Goal: Information Seeking & Learning: Check status

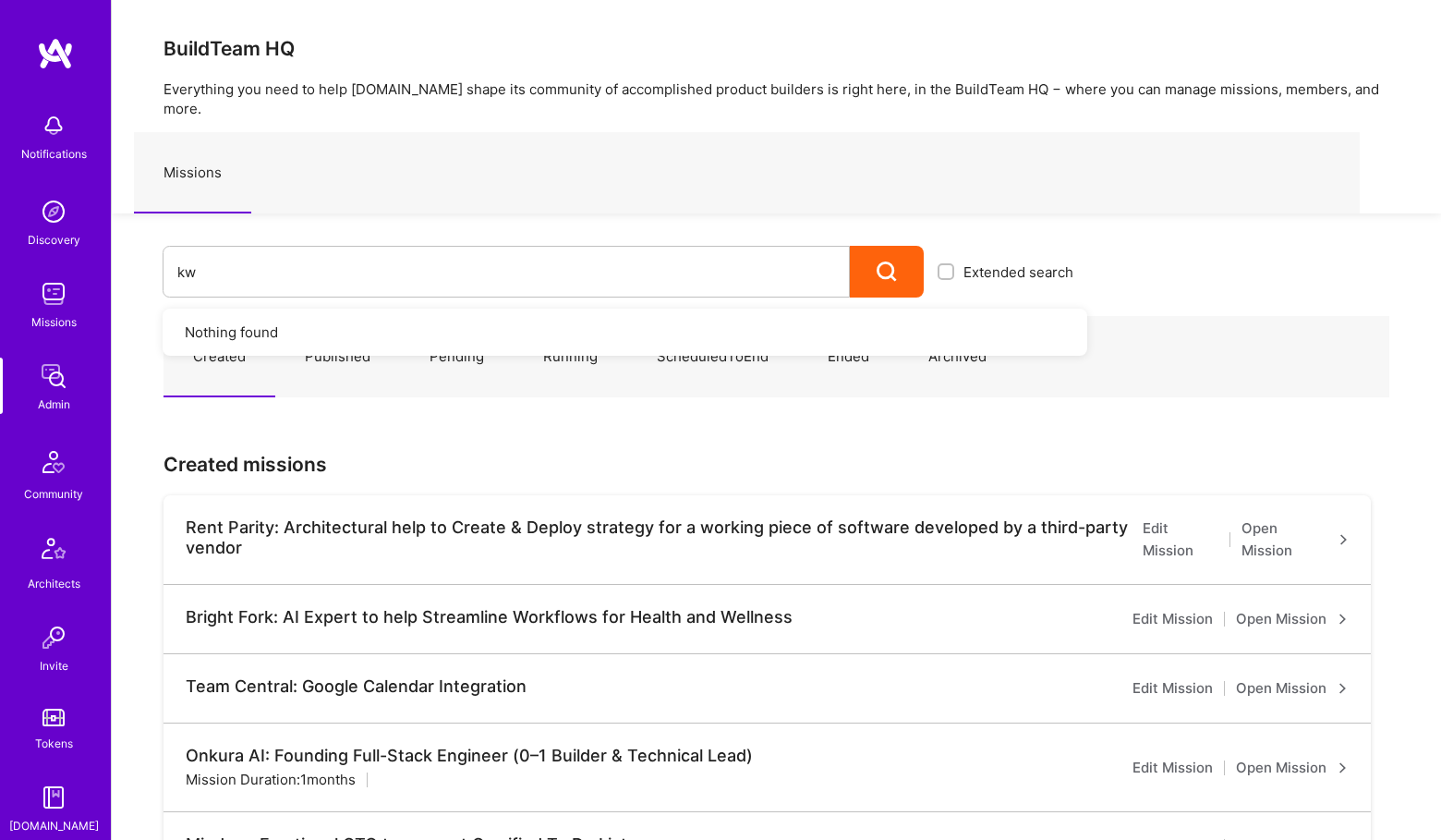
type input "k"
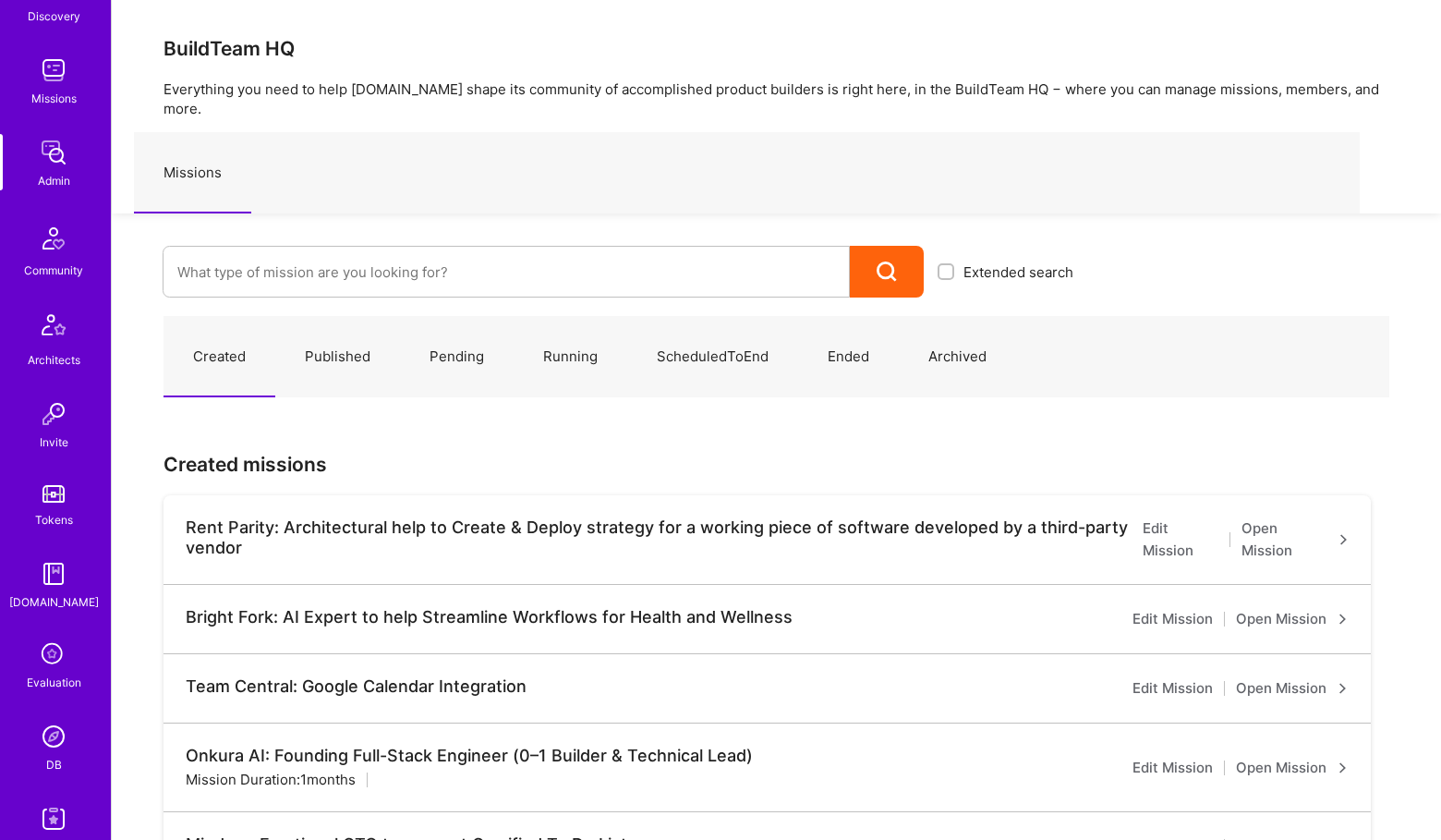
scroll to position [339, 0]
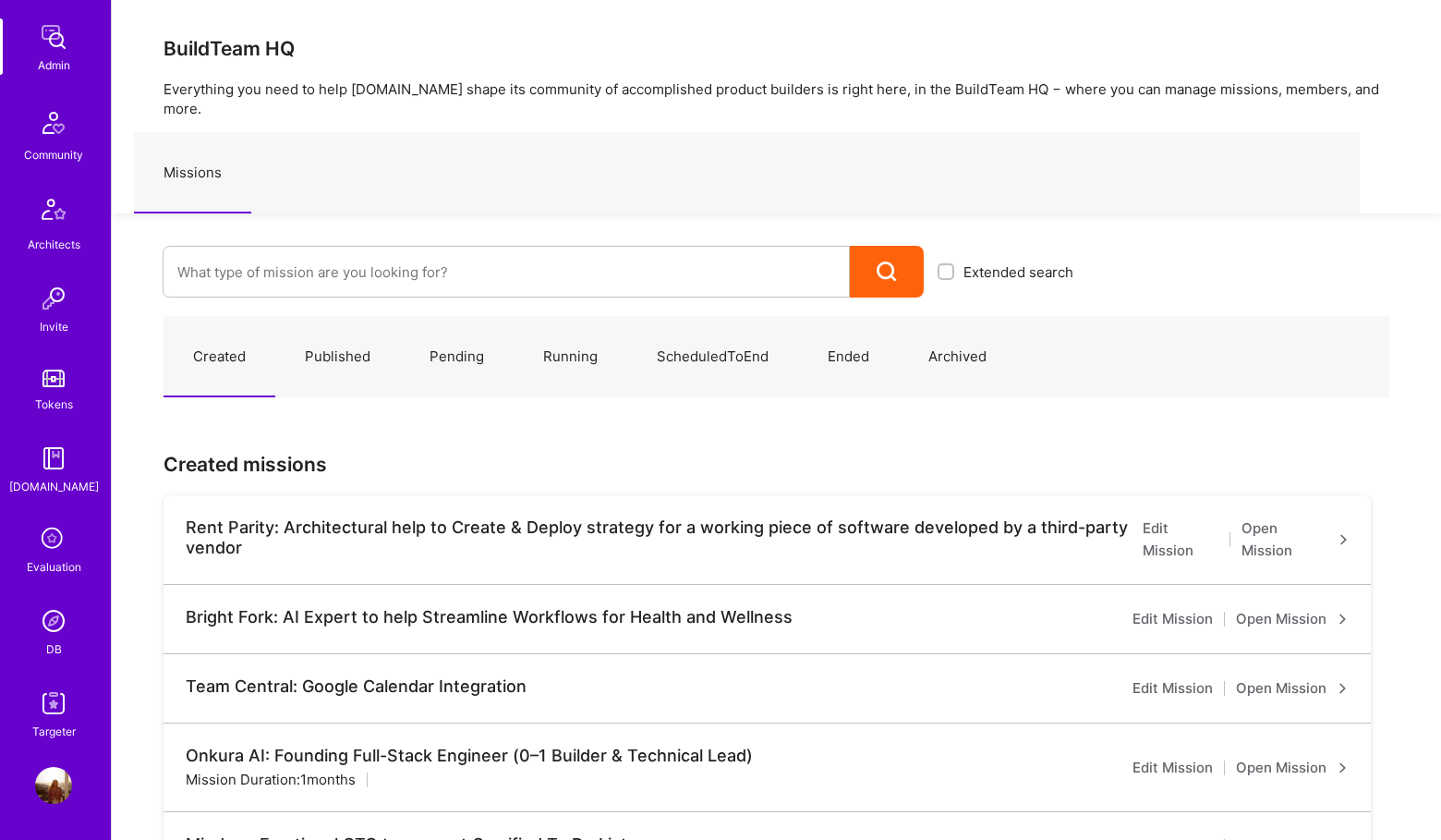
click at [56, 648] on div "DB" at bounding box center [54, 649] width 15 height 19
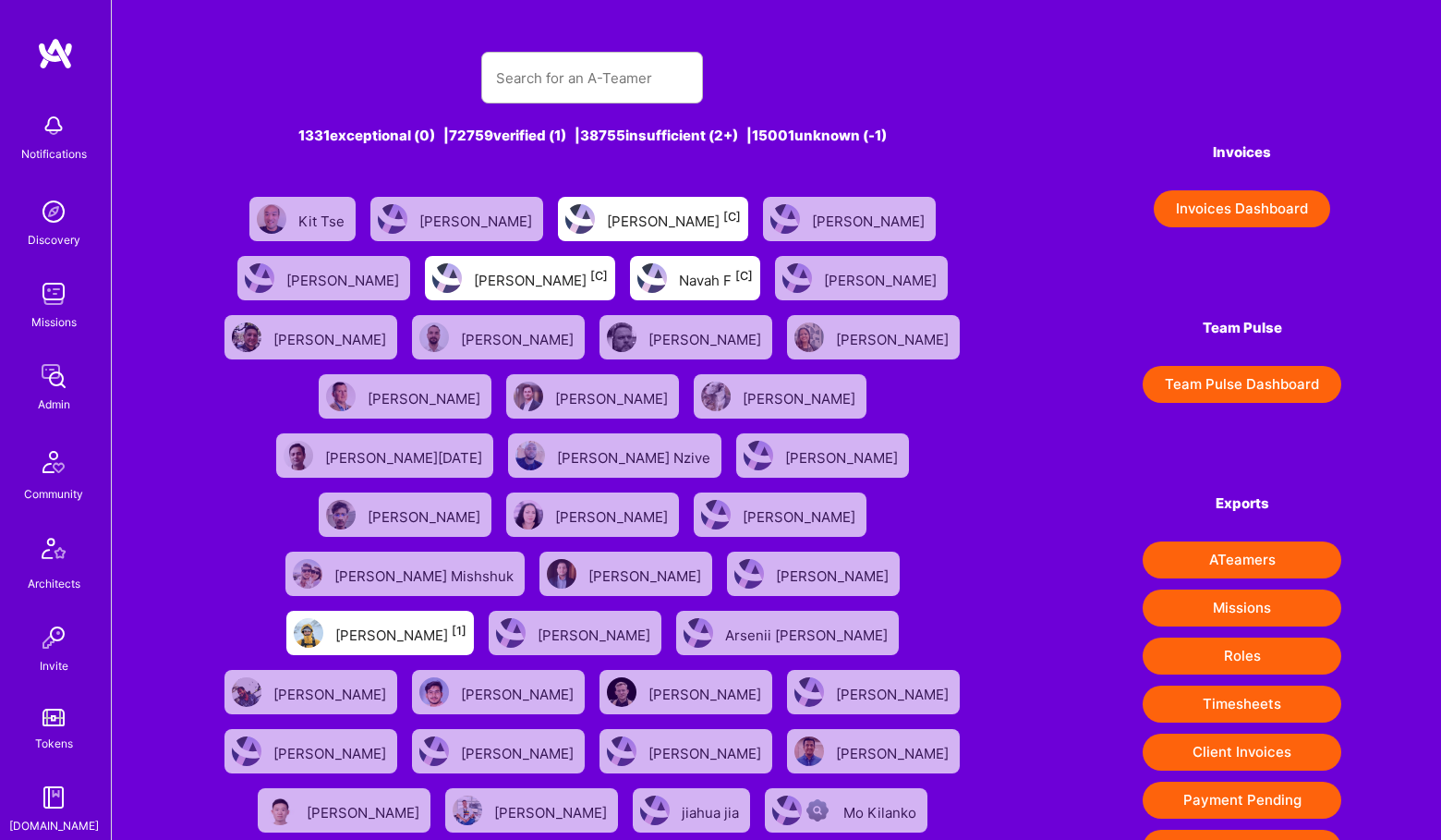
click at [524, 109] on div "1331 exceptional (0) | 72759 verified (1) | 38755 insufficient (2+) | 15001 unk…" at bounding box center [592, 552] width 762 height 1047
click at [529, 71] on input "text" at bounding box center [592, 77] width 192 height 47
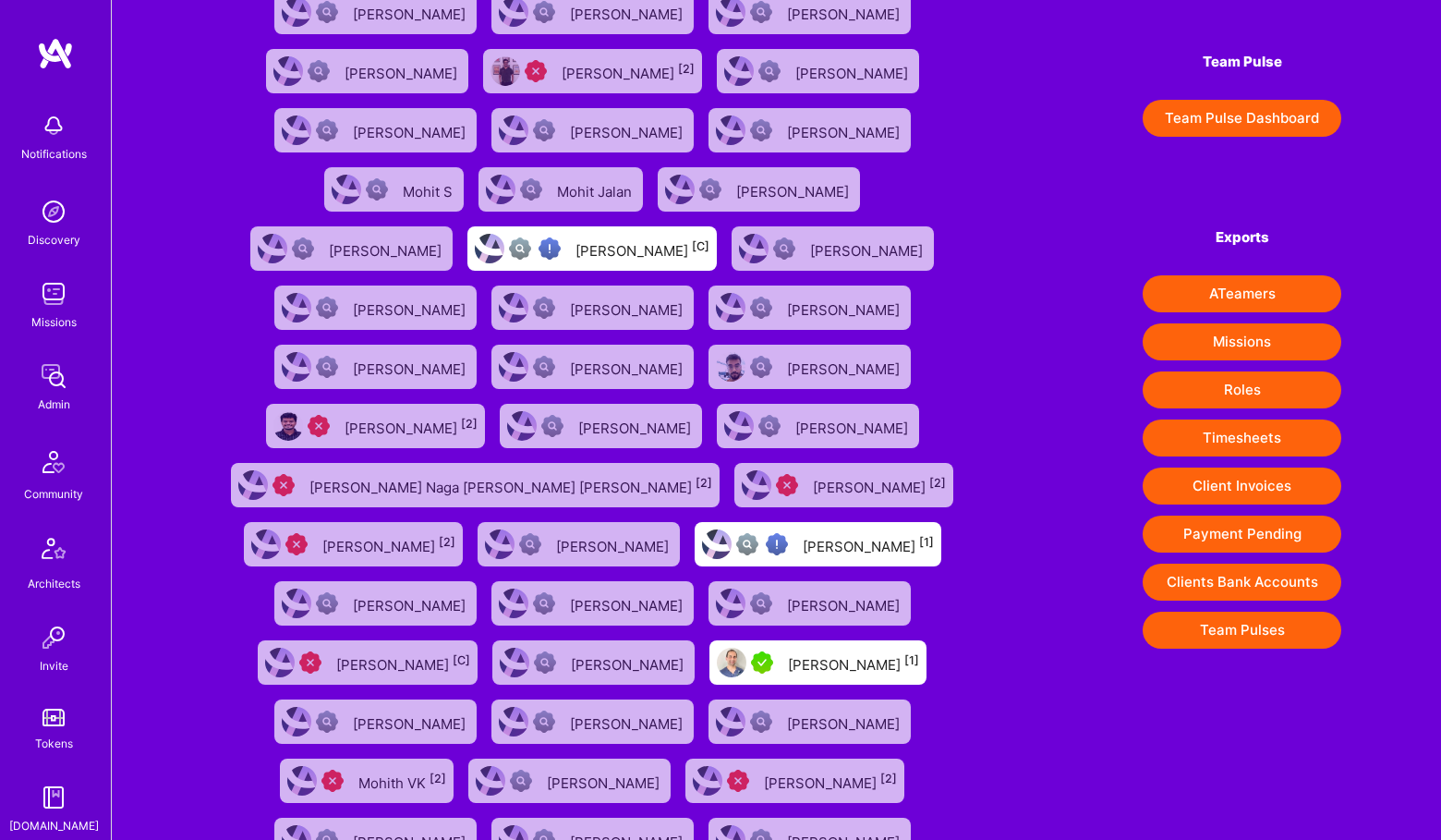
scroll to position [69, 0]
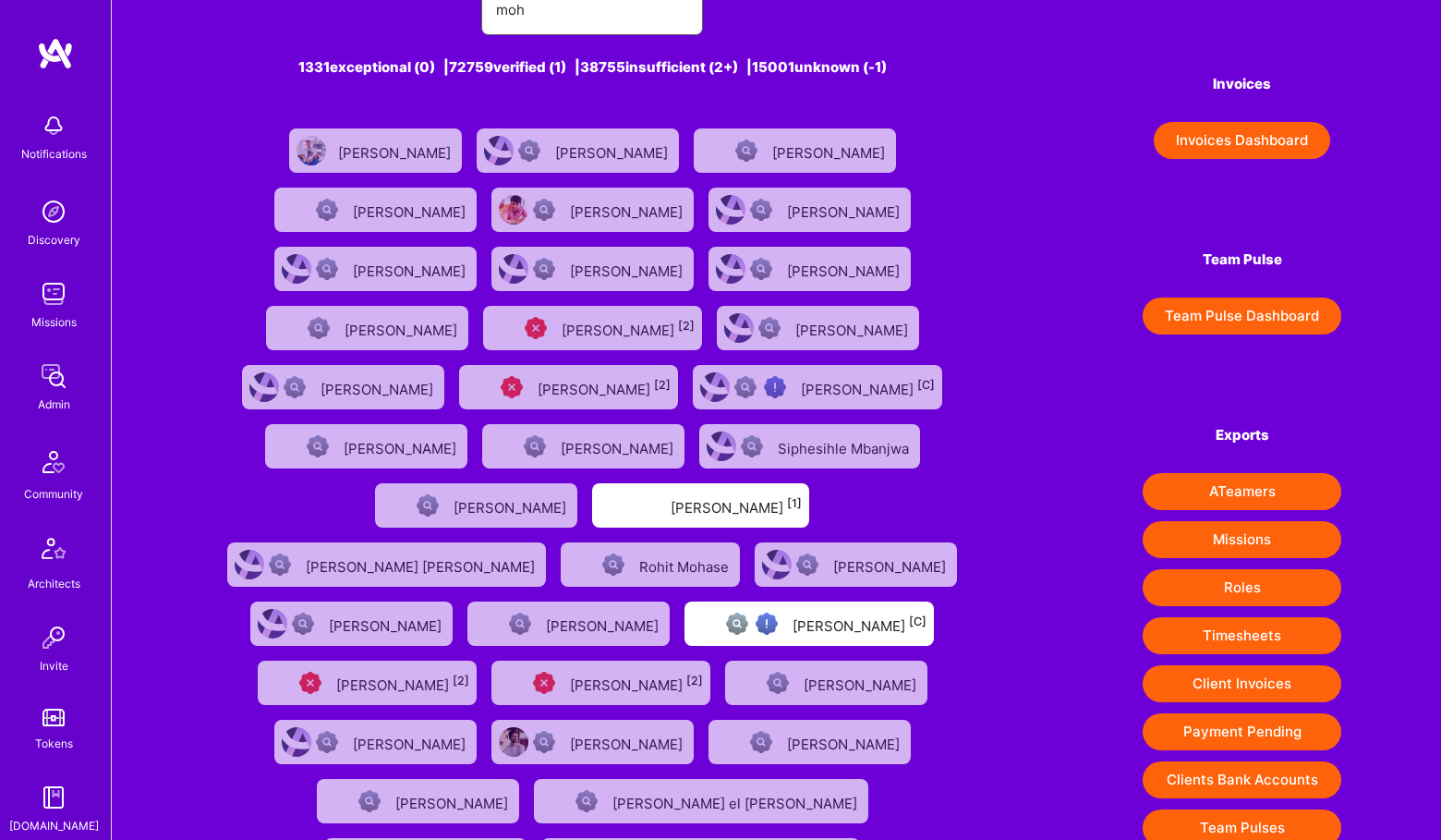
type input "moh"
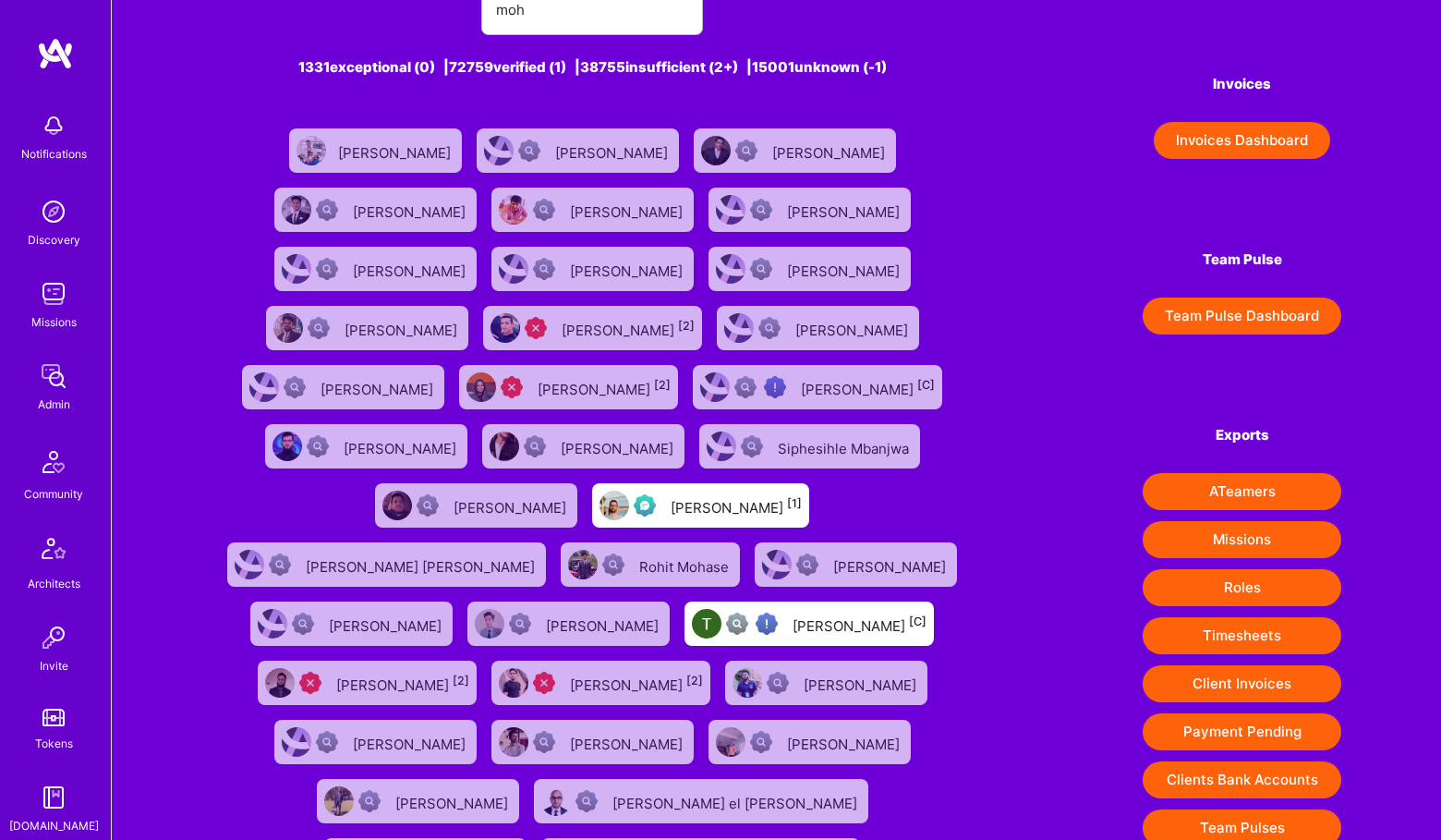
click at [78, 386] on link "Admin" at bounding box center [53, 385] width 114 height 56
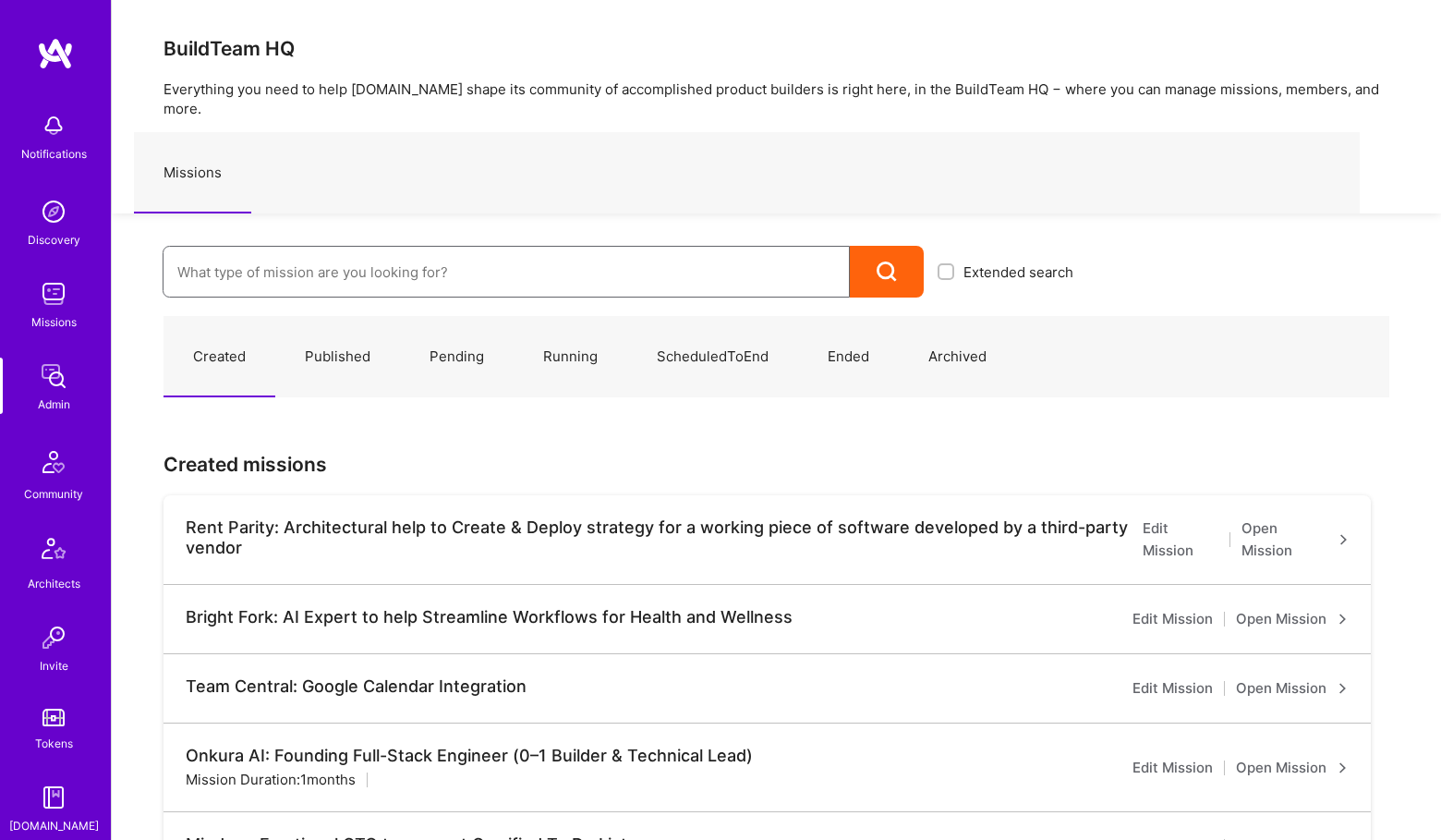
click at [361, 254] on input at bounding box center [506, 271] width 658 height 47
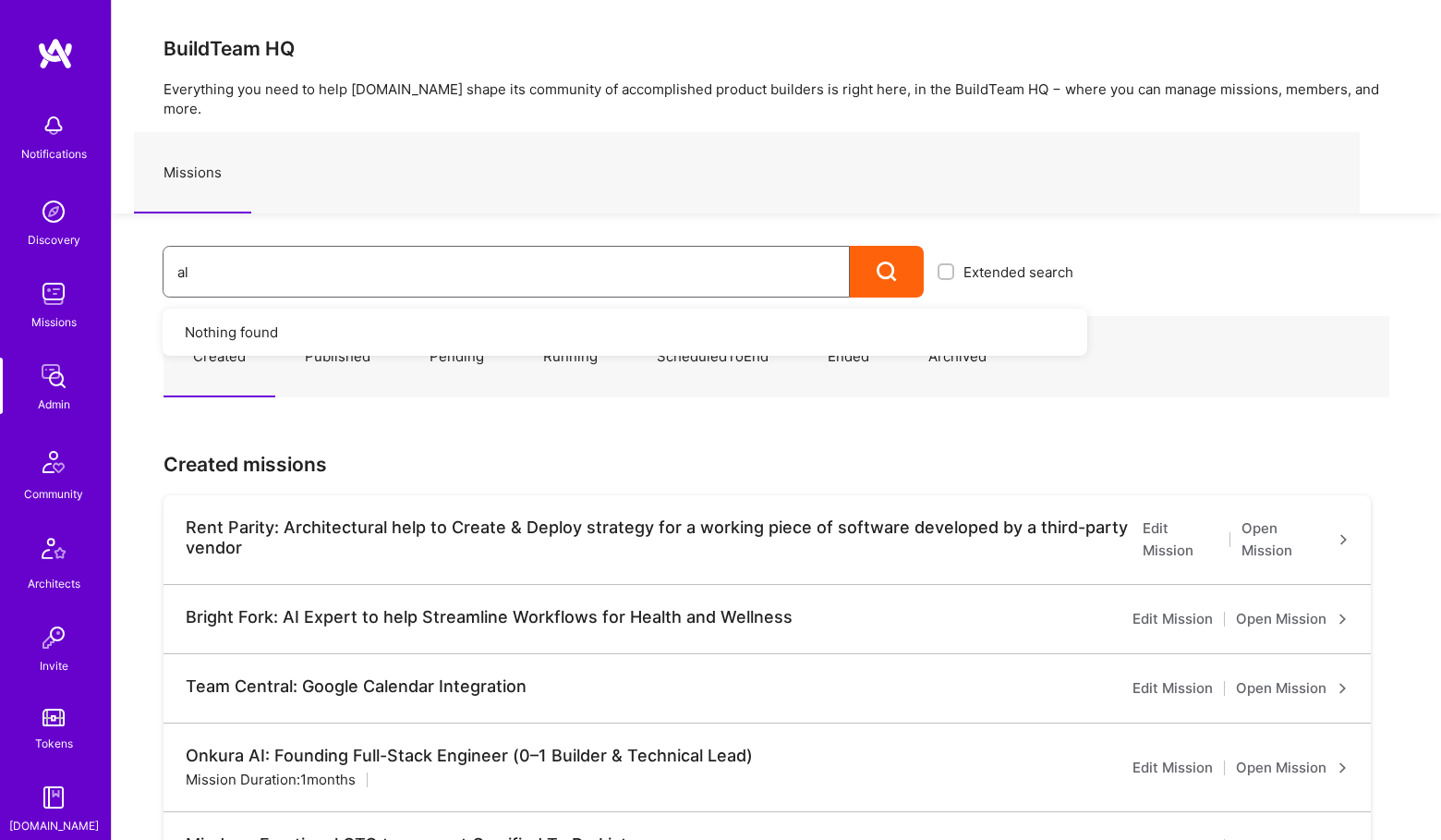
type input "a"
type input "slingshot"
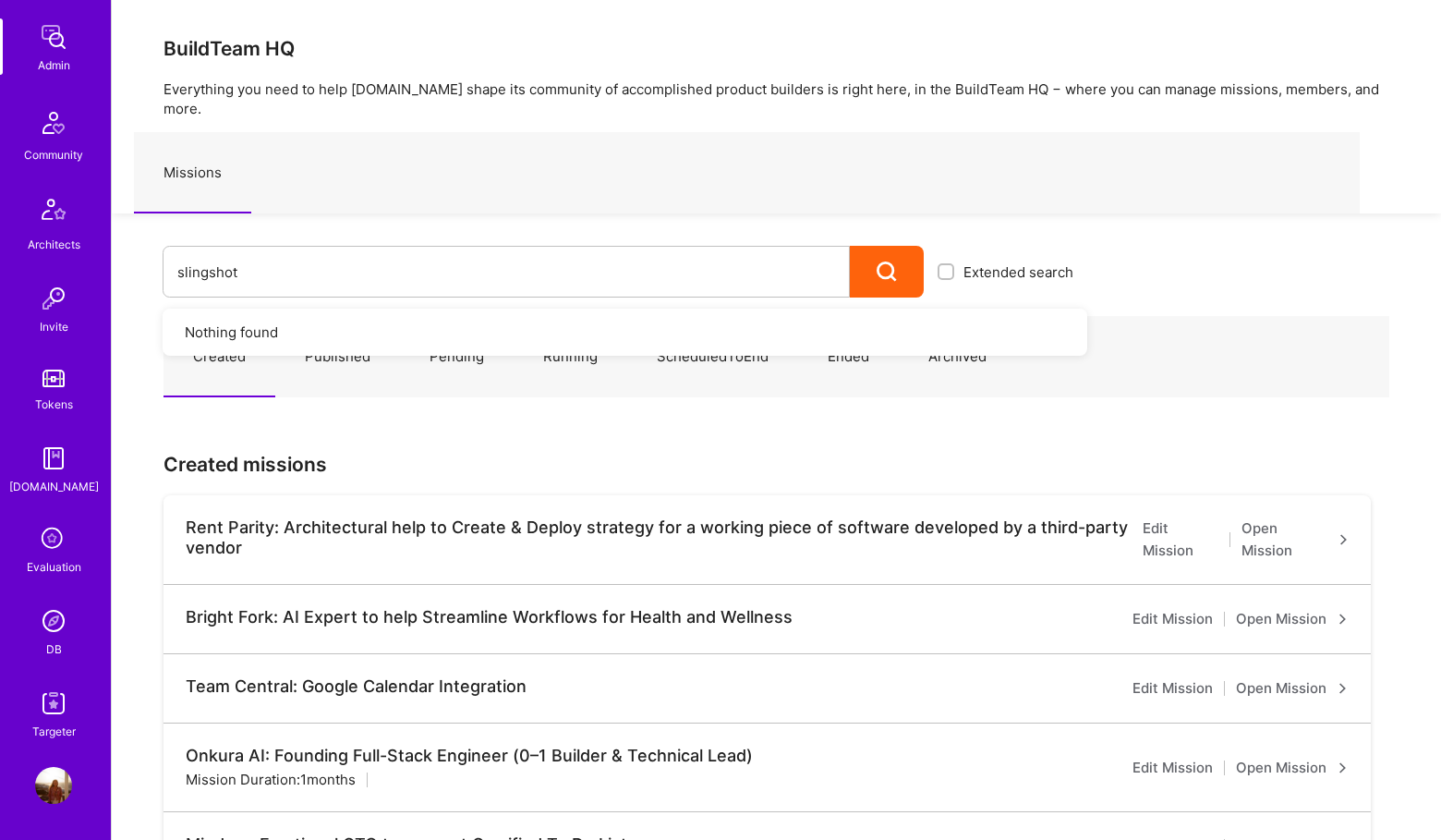
click at [60, 627] on img at bounding box center [53, 620] width 37 height 37
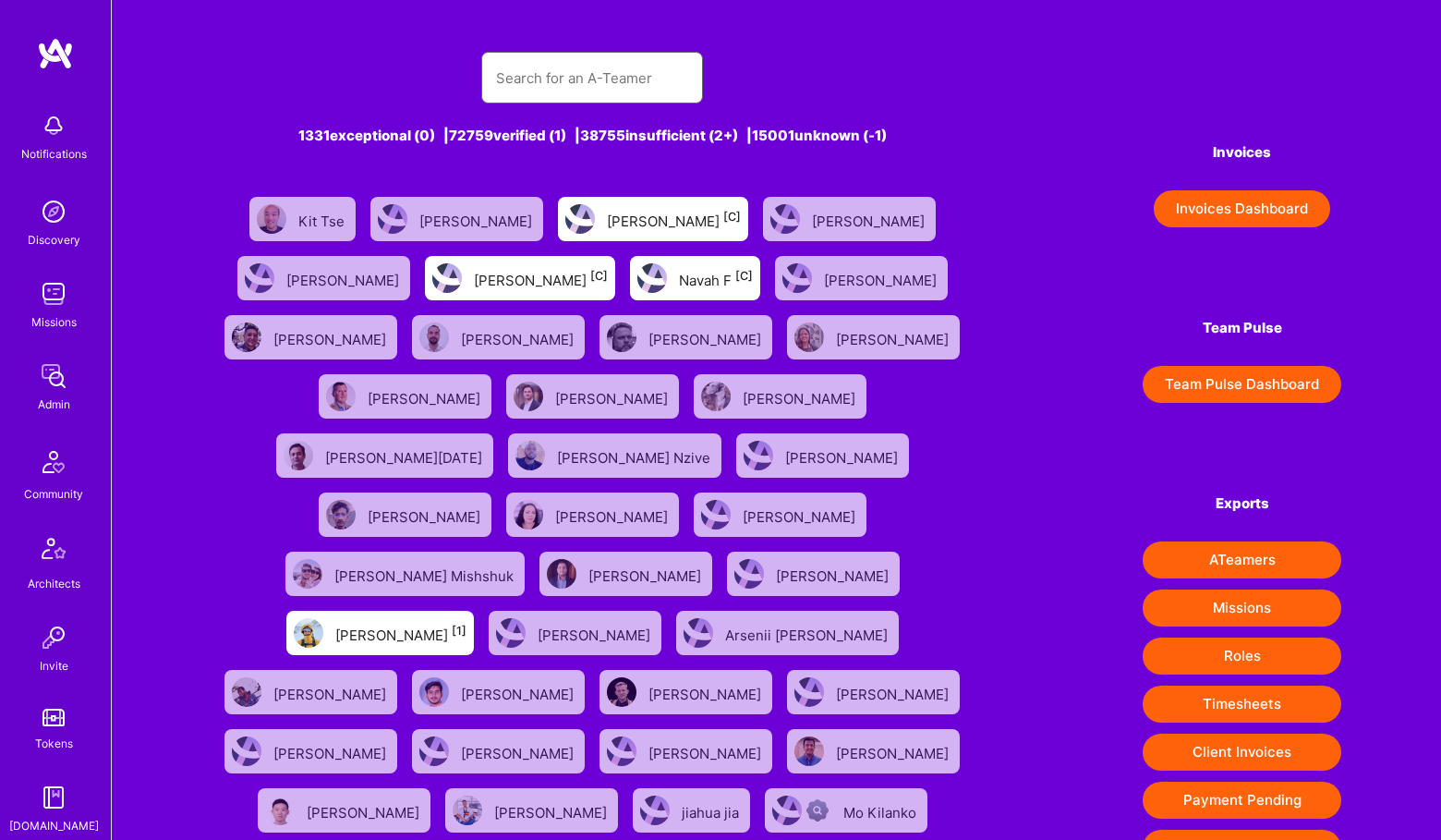
click at [558, 69] on input "text" at bounding box center [592, 77] width 192 height 47
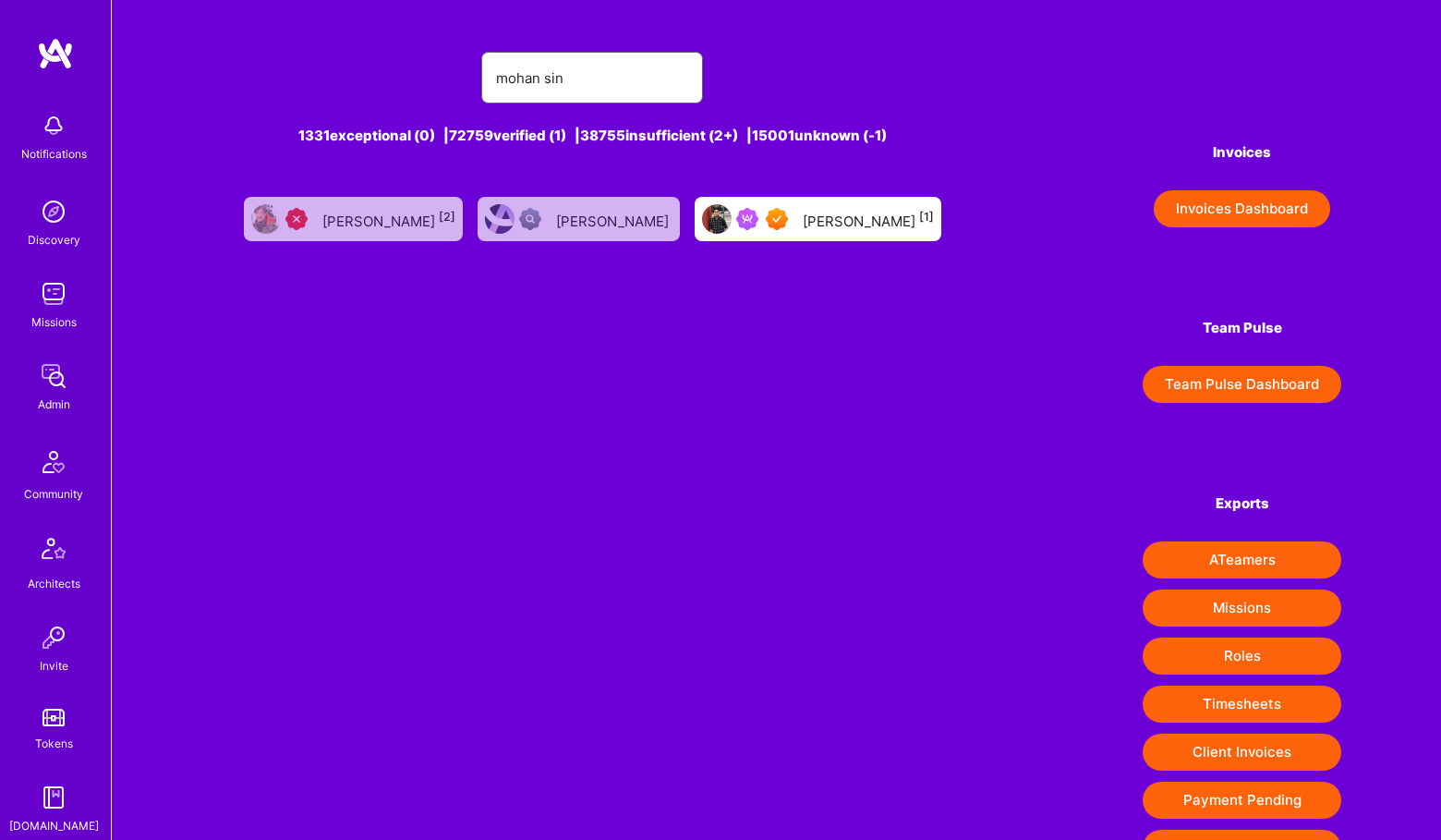
type input "mohan sin"
click at [795, 232] on div "[PERSON_NAME] [1]" at bounding box center [817, 219] width 247 height 45
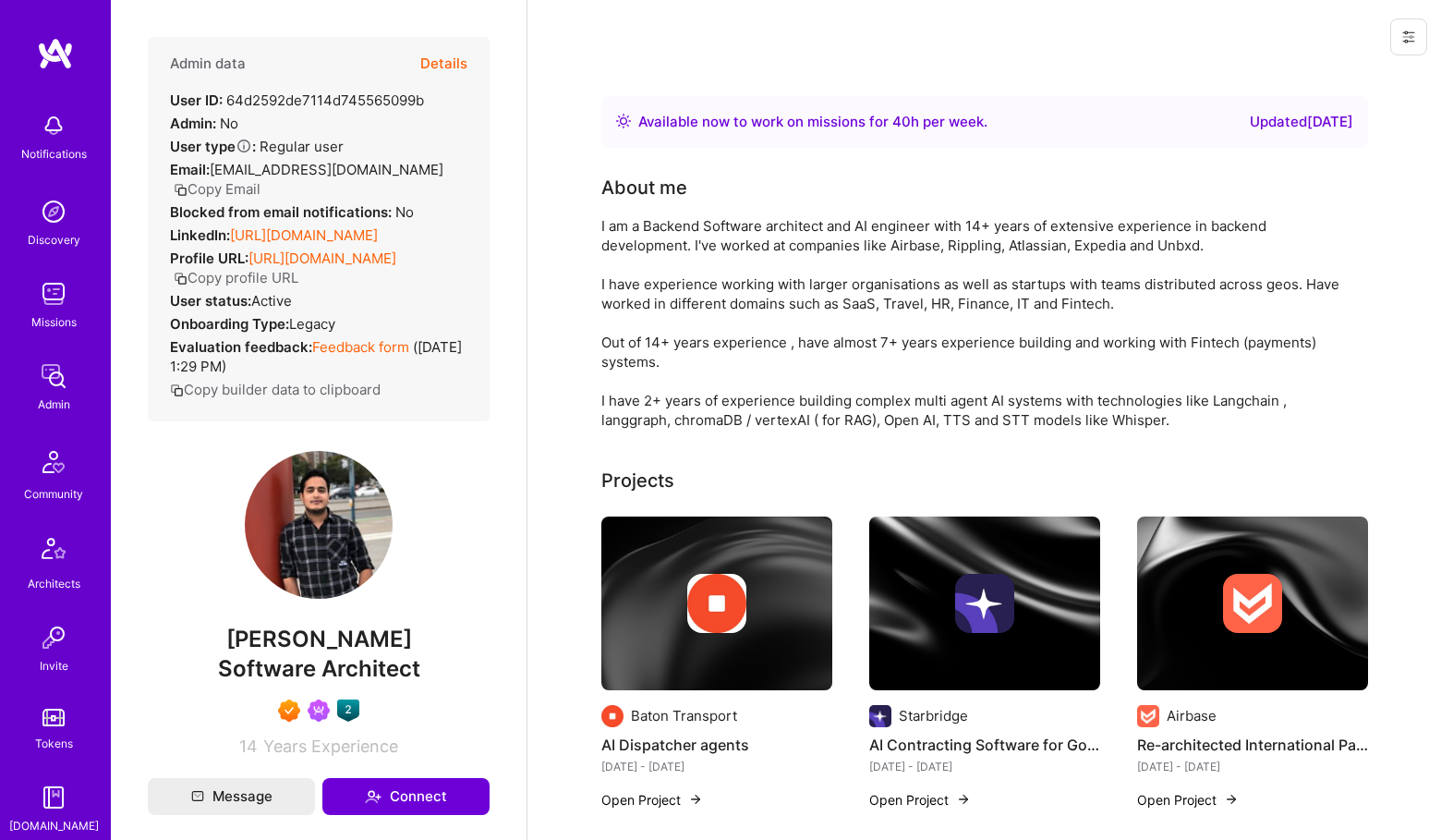
click at [458, 47] on button "Details" at bounding box center [443, 64] width 47 height 53
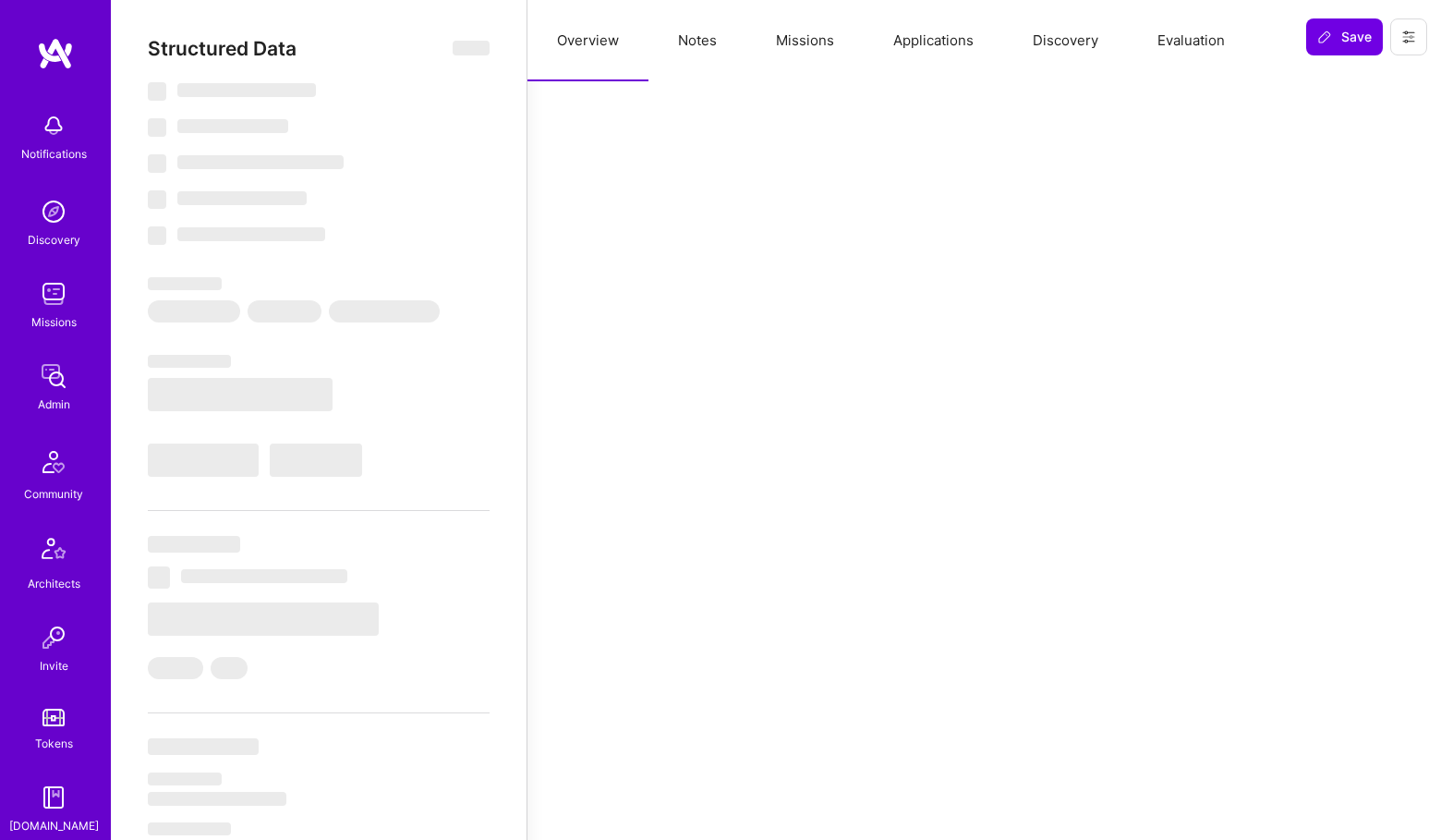
click at [782, 30] on button "Missions" at bounding box center [805, 40] width 117 height 81
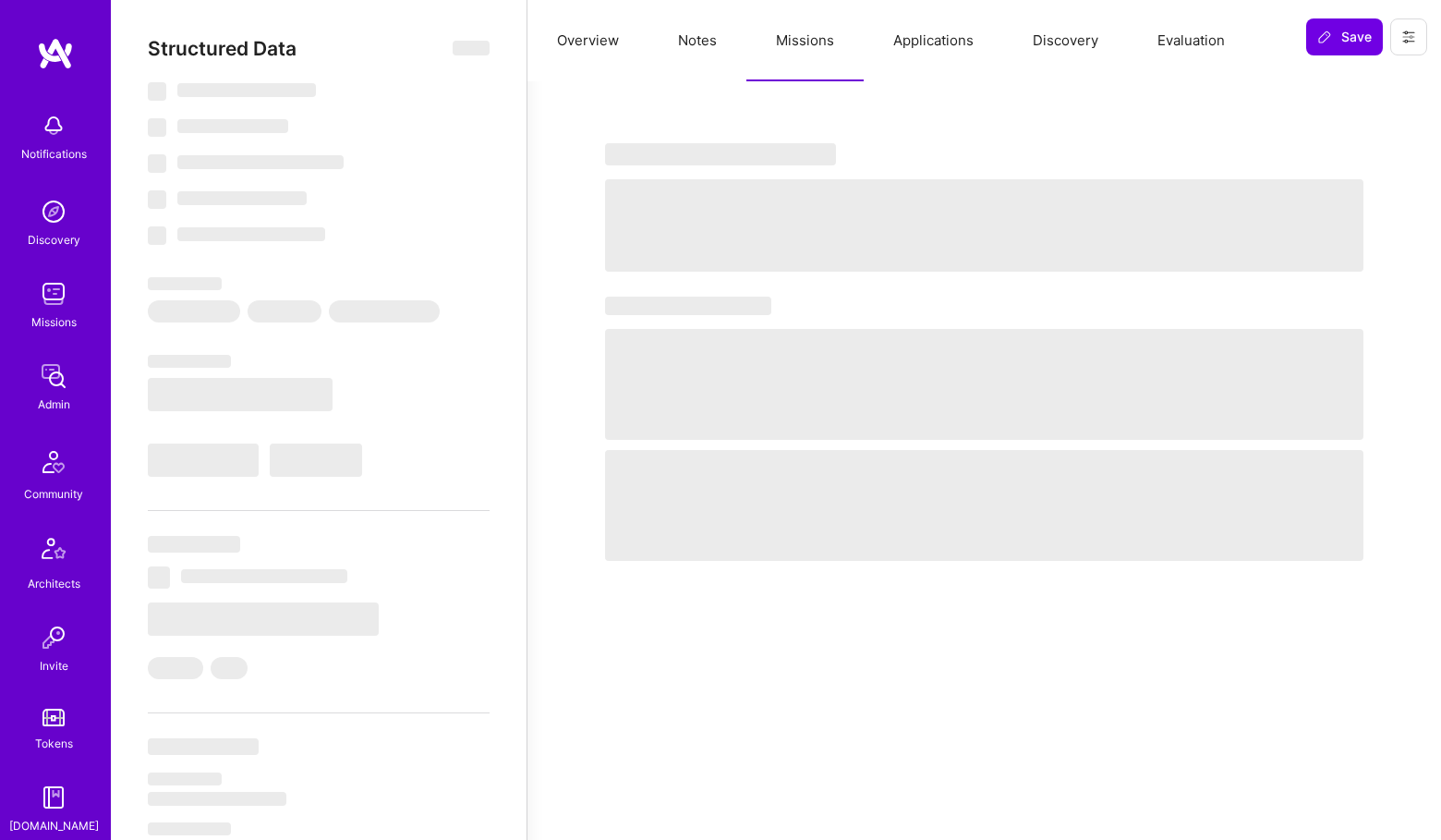
select select "Right Now"
select select "7"
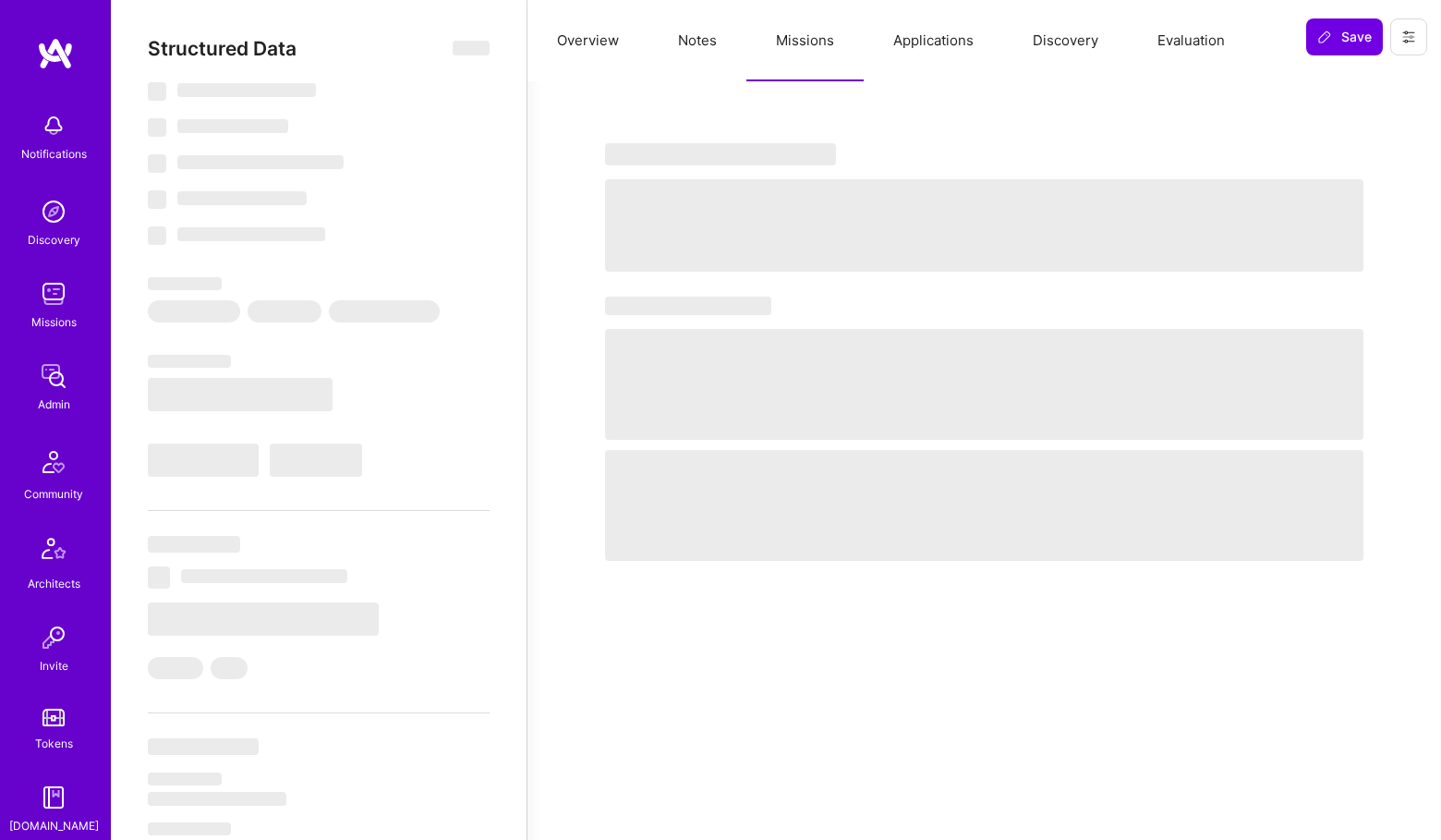
select select "IN"
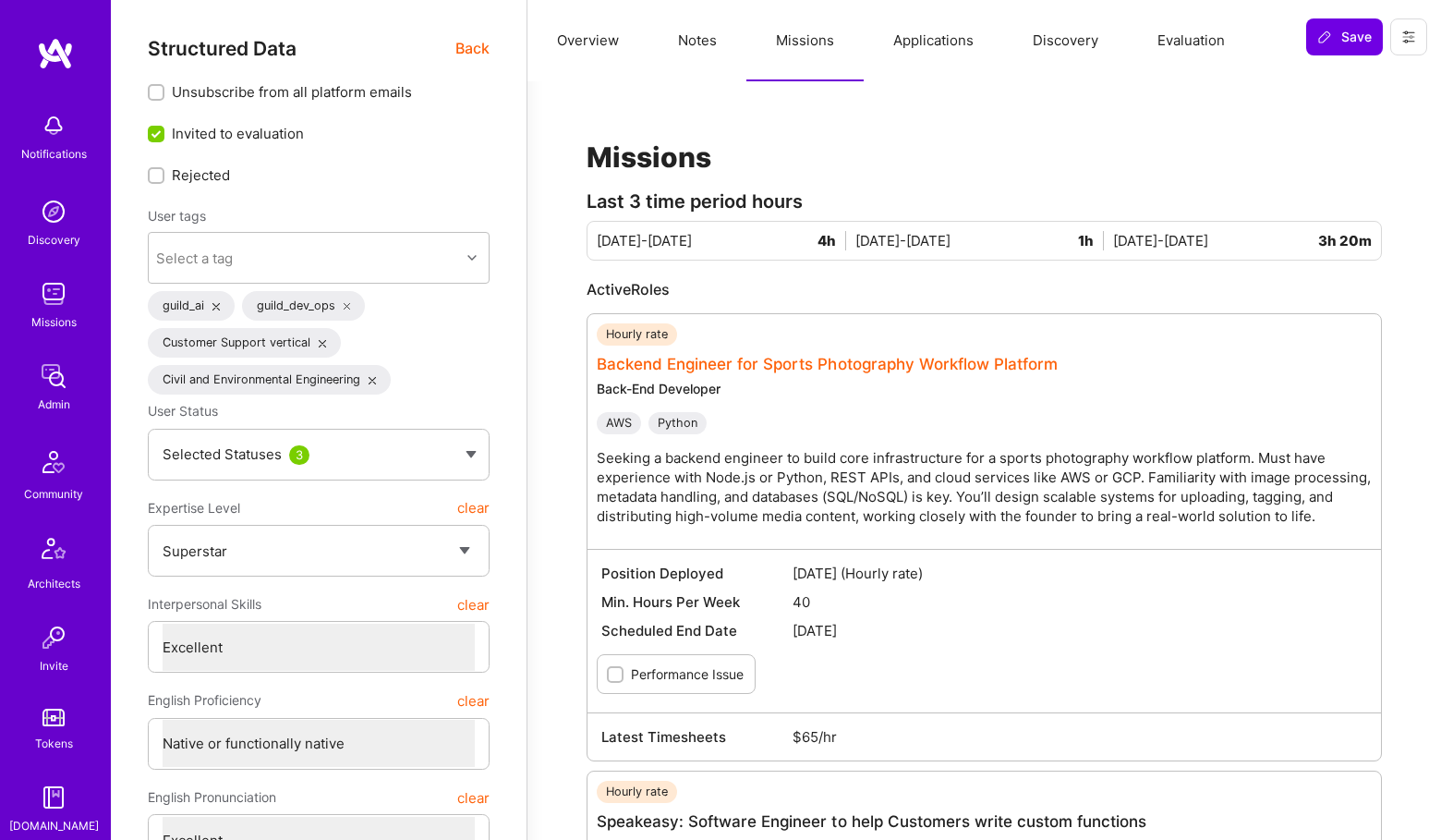
click at [706, 356] on link "Backend Engineer for Sports Photography Workflow Platform" at bounding box center [828, 364] width 461 height 18
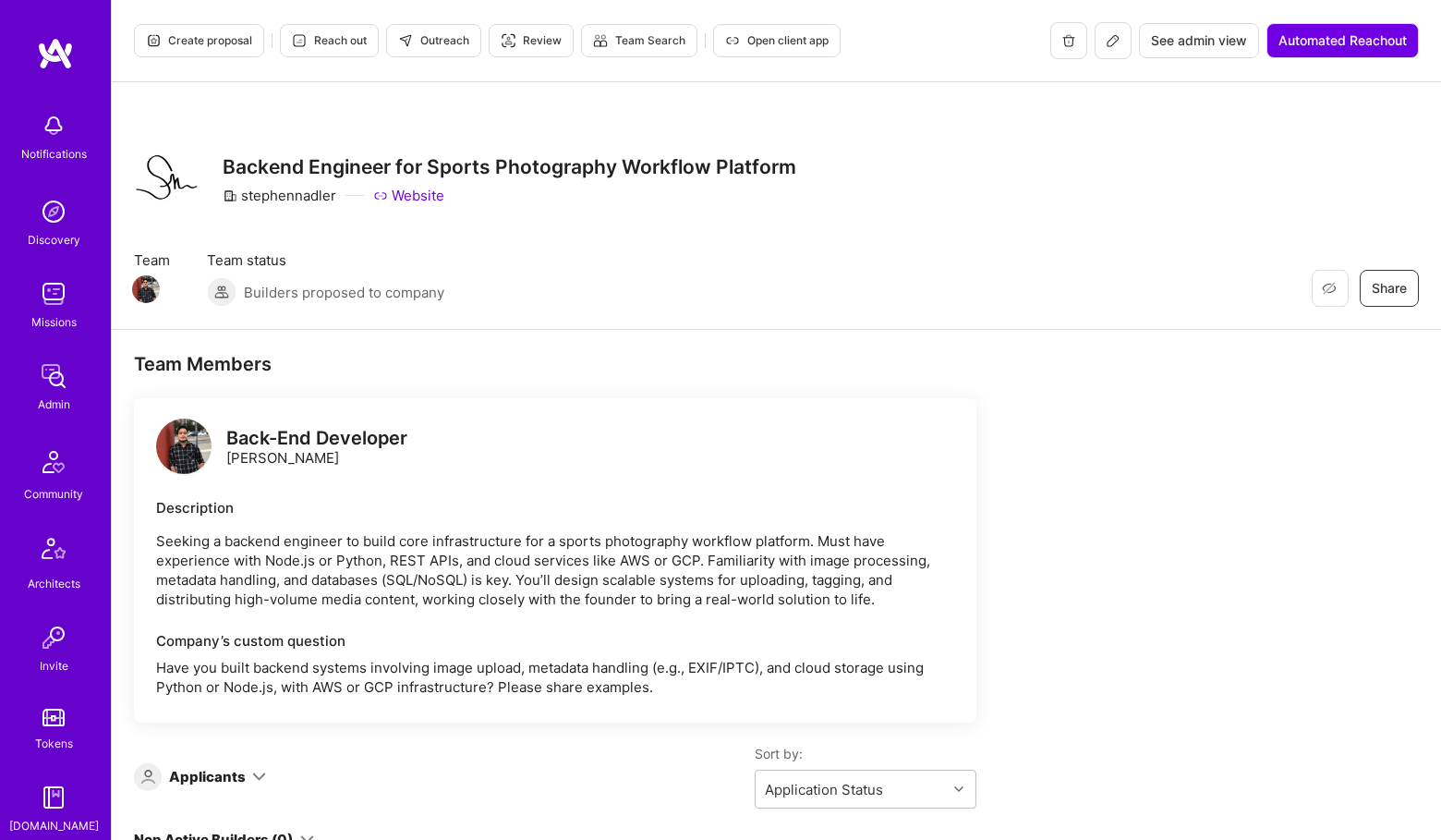
click at [1207, 29] on button "See admin view" at bounding box center [1199, 40] width 120 height 35
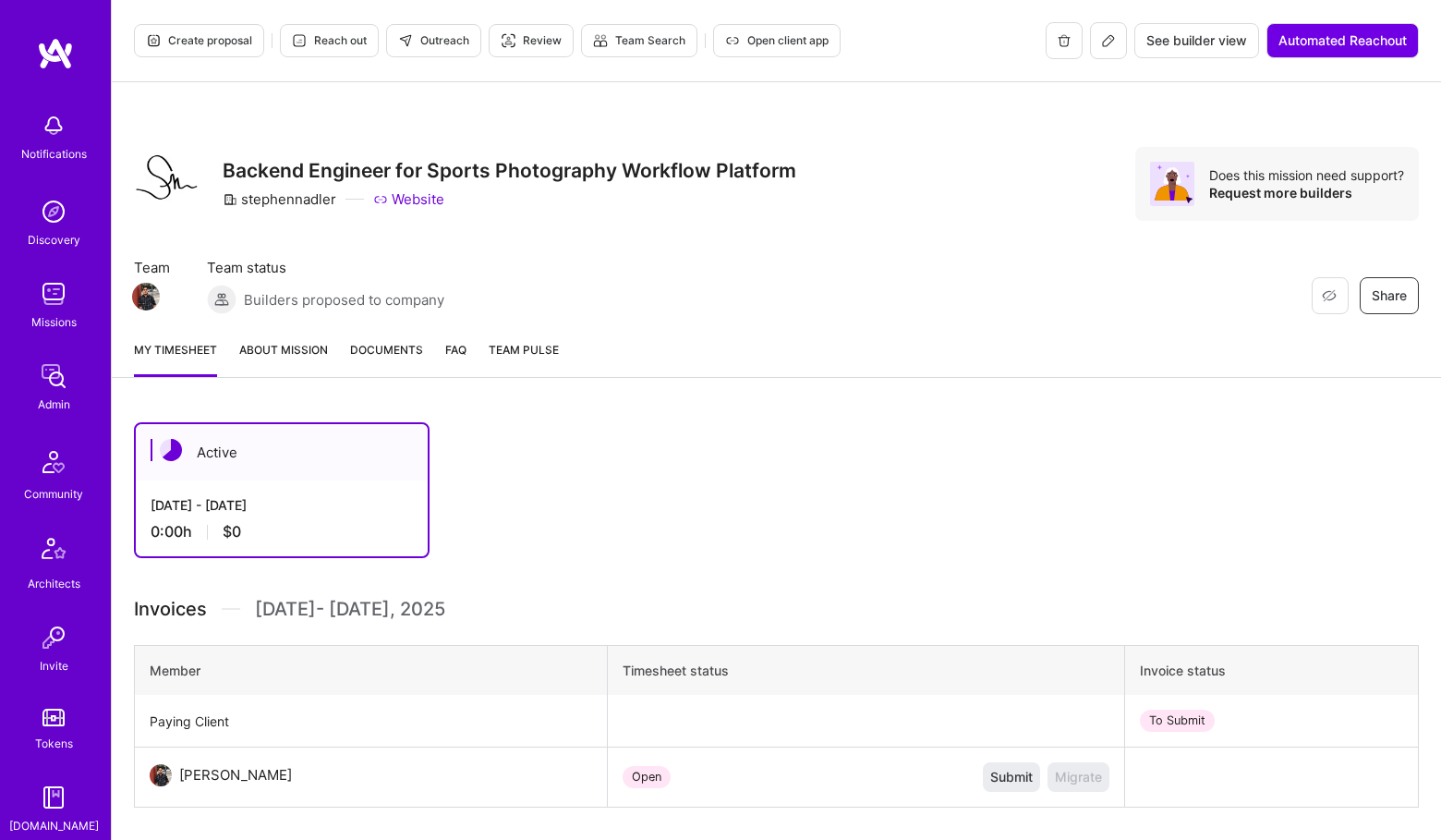
click at [1115, 47] on button at bounding box center [1109, 40] width 37 height 37
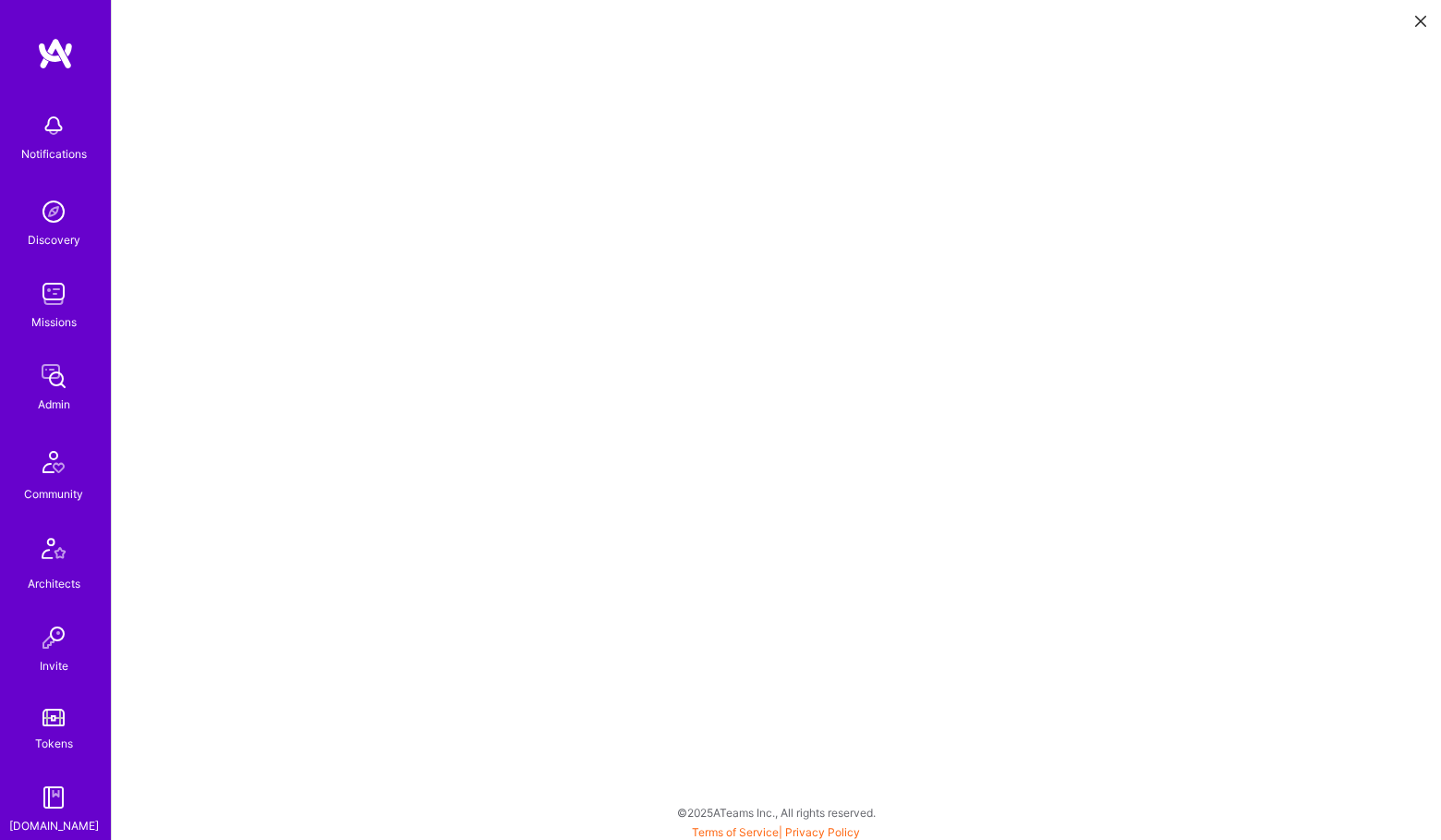
click at [72, 376] on link "Admin" at bounding box center [53, 385] width 114 height 56
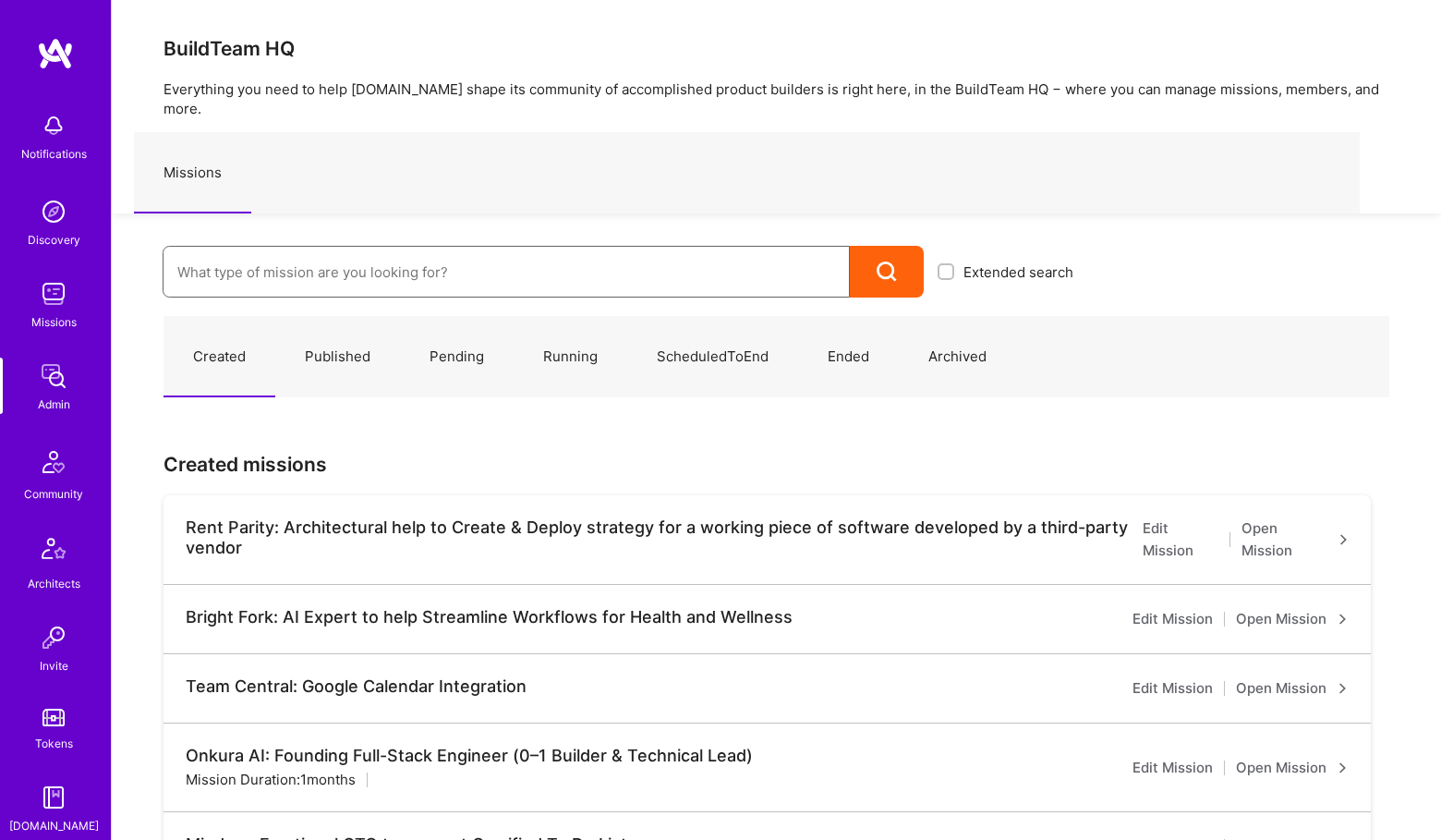
click at [293, 270] on input at bounding box center [506, 271] width 658 height 47
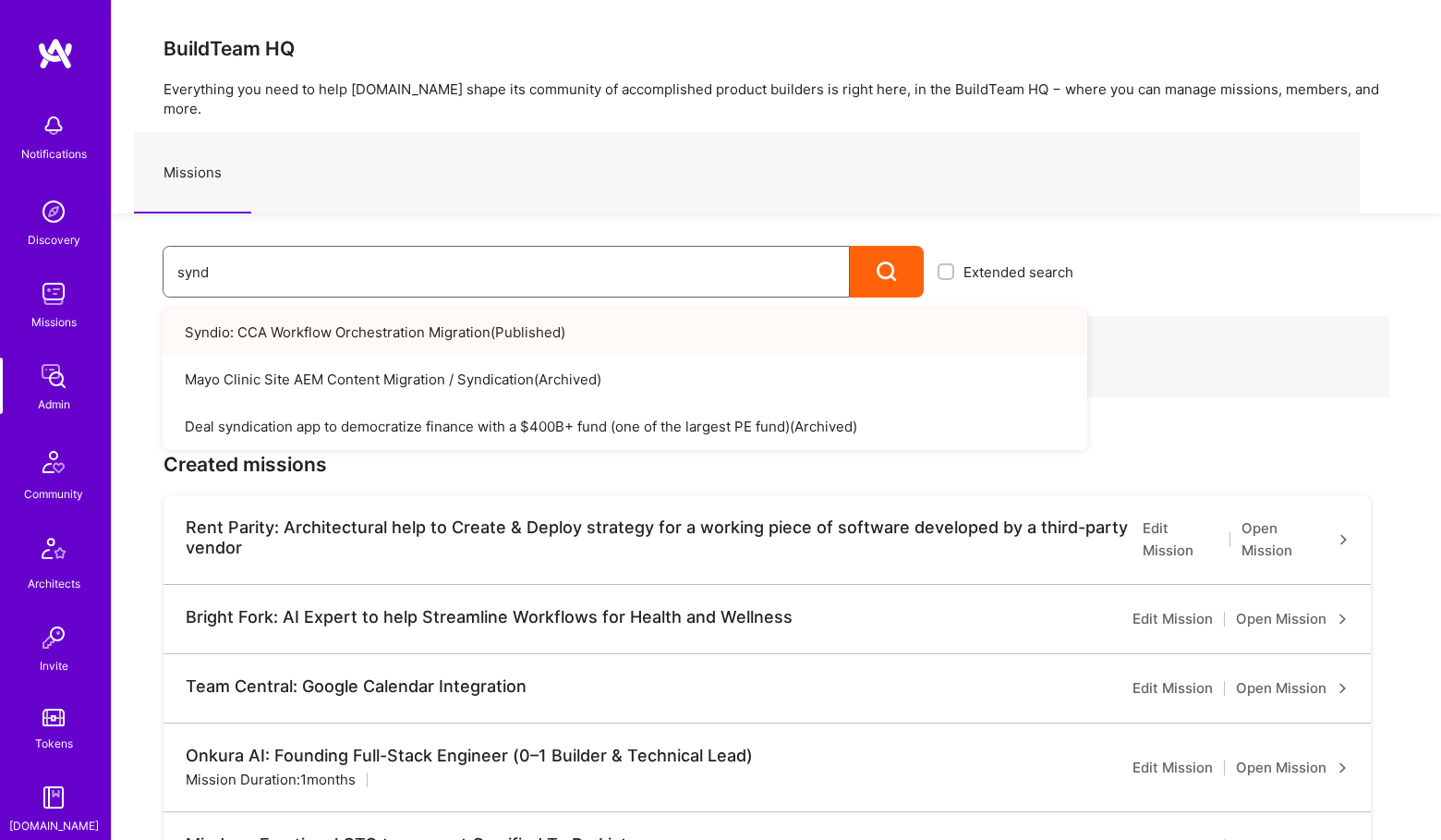
type input "synd"
click at [279, 320] on link "Syndio: CCA Workflow Orchestration Migration ( Published )" at bounding box center [625, 331] width 925 height 47
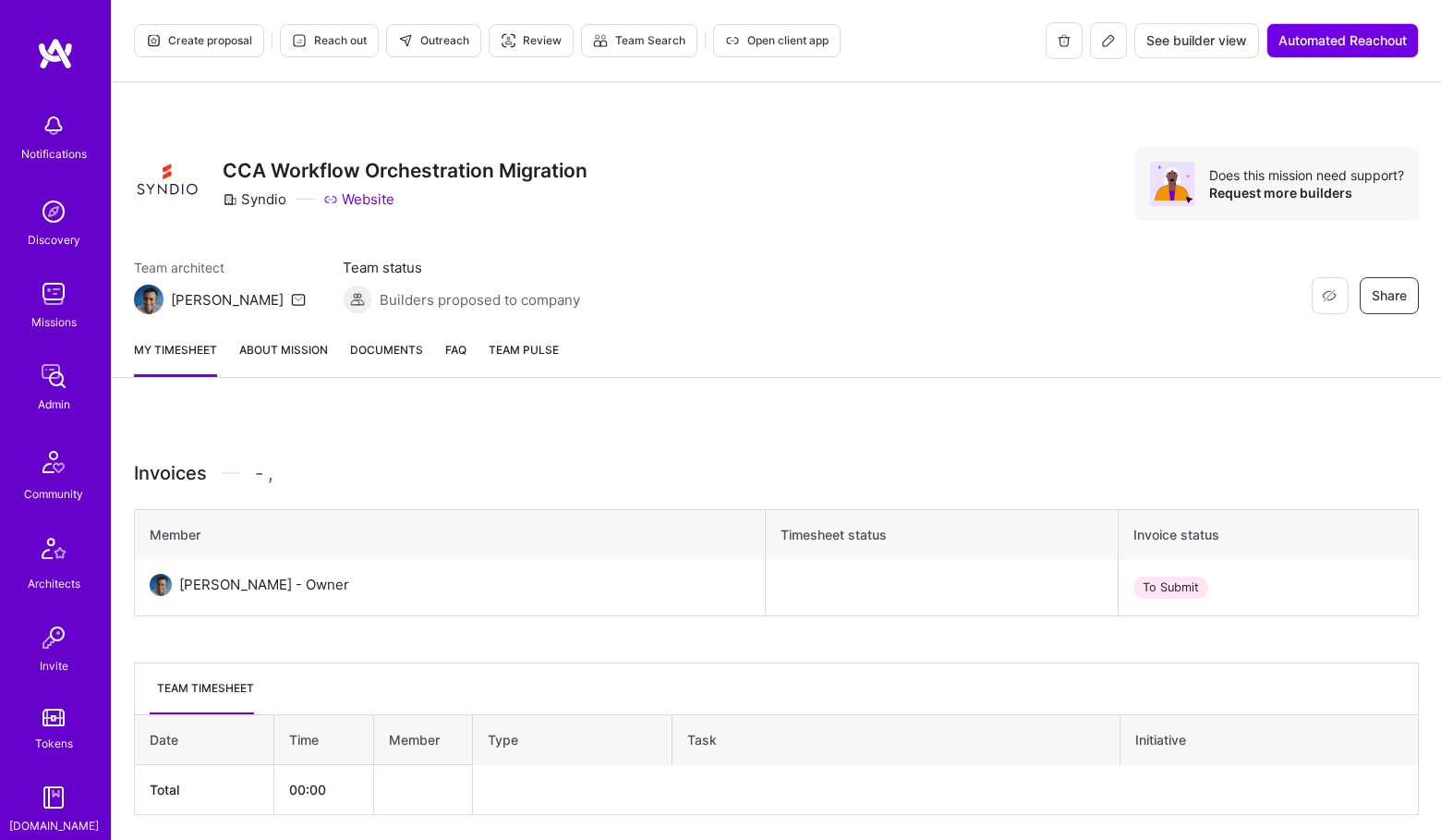
click at [1094, 45] on button at bounding box center [1109, 40] width 37 height 37
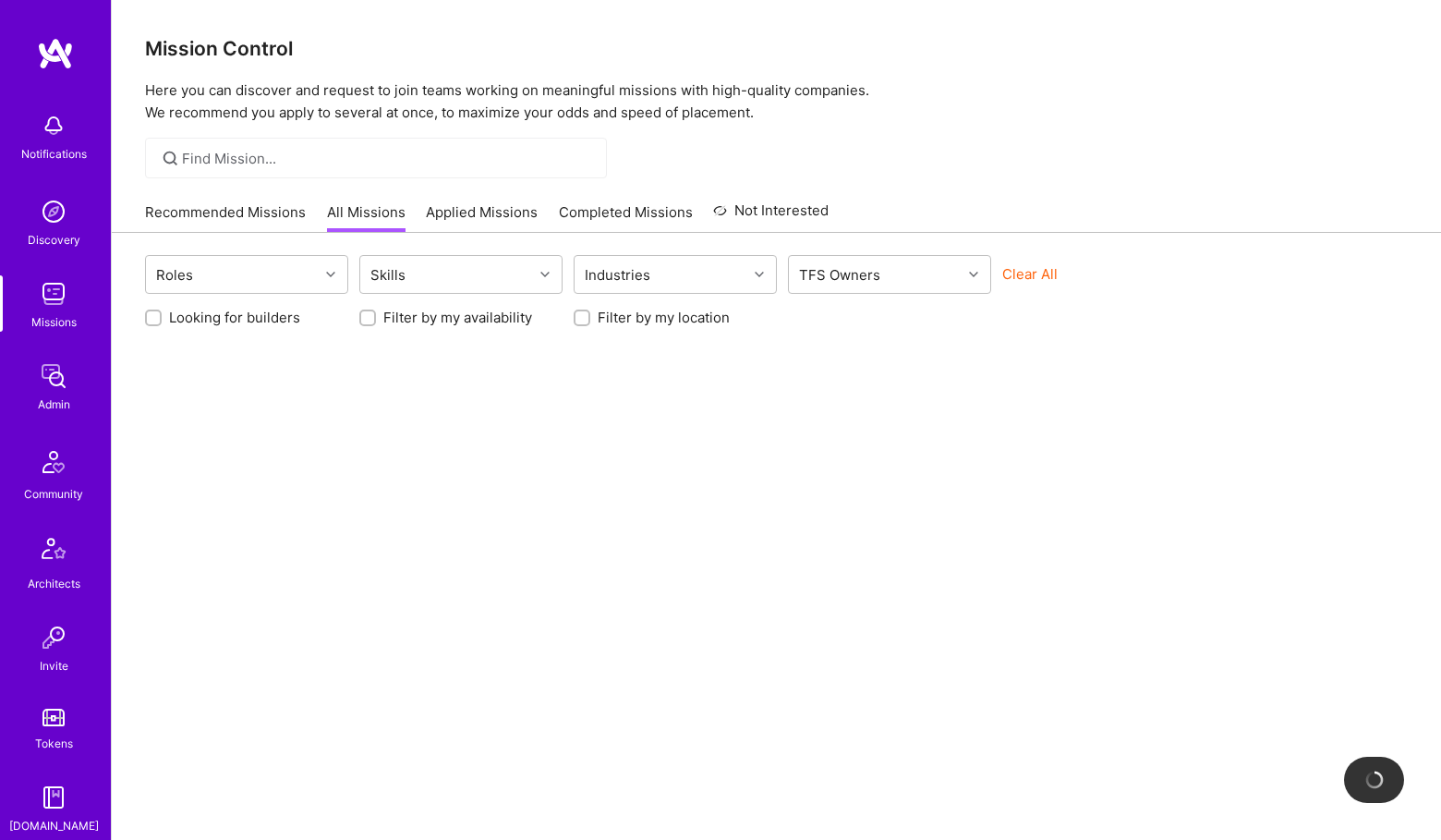
click at [46, 373] on img at bounding box center [53, 375] width 37 height 37
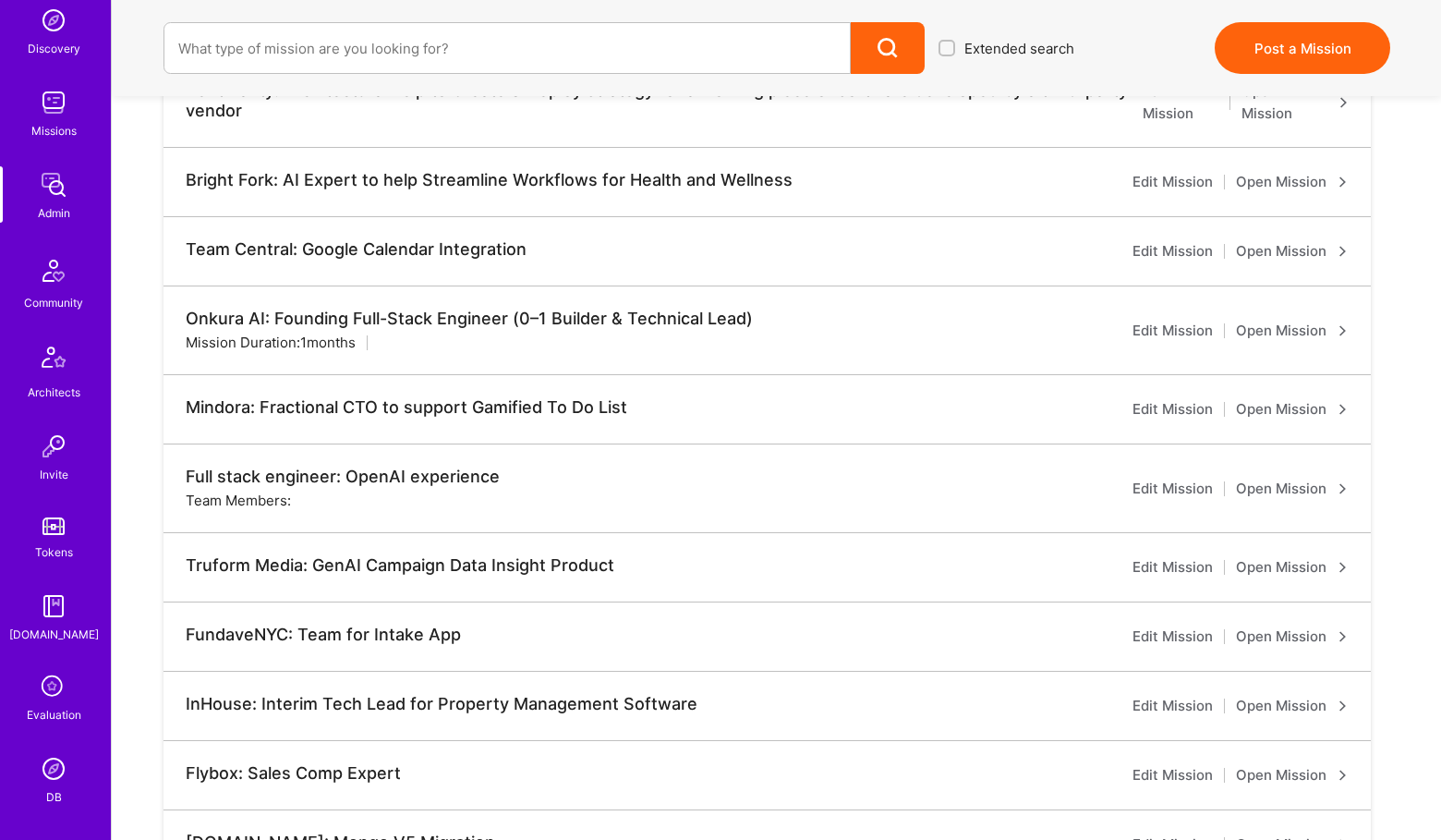
scroll to position [339, 0]
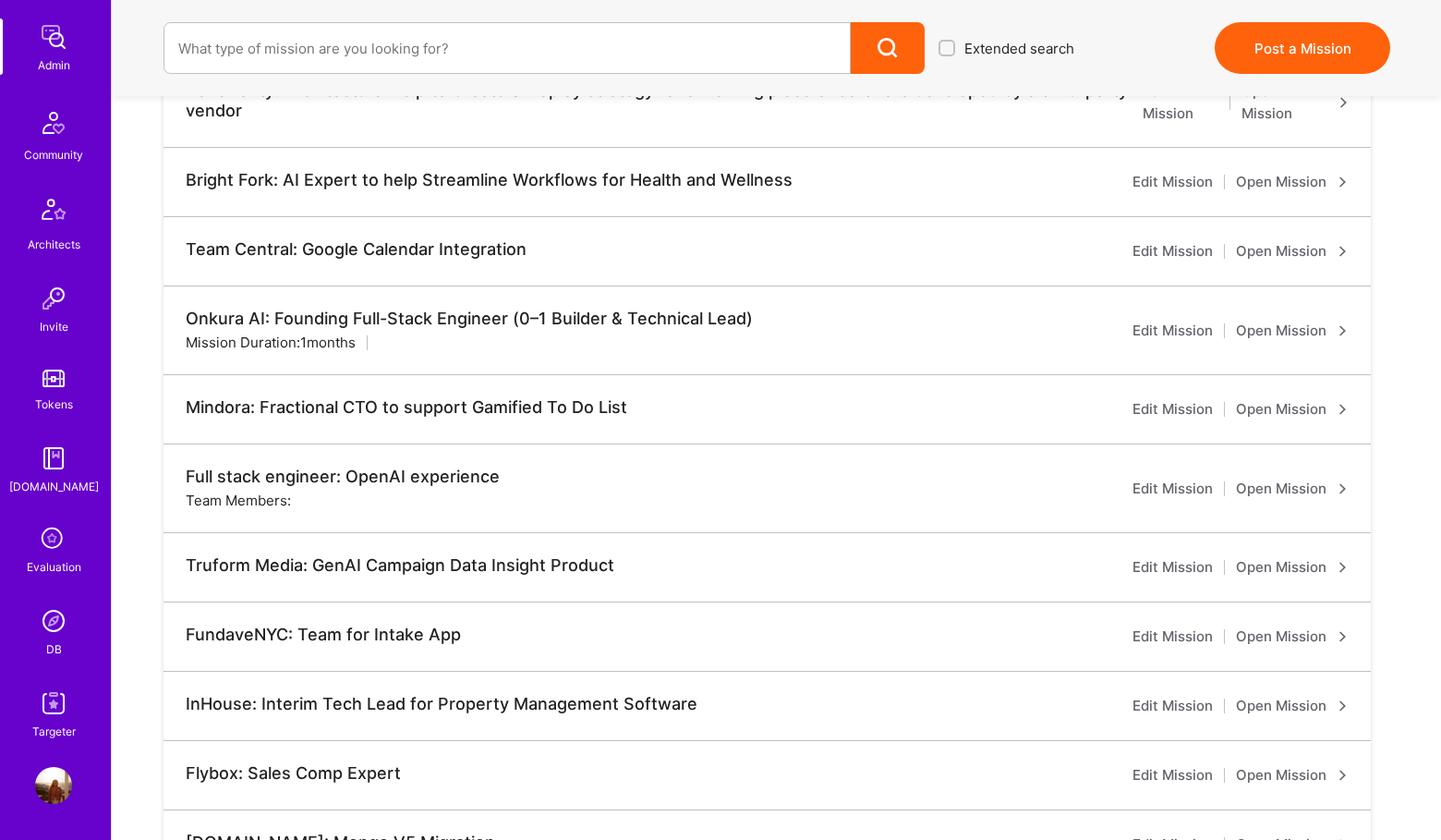
click at [42, 610] on img at bounding box center [53, 620] width 37 height 37
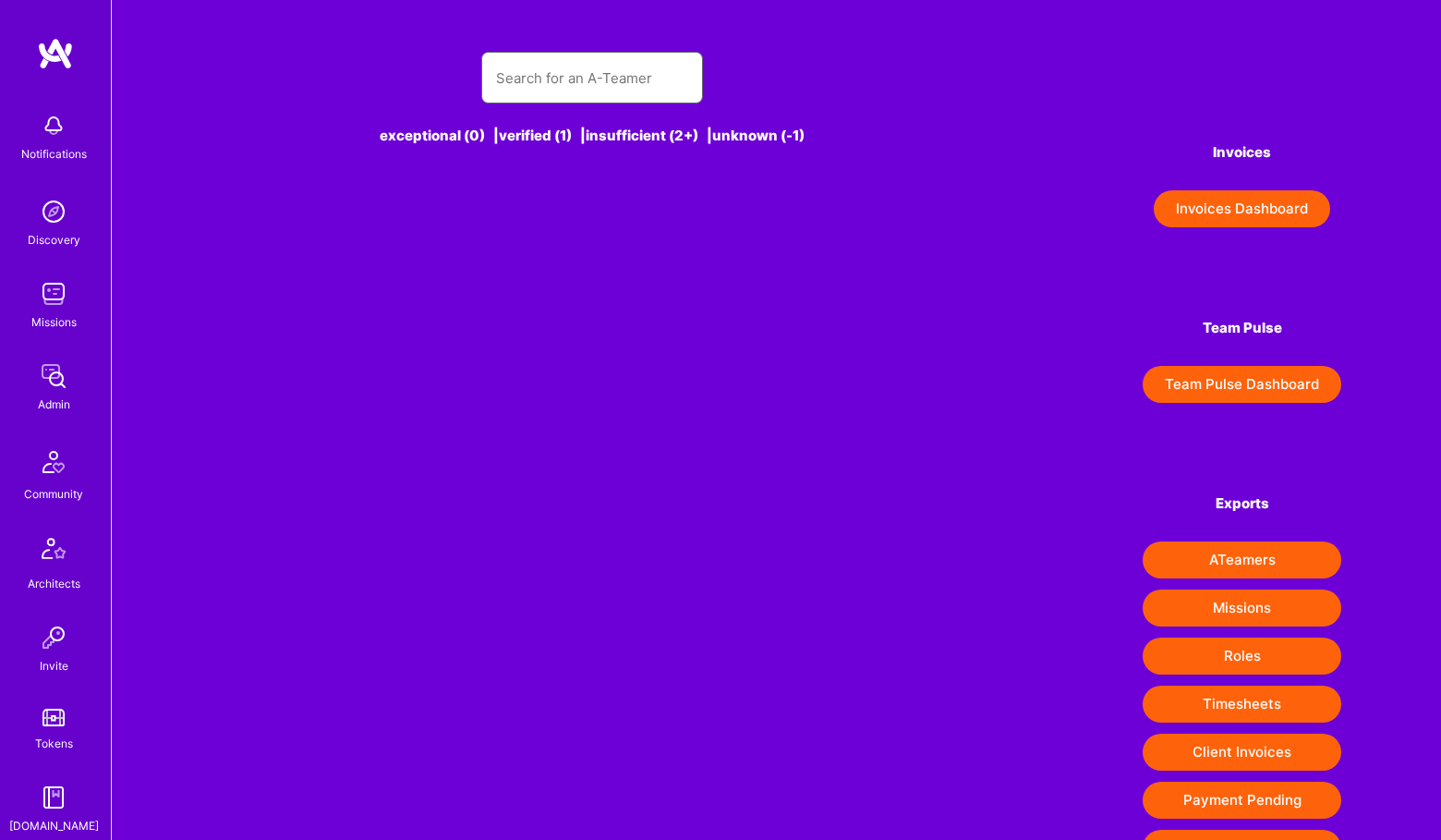
click at [526, 87] on input "text" at bounding box center [592, 77] width 192 height 47
drag, startPoint x: 590, startPoint y: 90, endPoint x: 321, endPoint y: 60, distance: 270.7
click at [321, 60] on div "patrick oig" at bounding box center [592, 77] width 762 height 51
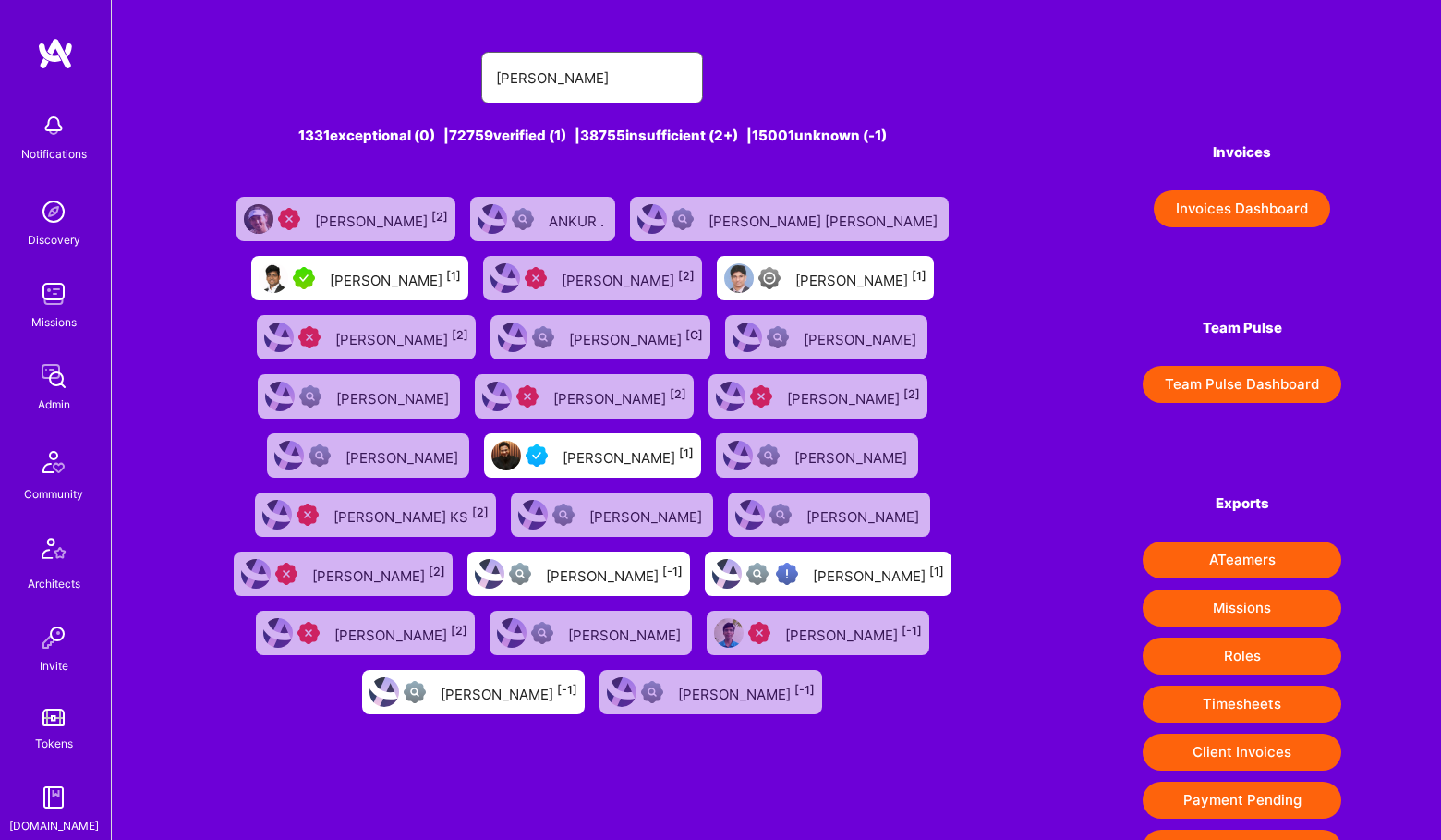
type input "archit"
click at [323, 279] on div at bounding box center [308, 277] width 30 height 22
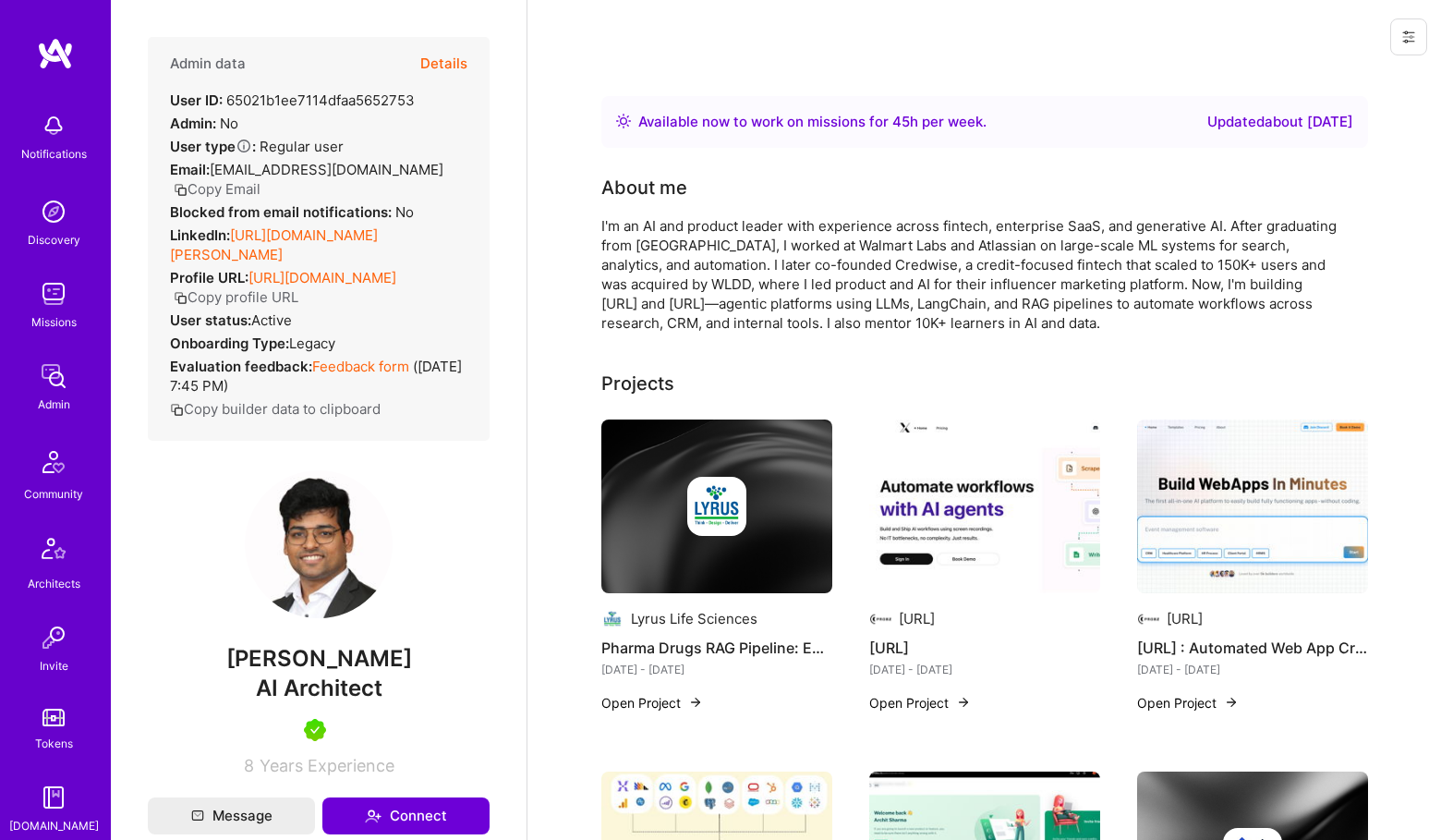
click at [461, 59] on button "Details" at bounding box center [443, 64] width 47 height 53
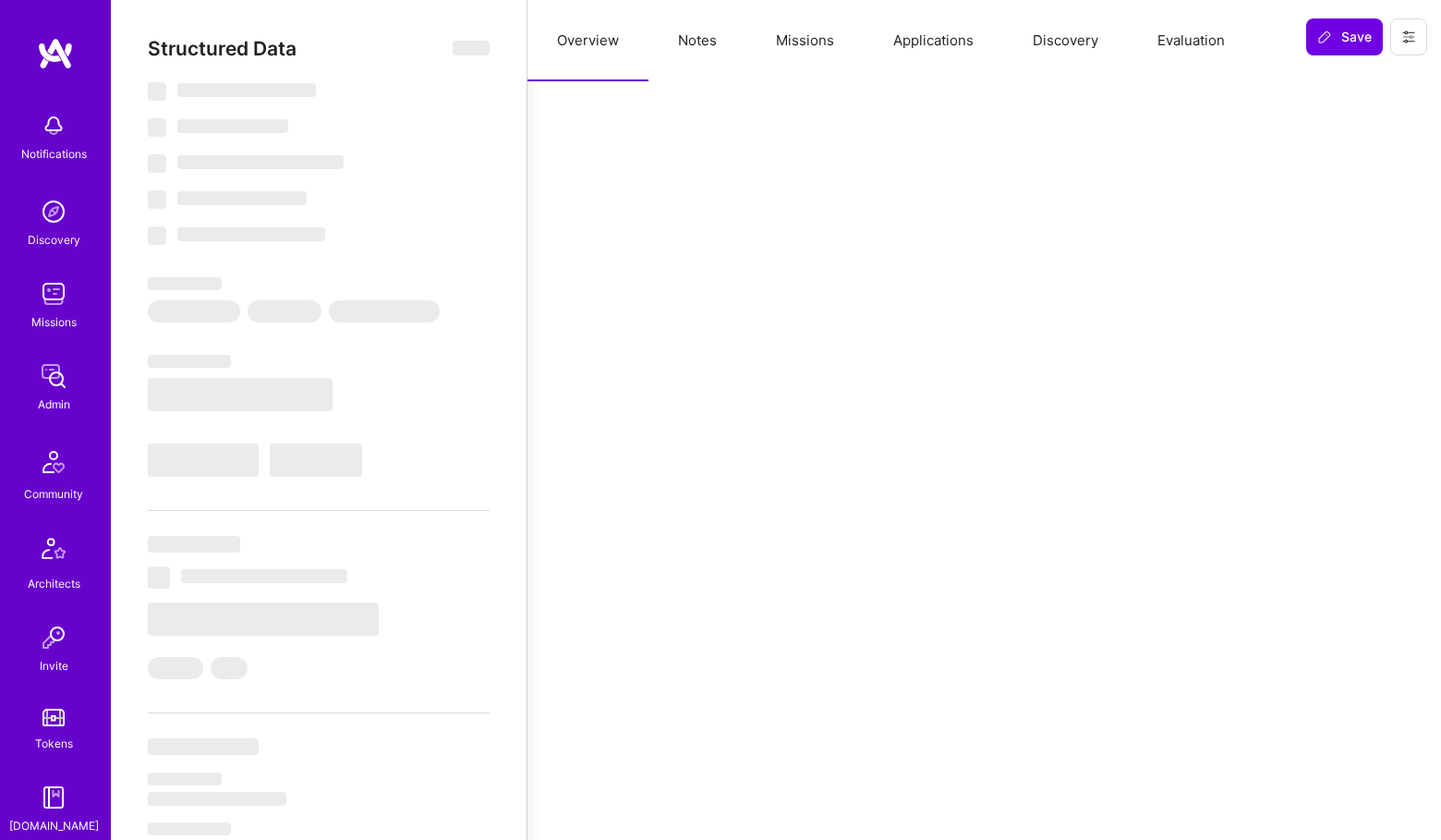
click at [810, 44] on button "Missions" at bounding box center [805, 40] width 117 height 81
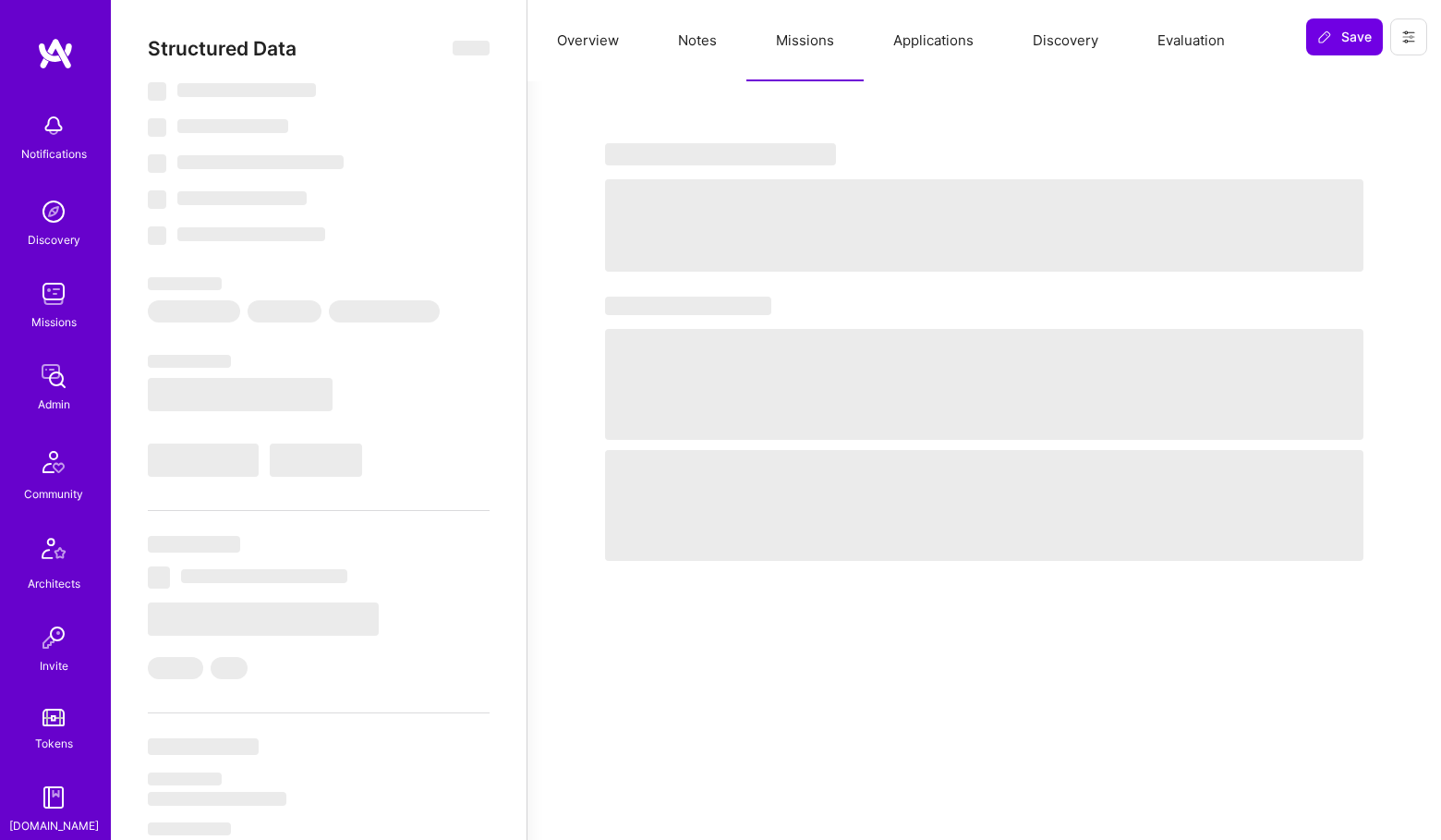
select select "Right Now"
select select "7"
select select "6"
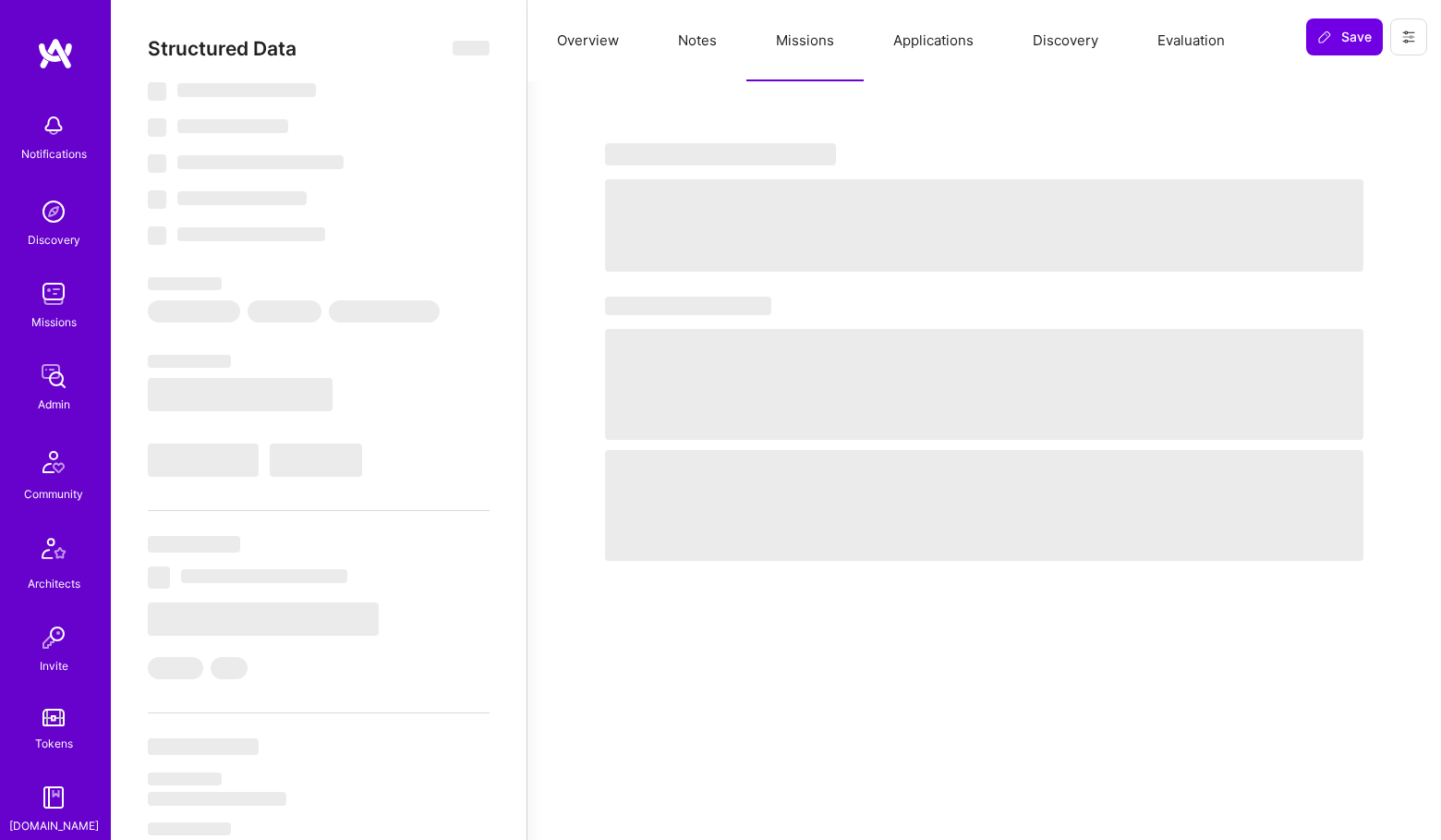
select select "IN"
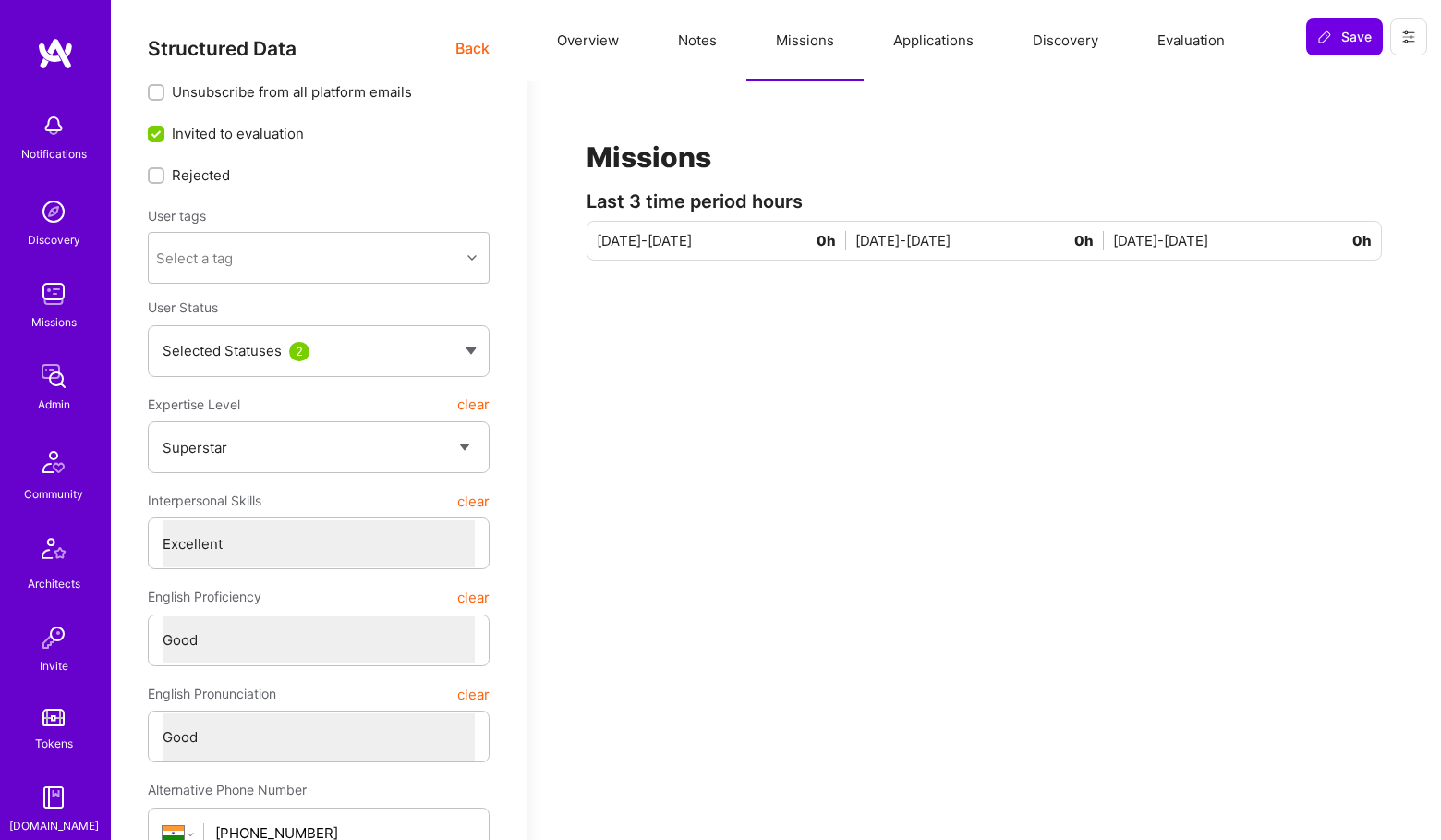
click at [577, 25] on button "Overview" at bounding box center [588, 40] width 121 height 81
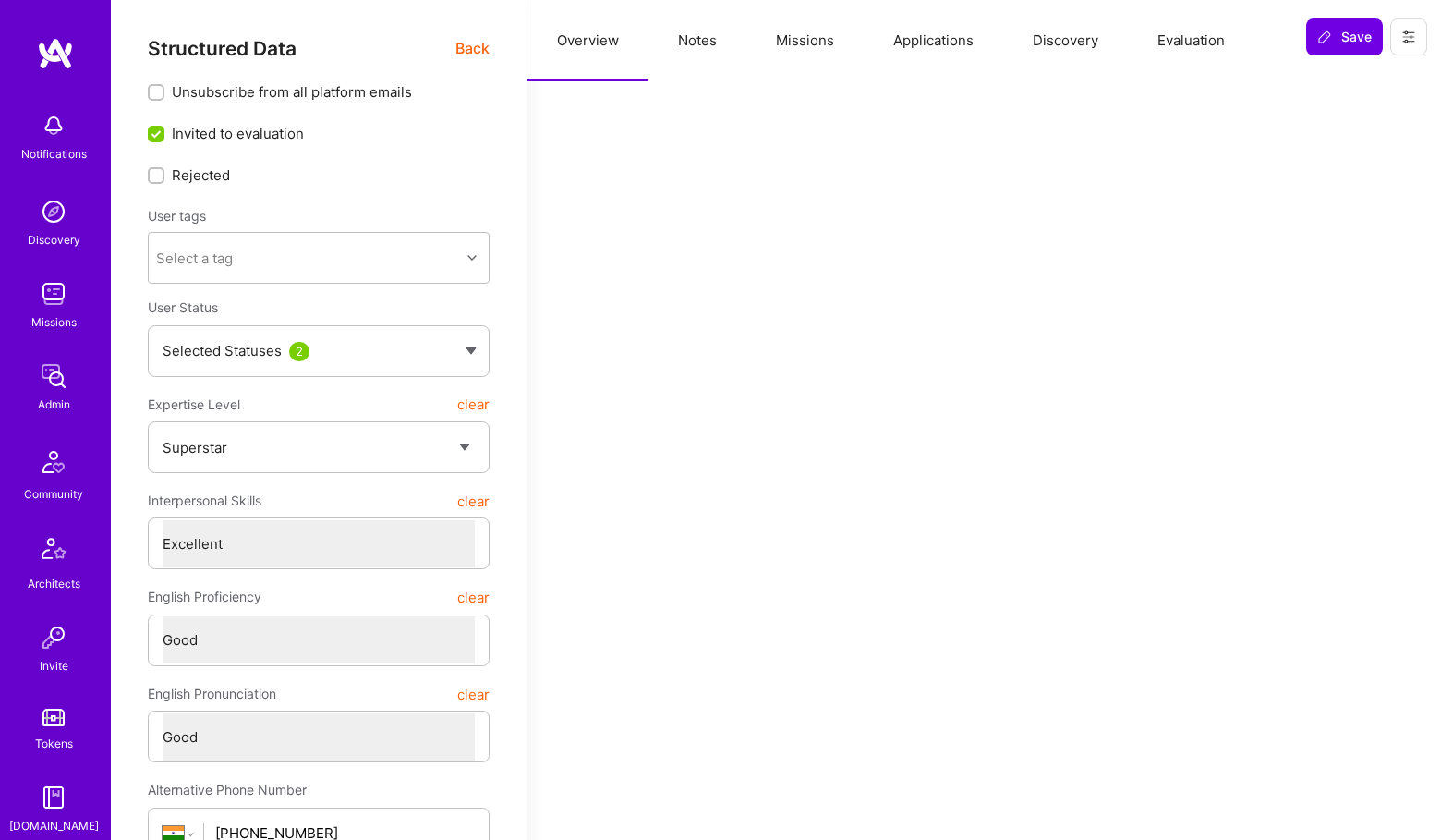
click at [927, 44] on button "Applications" at bounding box center [933, 40] width 139 height 81
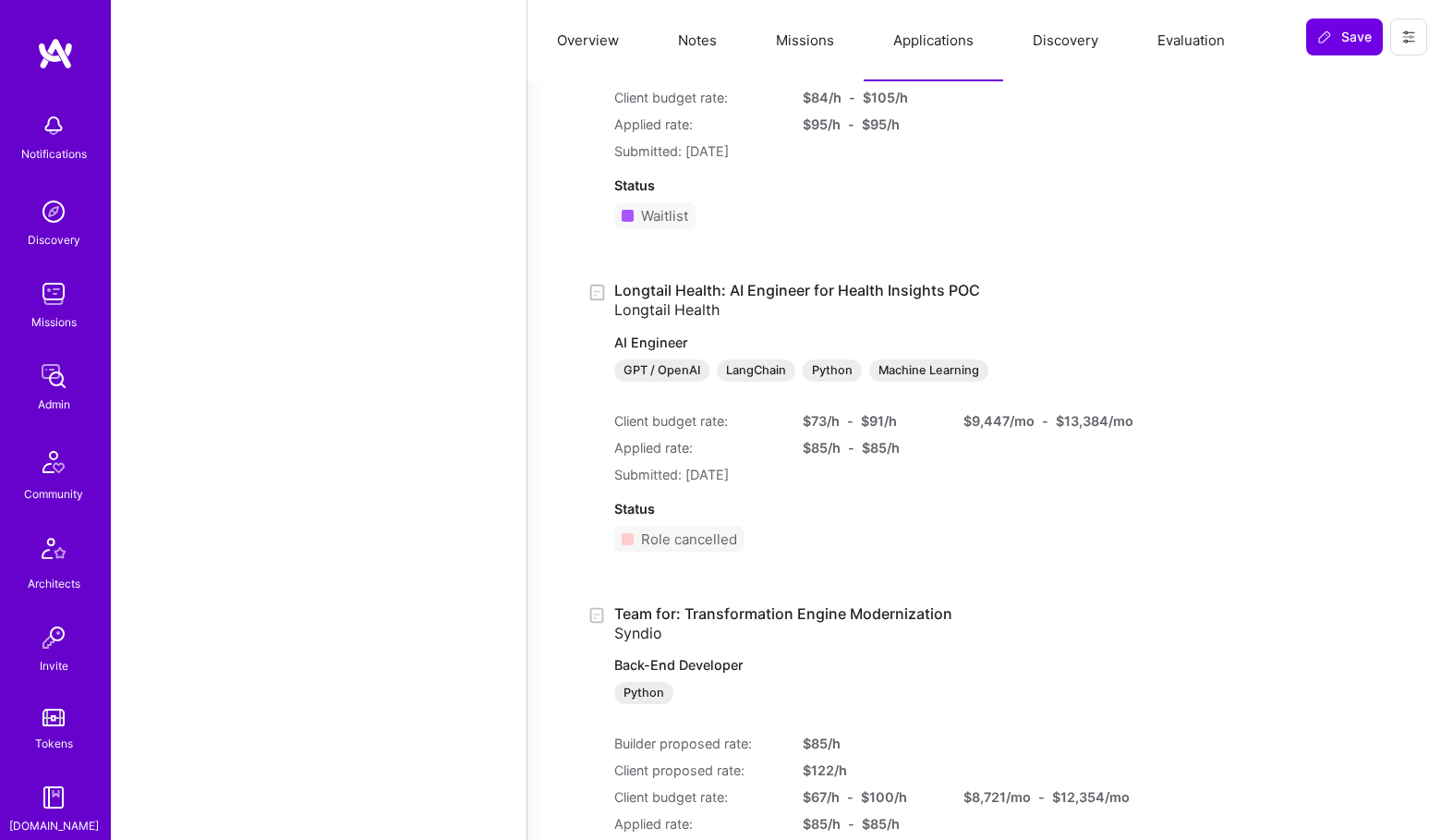
scroll to position [2588, 0]
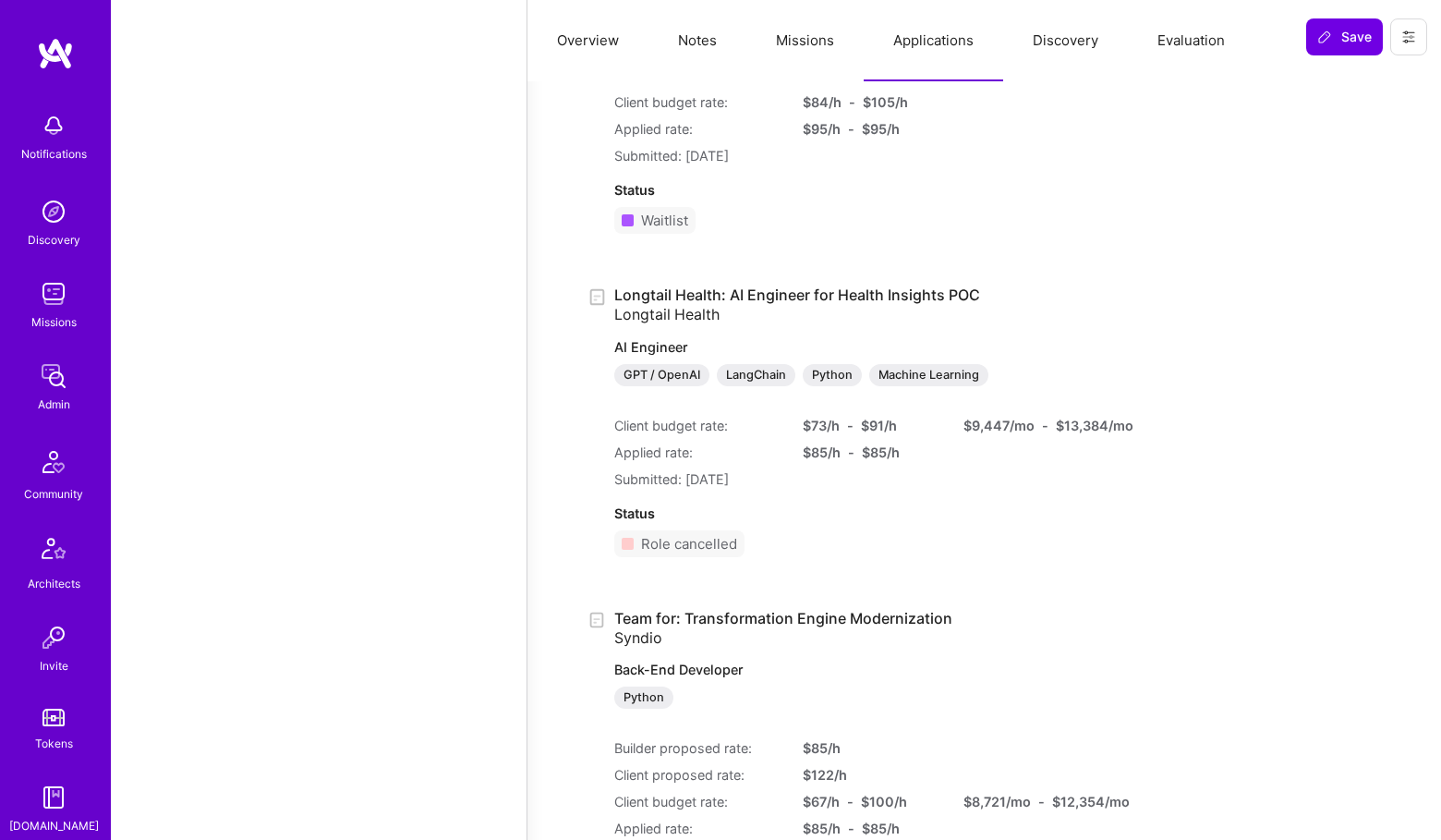
click at [706, 630] on link "Team for: Transformation Engine Modernization Syndio Back-End Developer Python" at bounding box center [858, 659] width 488 height 101
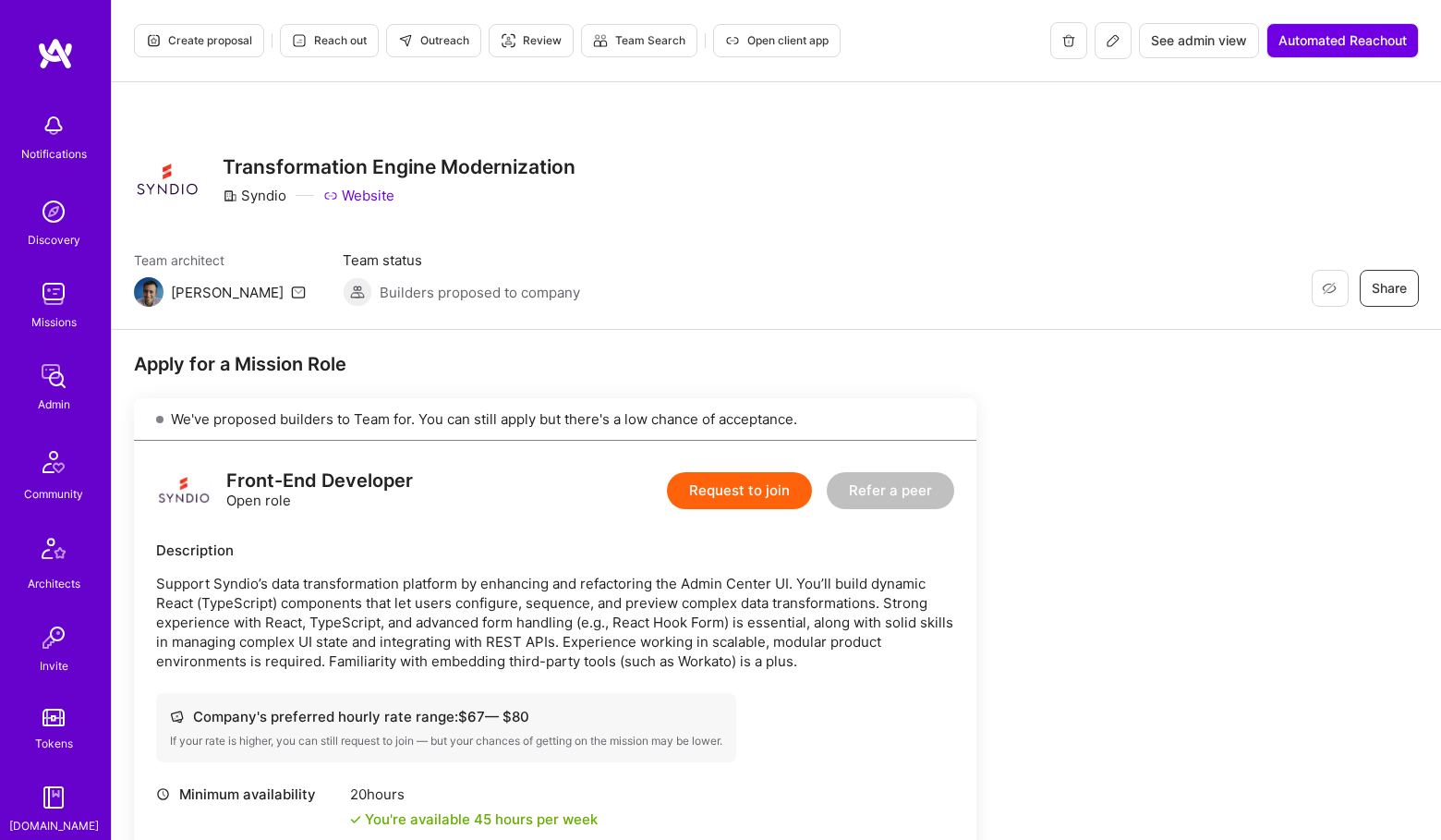
click at [1117, 40] on icon at bounding box center [1113, 41] width 15 height 15
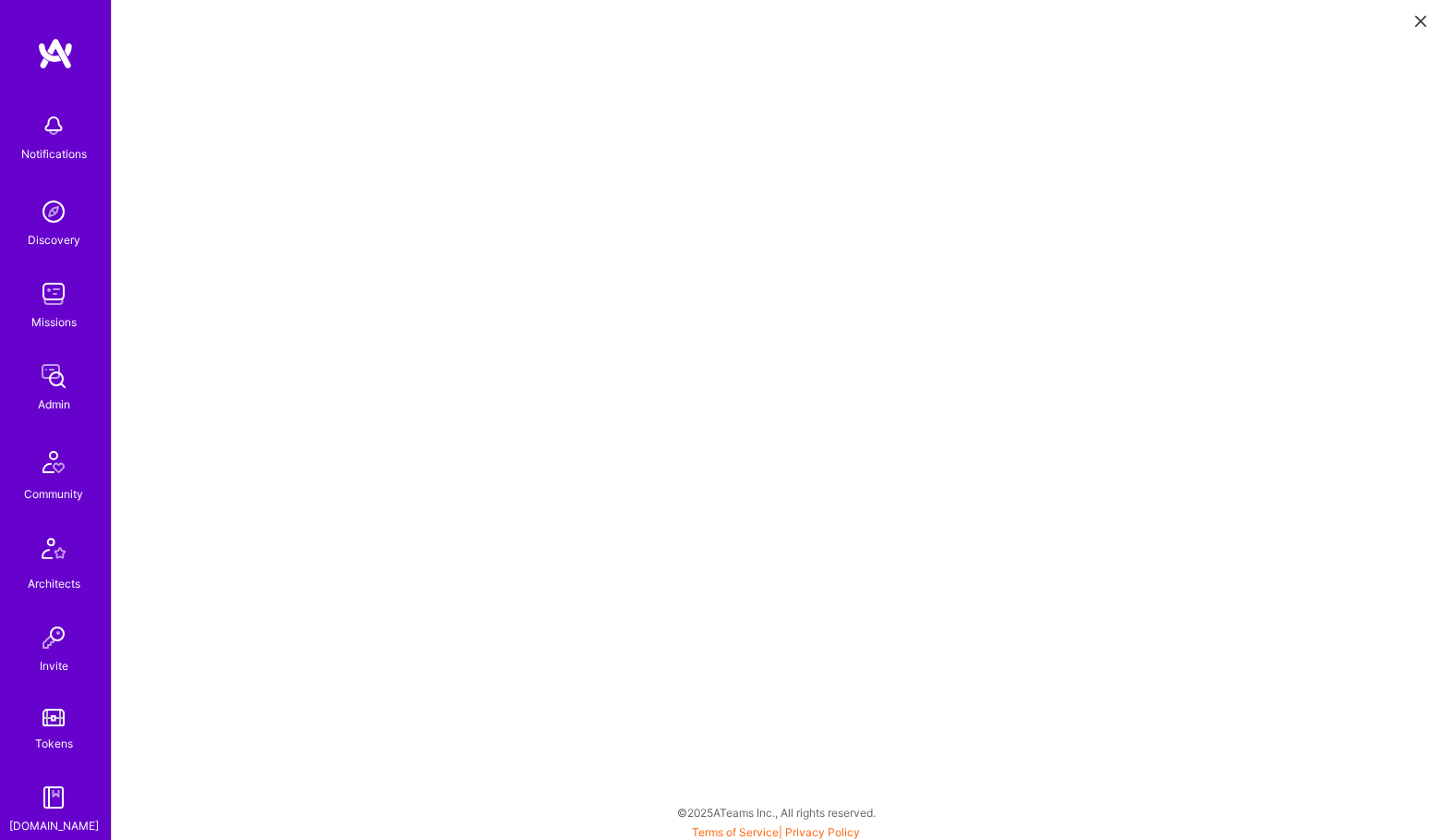
scroll to position [339, 0]
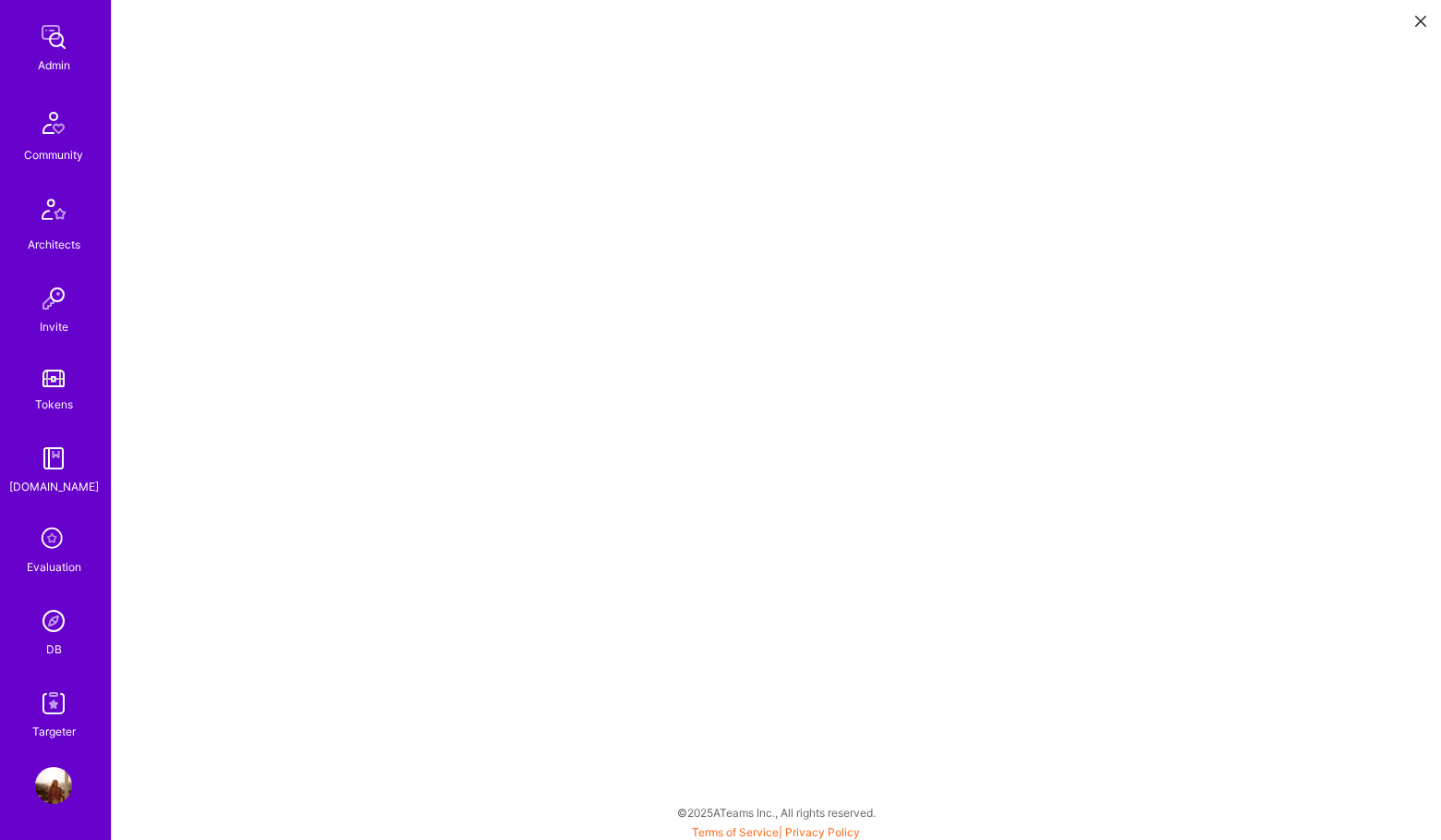
click at [59, 603] on img at bounding box center [53, 620] width 37 height 37
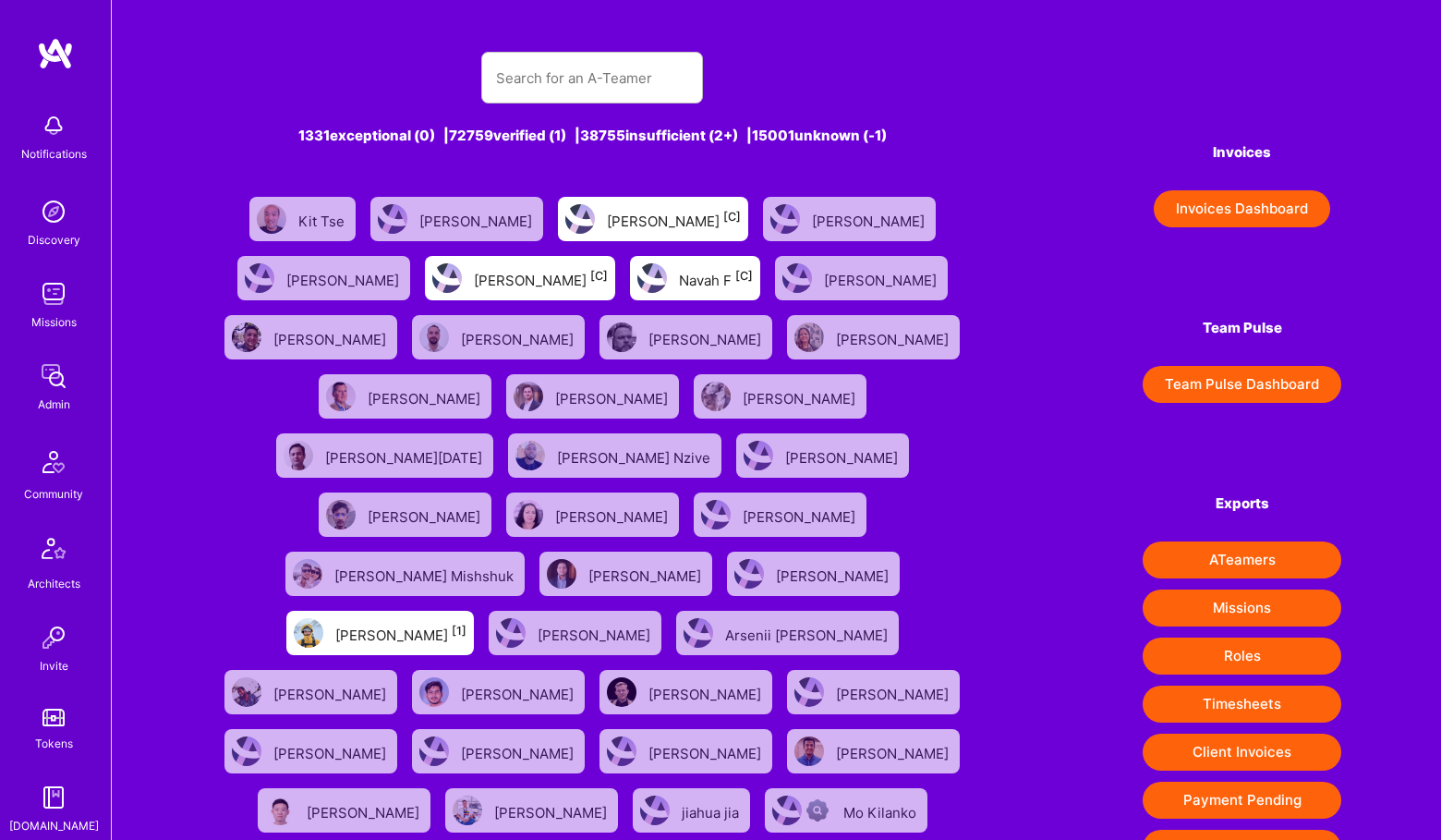
click at [570, 116] on div "1331 exceptional (0) | 72759 verified (1) | 38755 insufficient (2+) | 15001 unk…" at bounding box center [592, 552] width 762 height 1047
click at [545, 8] on div "1331 exceptional (0) | 72759 verified (1) | 38755 insufficient (2+) | 15001 unk…" at bounding box center [776, 552] width 1330 height 1106
click at [545, 75] on input "text" at bounding box center [592, 77] width 192 height 47
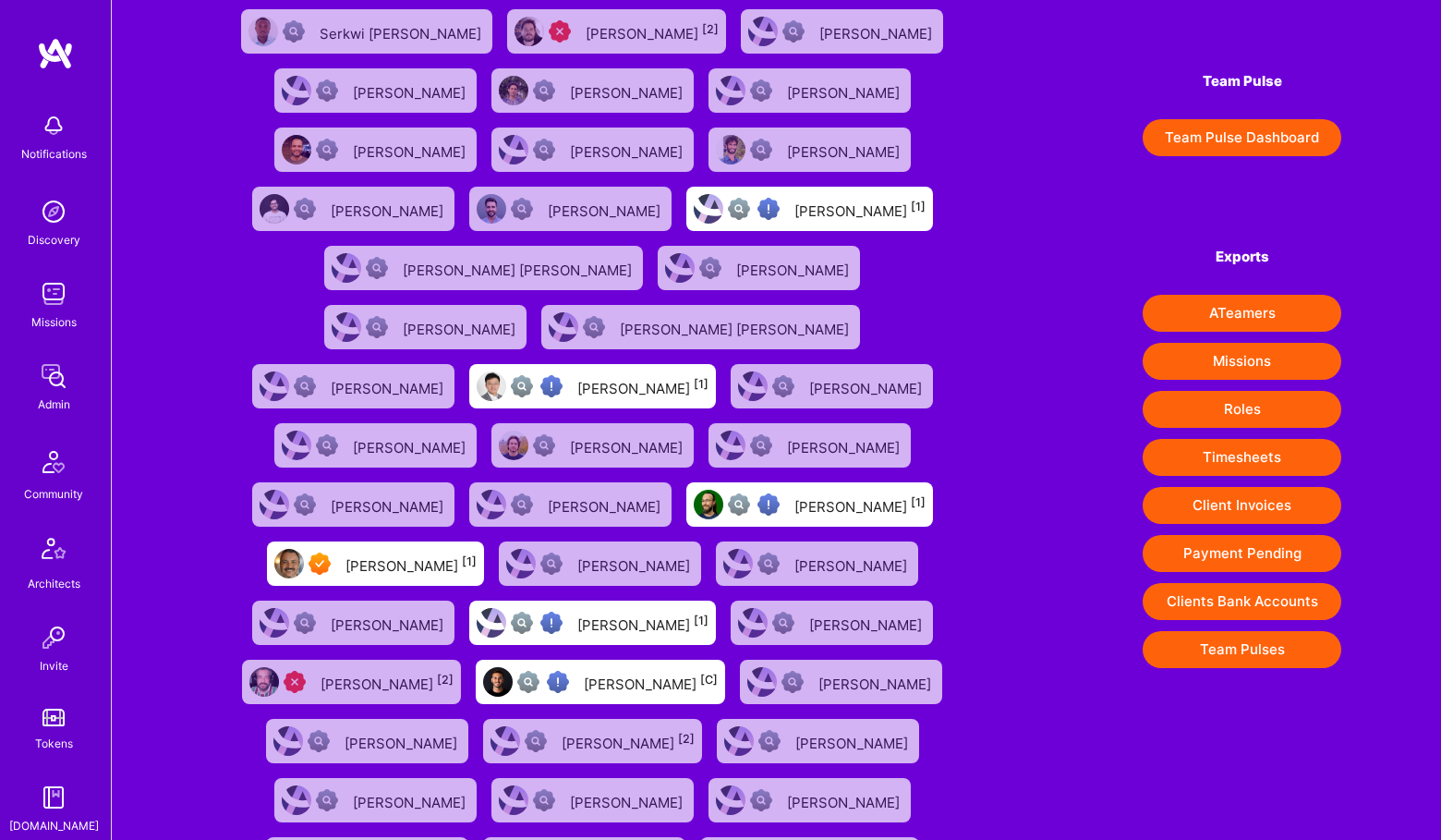
scroll to position [385, 0]
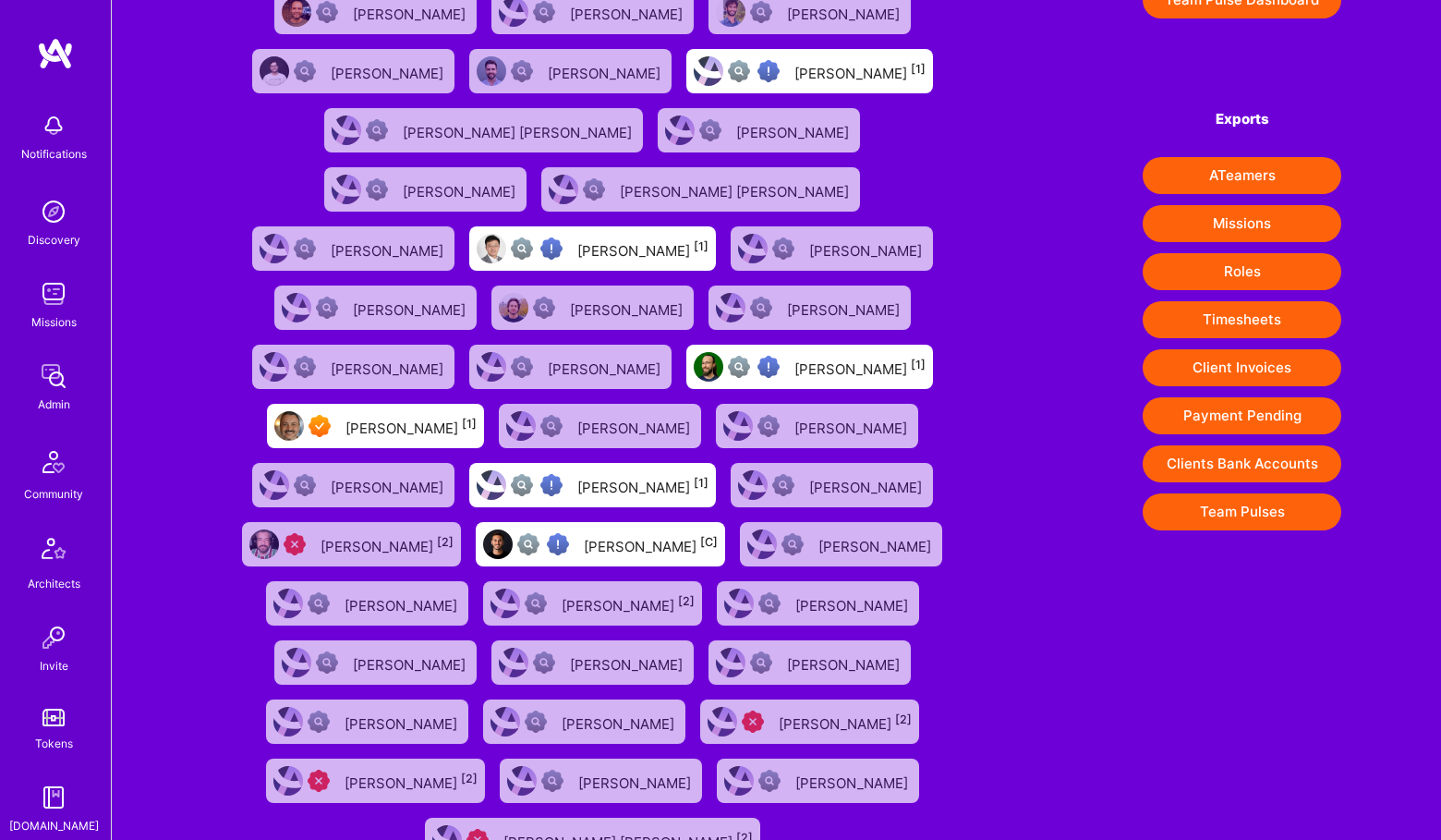
type input "bruno"
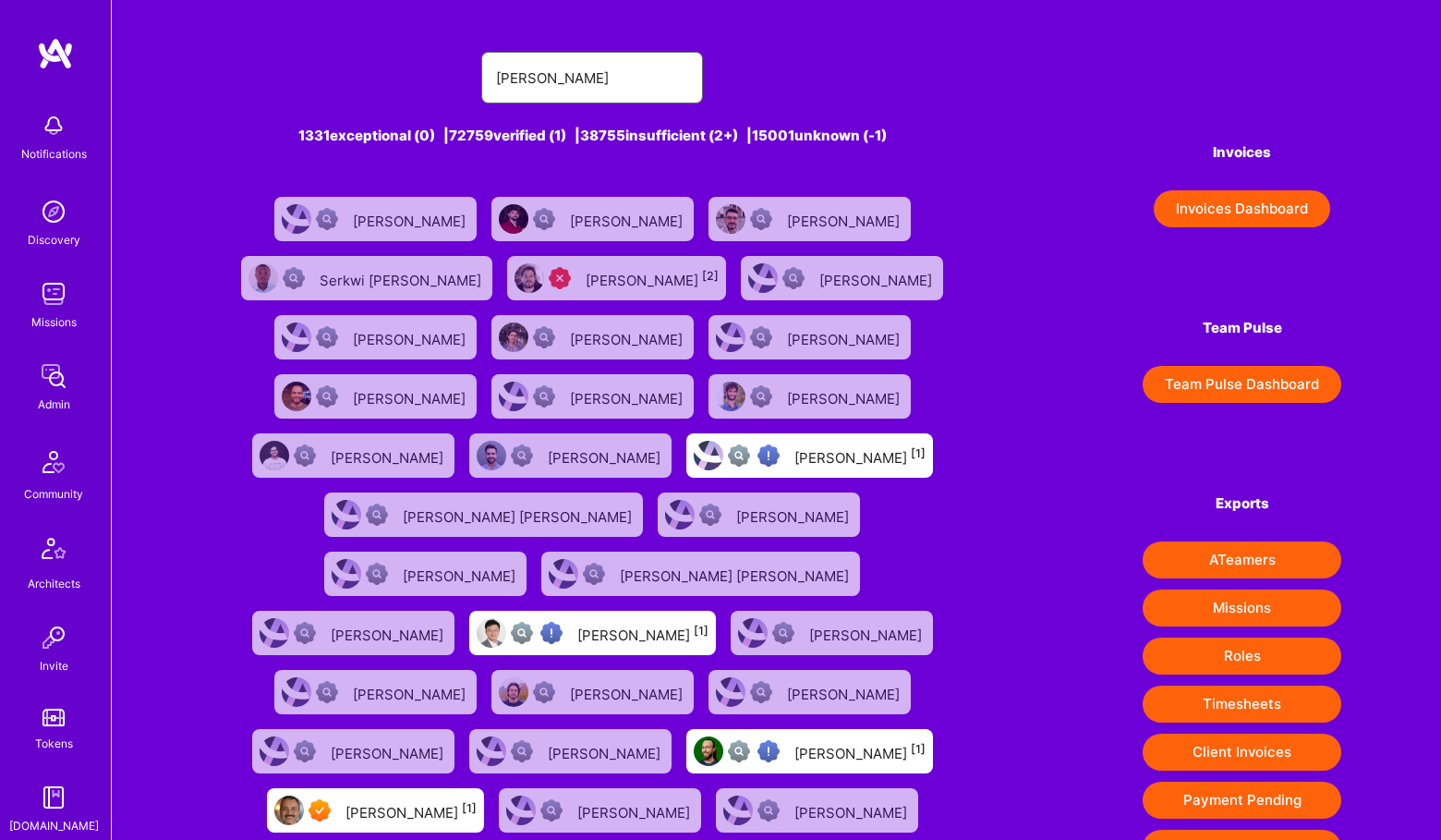
drag, startPoint x: 581, startPoint y: 65, endPoint x: 446, endPoint y: 39, distance: 137.5
click at [440, 44] on div "bruno 1331 exceptional (0) | 72759 verified (1) | 38755 insufficient (2+) | 150…" at bounding box center [592, 641] width 762 height 1224
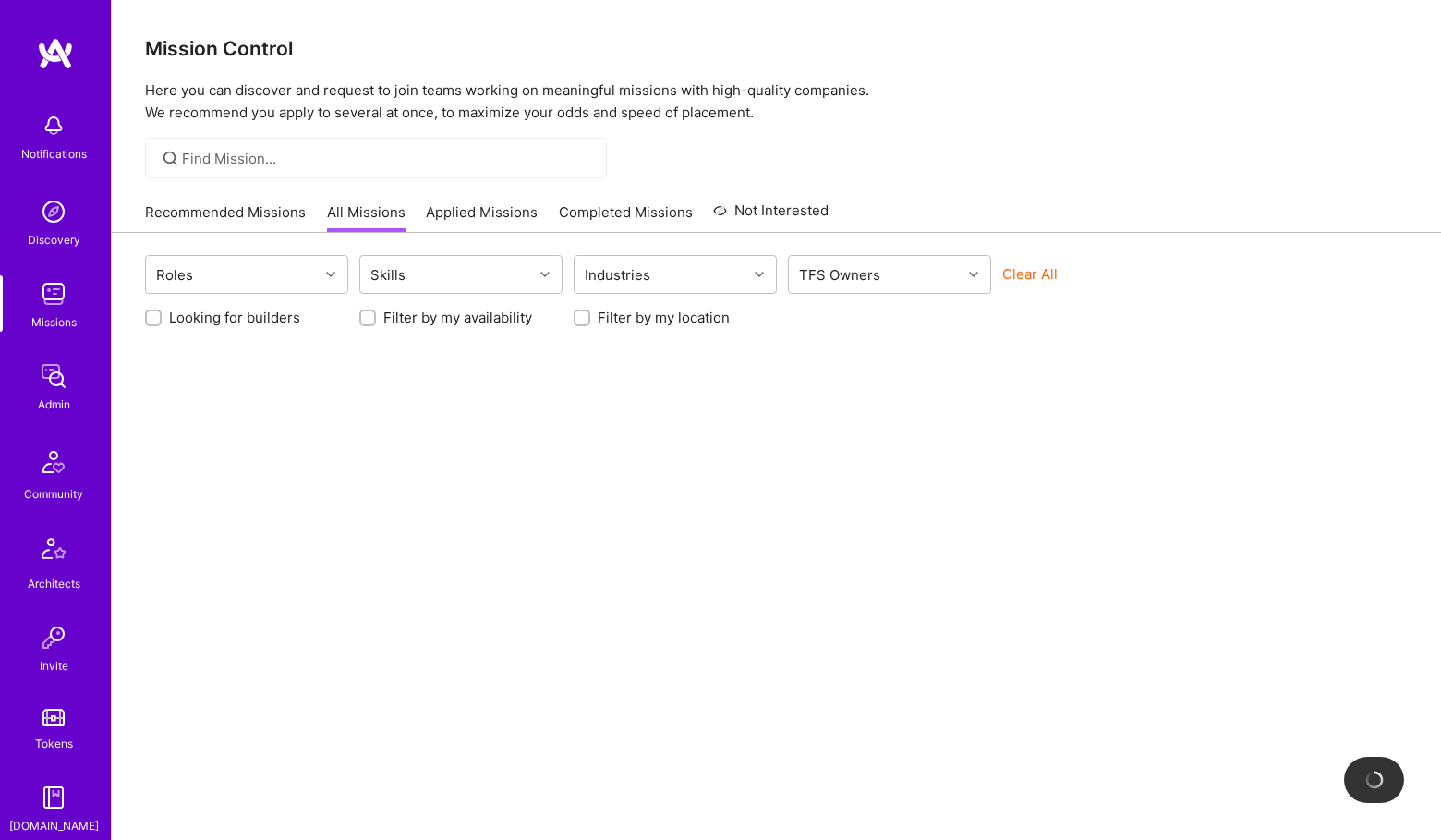
click at [249, 175] on div at bounding box center [375, 158] width 462 height 41
click at [243, 146] on div at bounding box center [375, 158] width 462 height 41
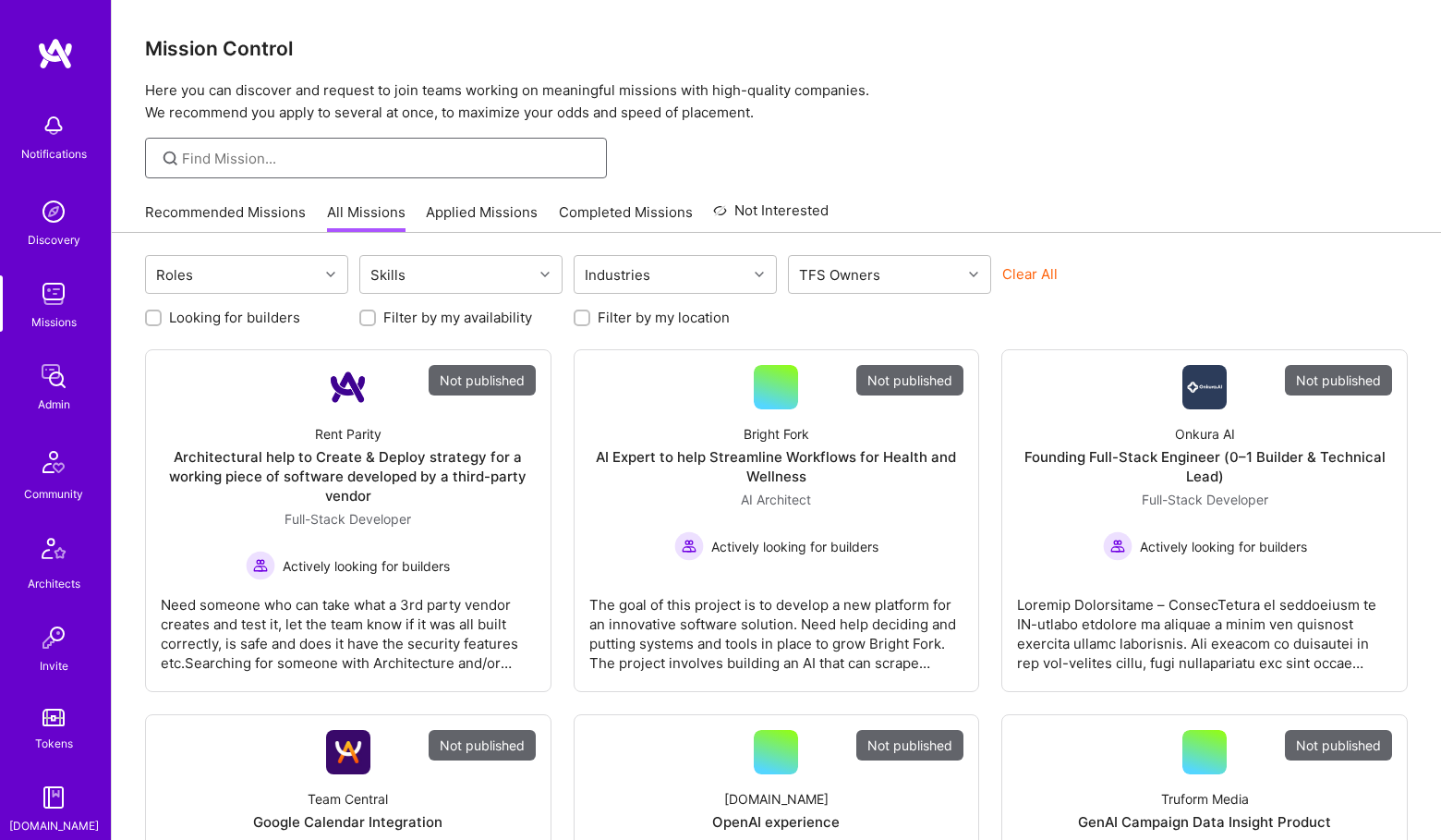
click at [246, 157] on input at bounding box center [388, 158] width 411 height 19
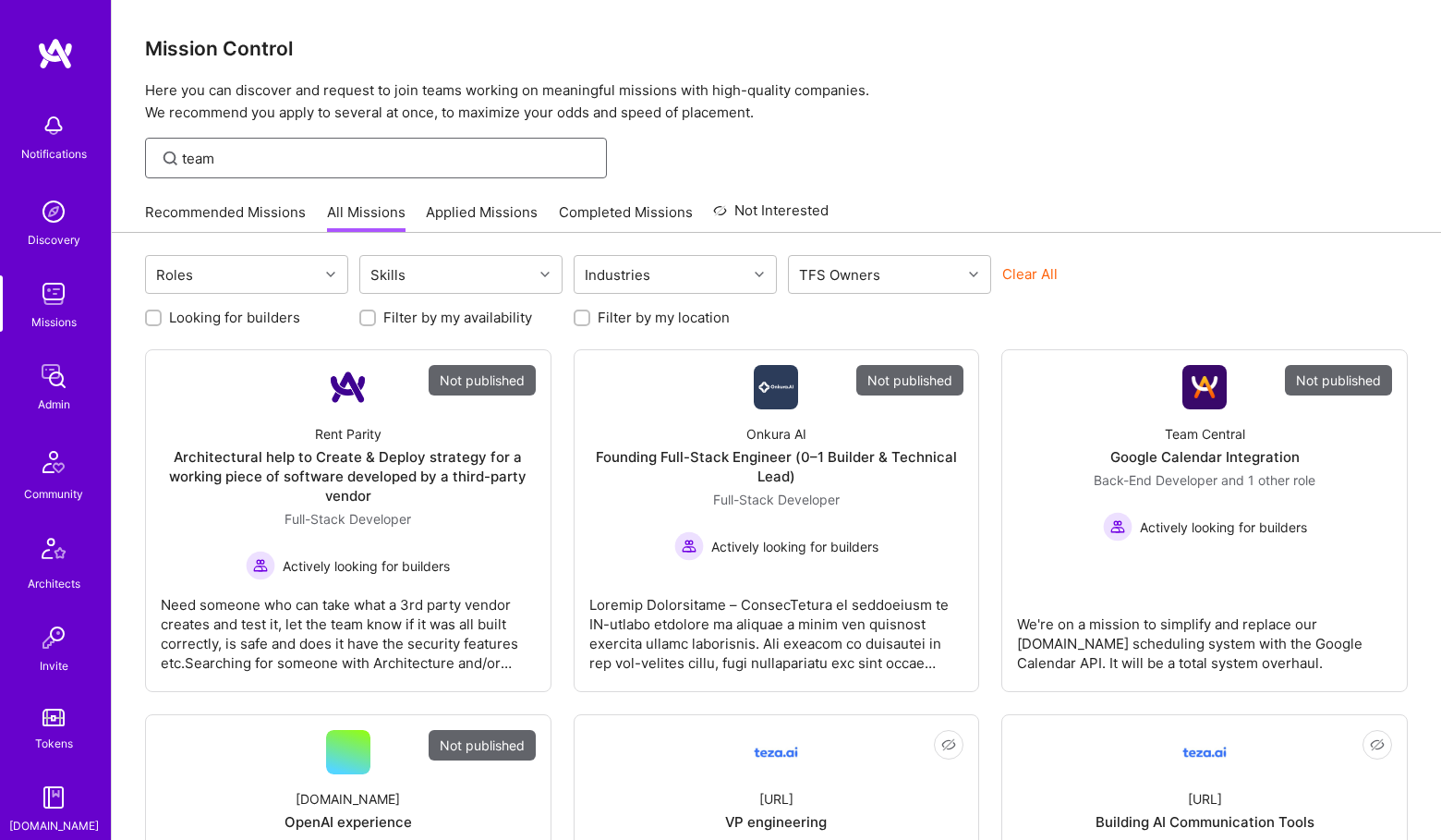
type input "team"
click at [7, 385] on link "Admin" at bounding box center [53, 385] width 114 height 56
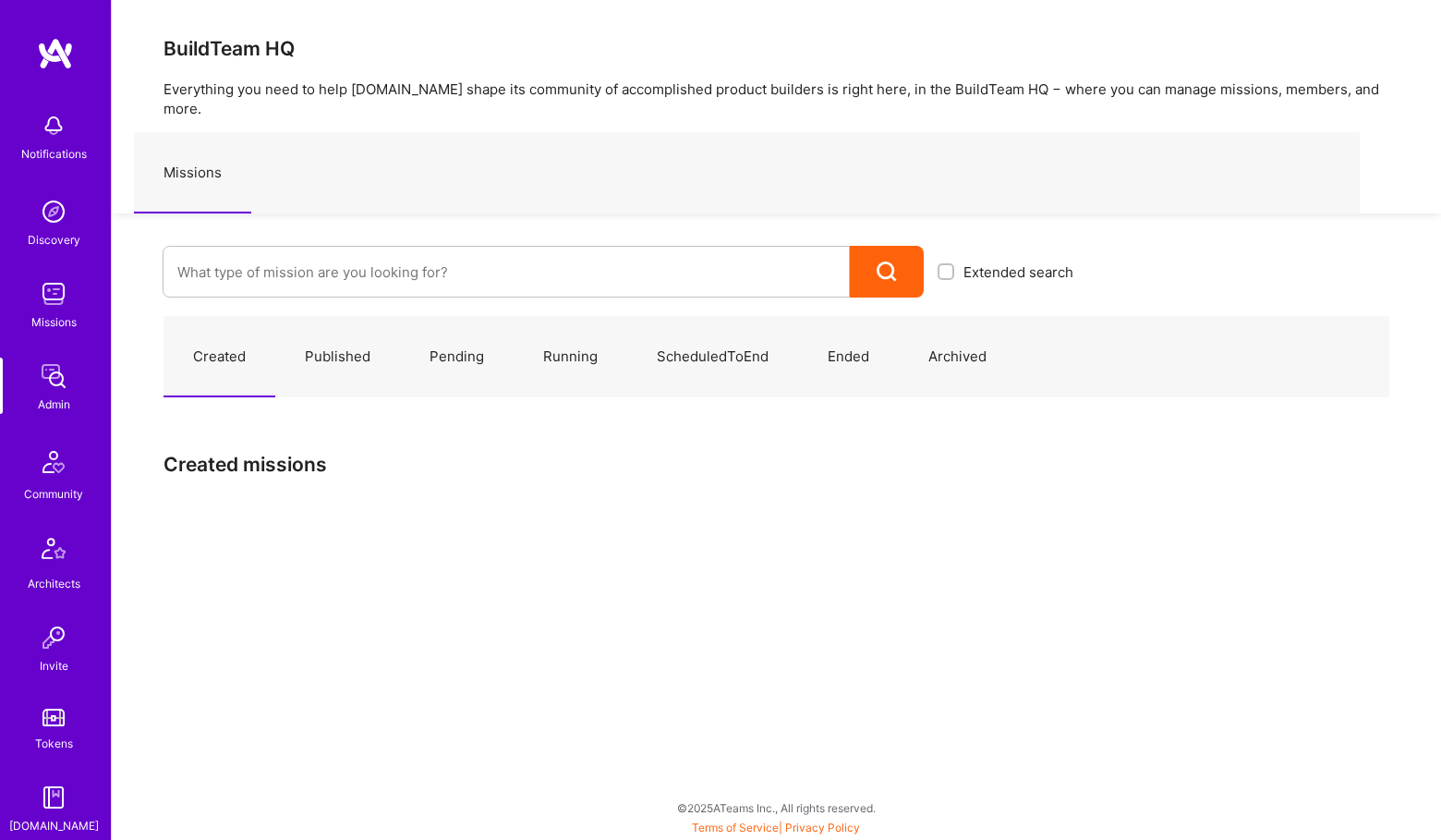
click at [253, 216] on div "Extended search" at bounding box center [599, 255] width 975 height 84
click at [258, 255] on input at bounding box center [506, 271] width 658 height 47
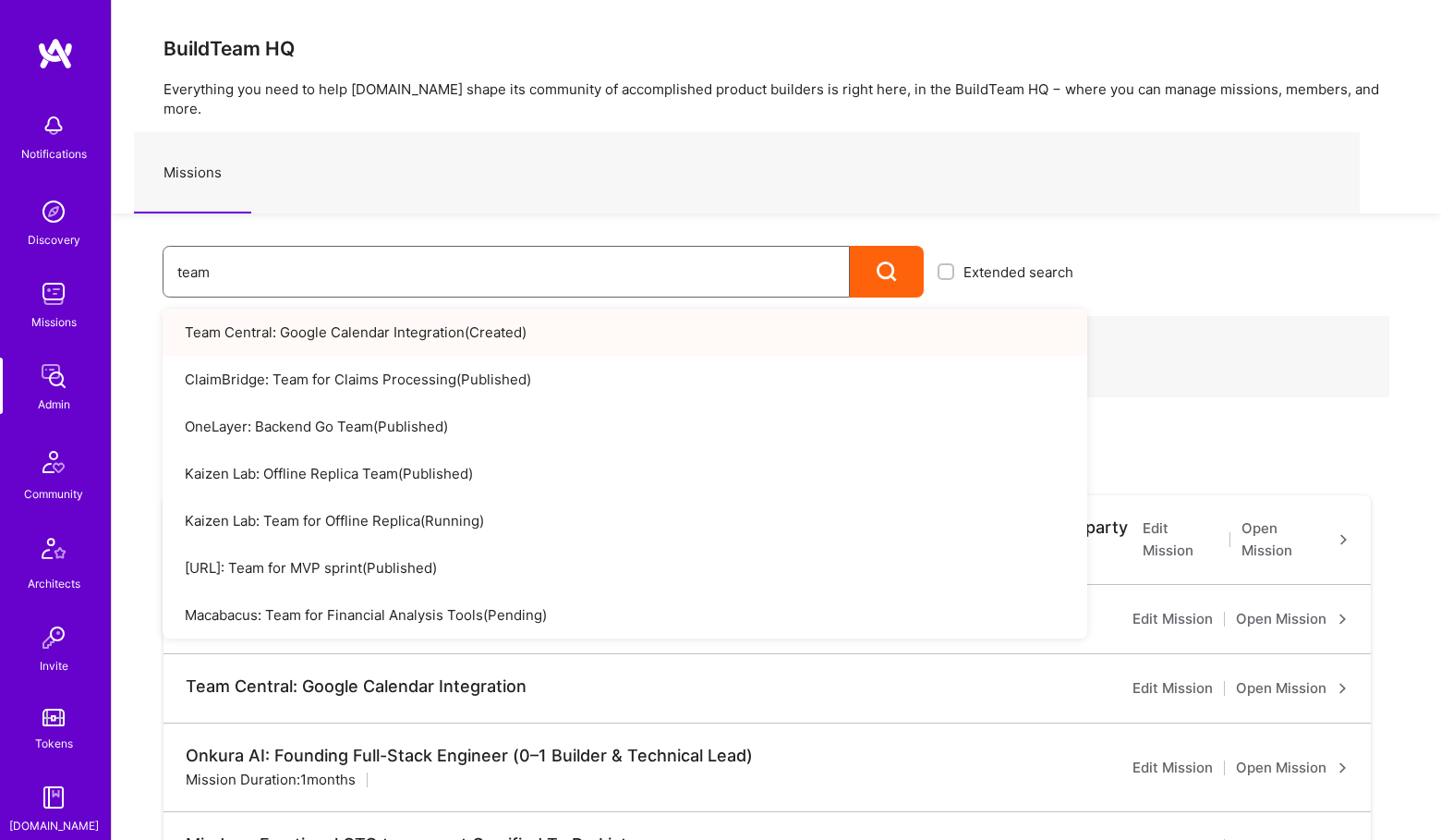
type input "team"
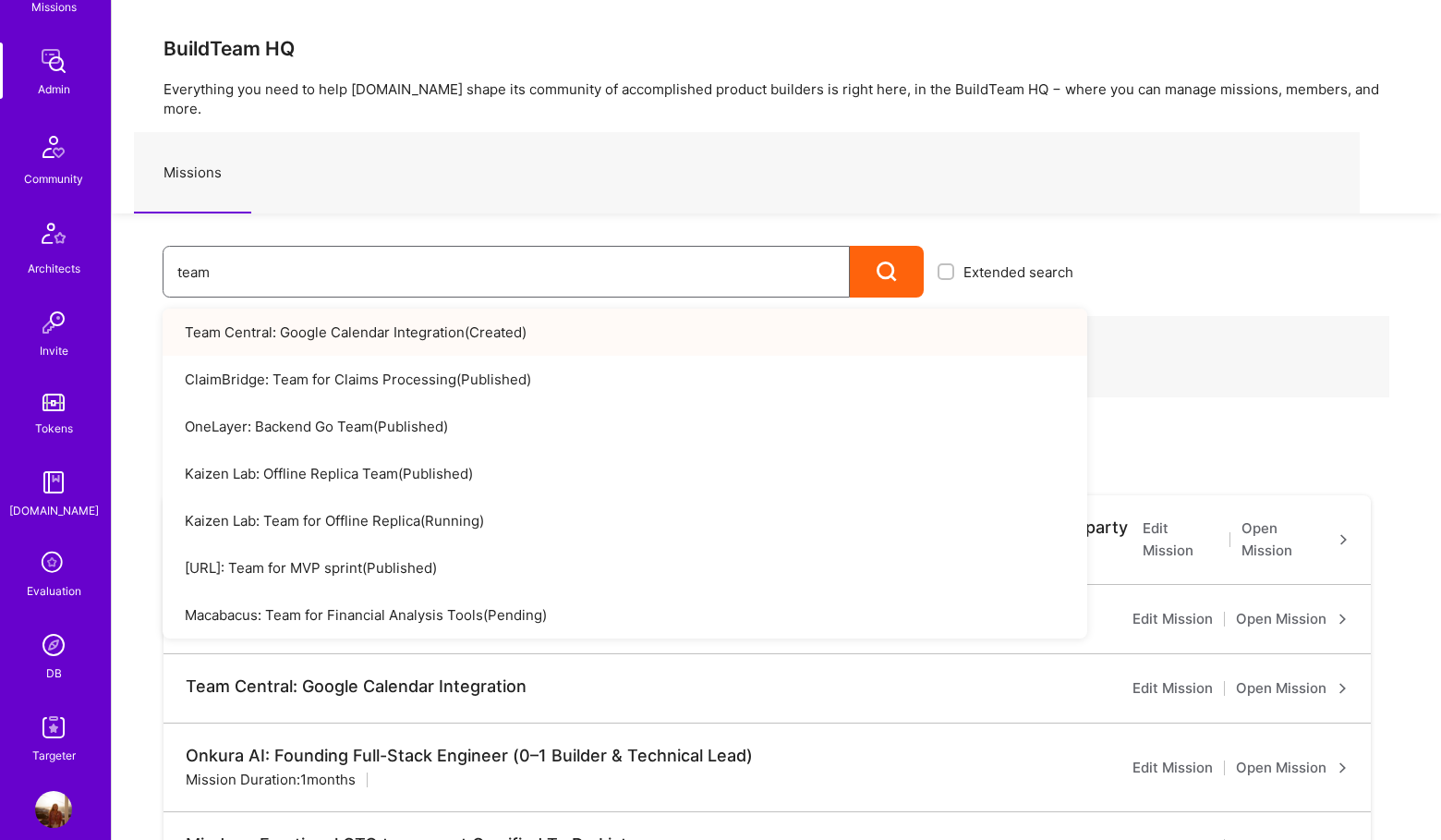
scroll to position [339, 0]
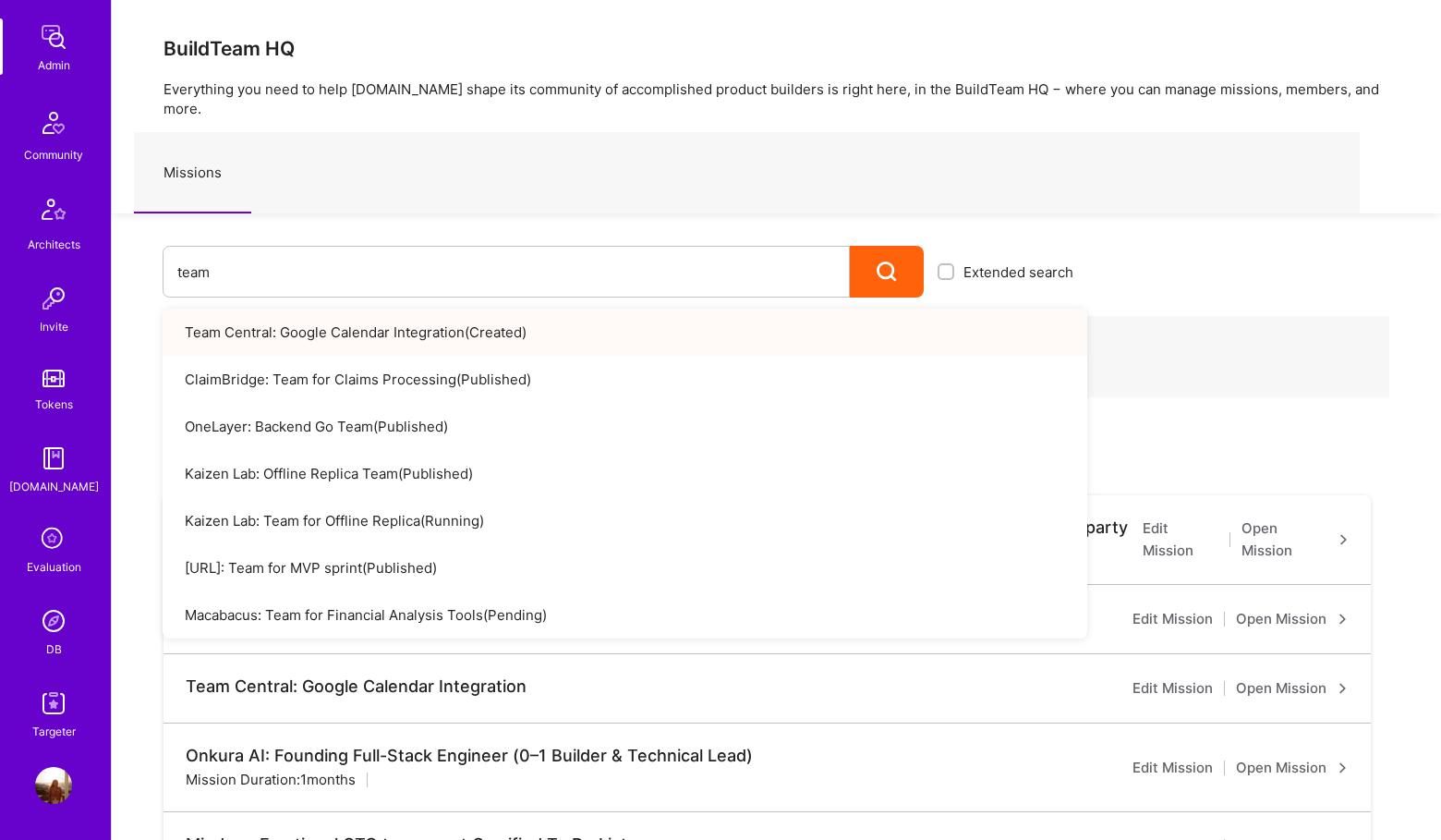
click at [33, 651] on link "DB" at bounding box center [53, 630] width 114 height 56
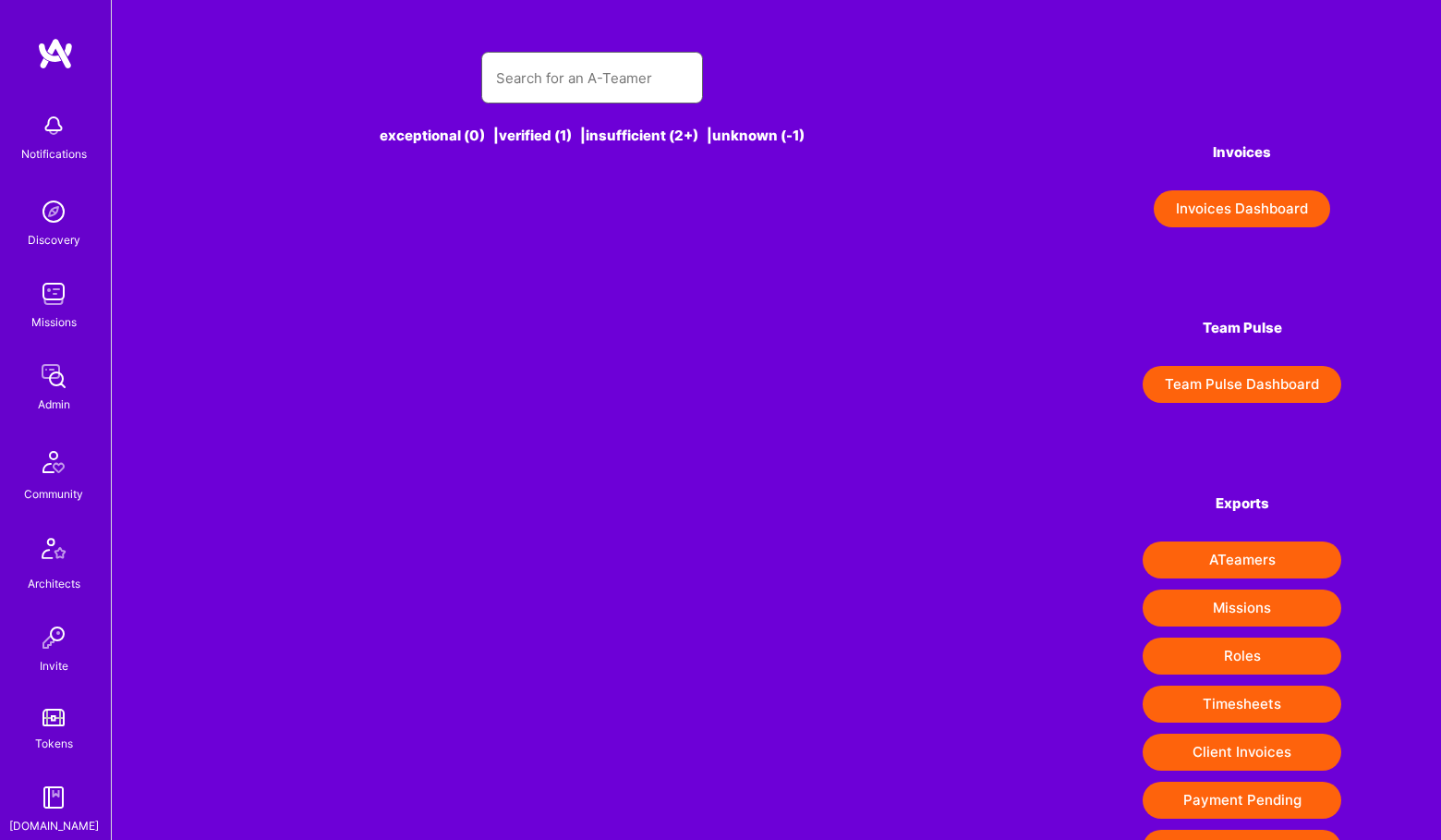
click at [547, 87] on input "text" at bounding box center [592, 77] width 192 height 47
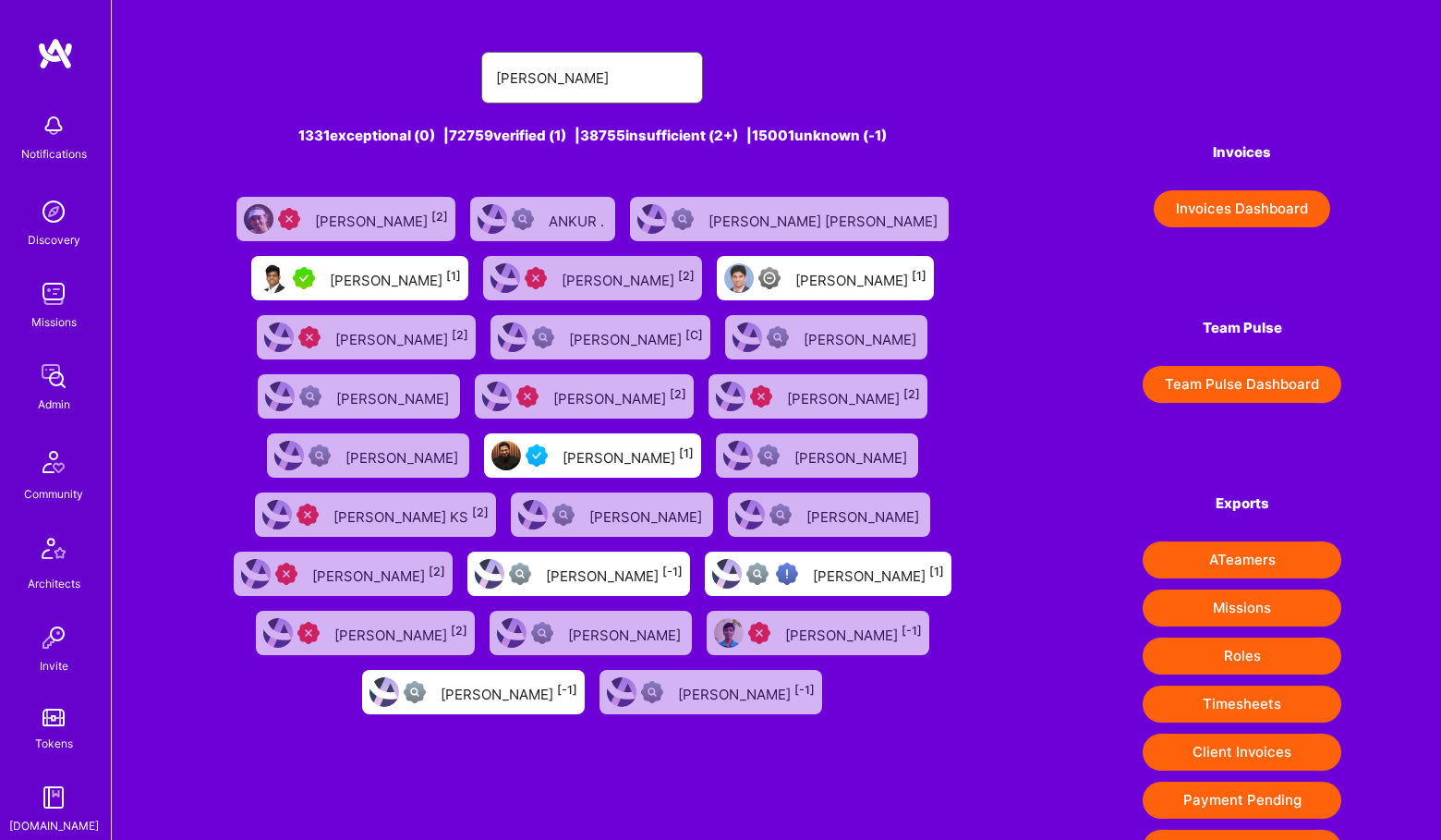
type input "archit"
click at [432, 270] on div "Archit Sharma [1]" at bounding box center [395, 277] width 131 height 24
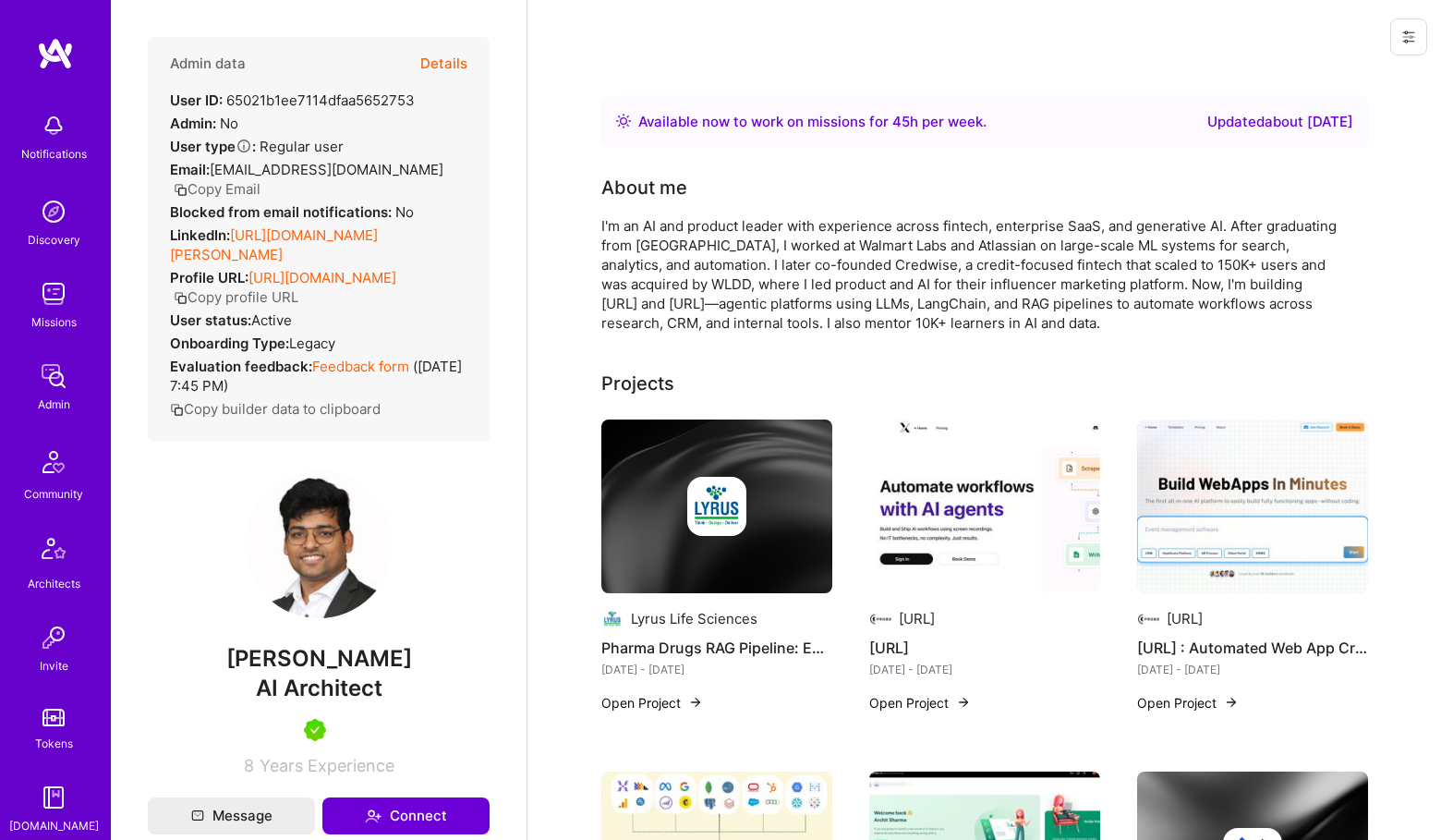
click at [454, 47] on button "Details" at bounding box center [443, 64] width 47 height 53
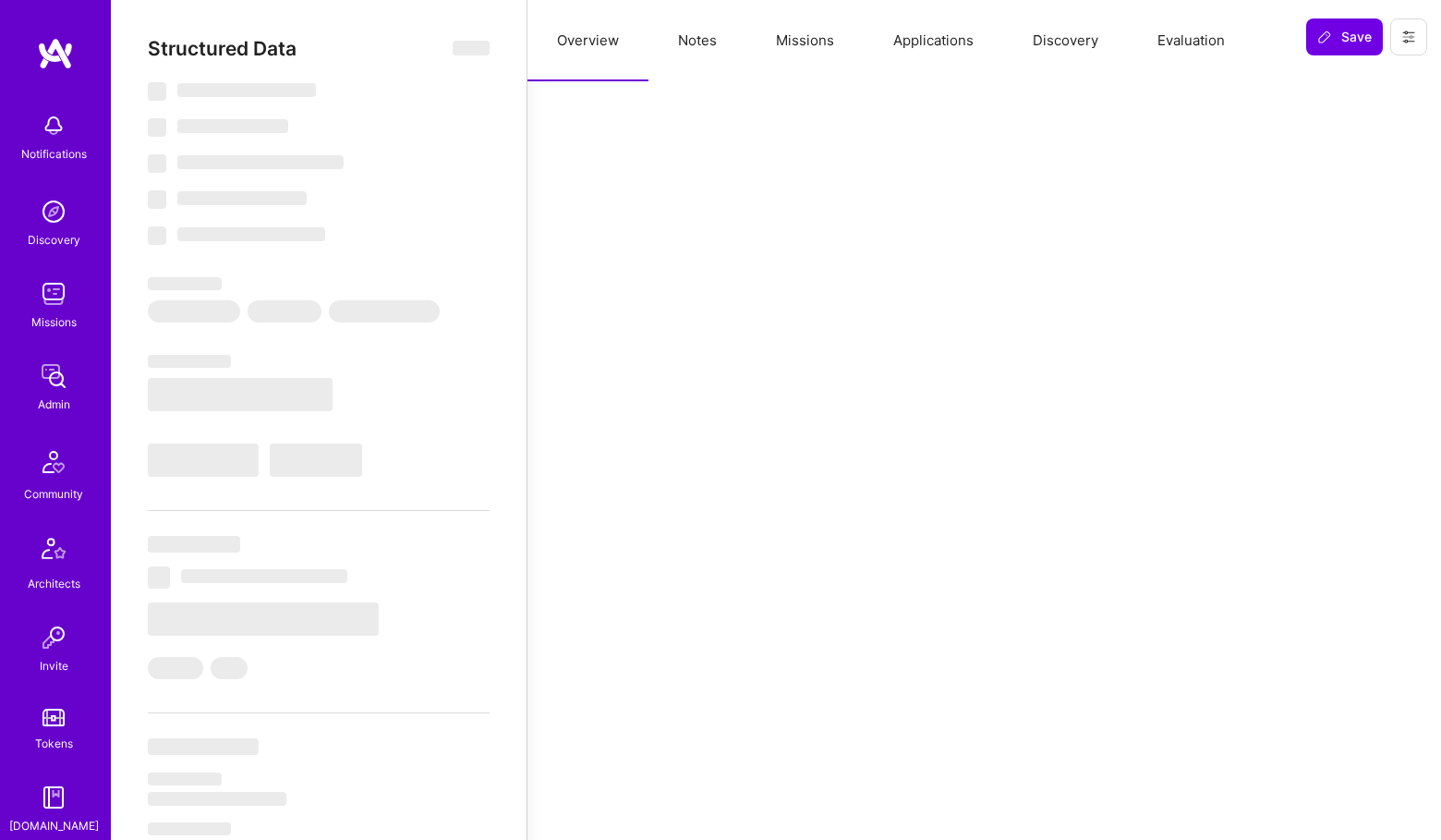
select select "Right Now"
select select "7"
select select "6"
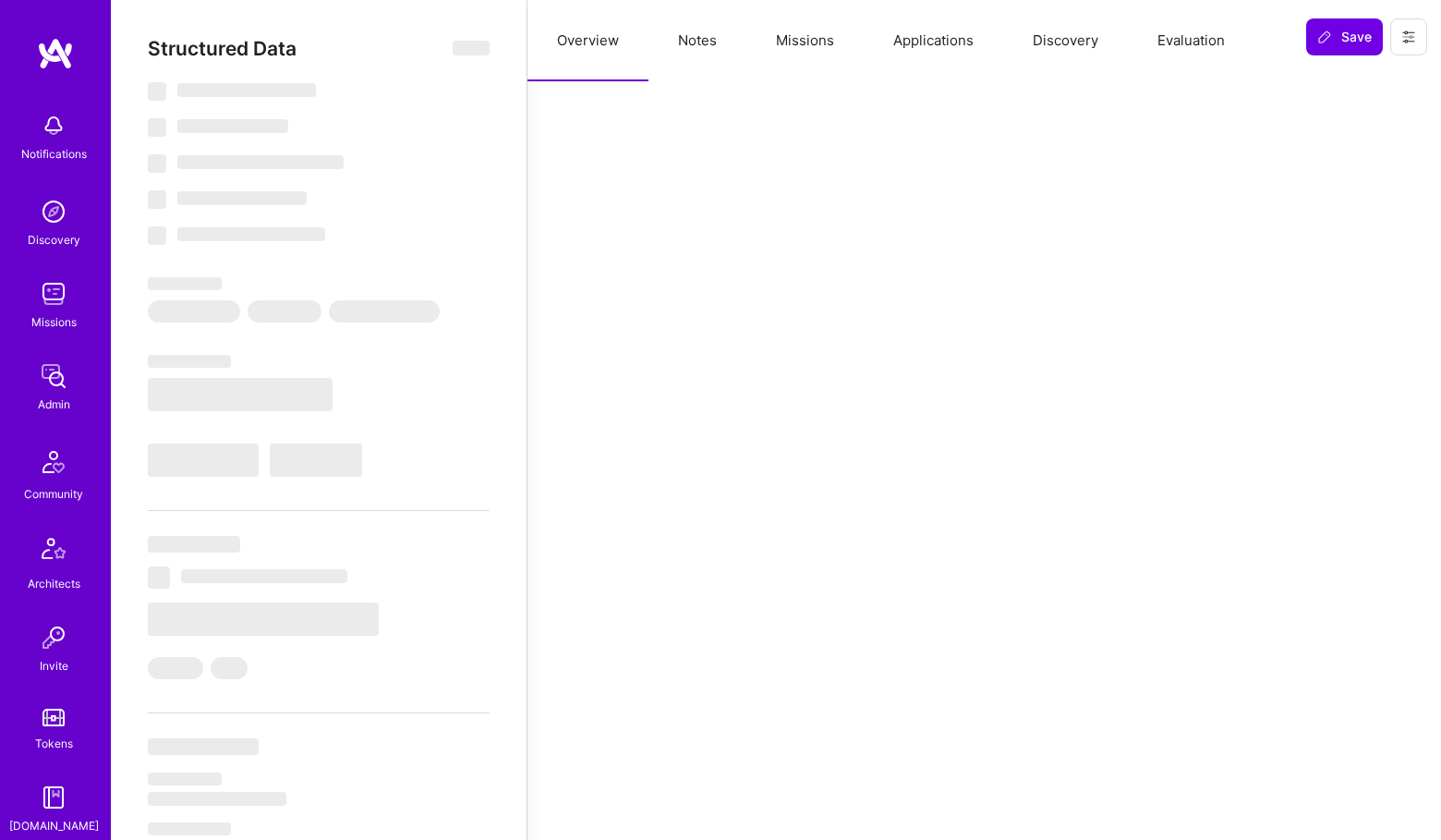
select select "IN"
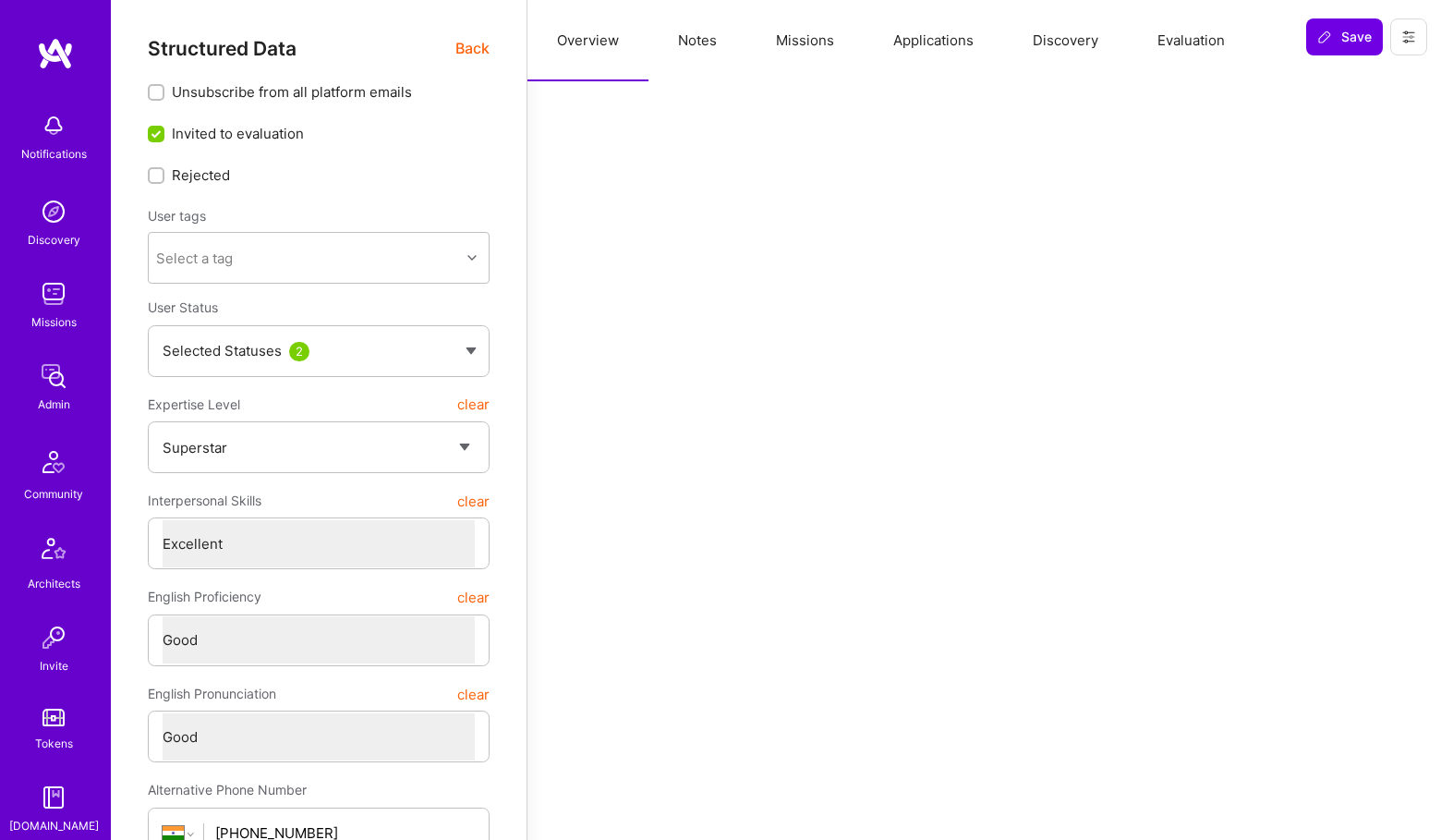
click at [916, 47] on button "Applications" at bounding box center [933, 40] width 139 height 81
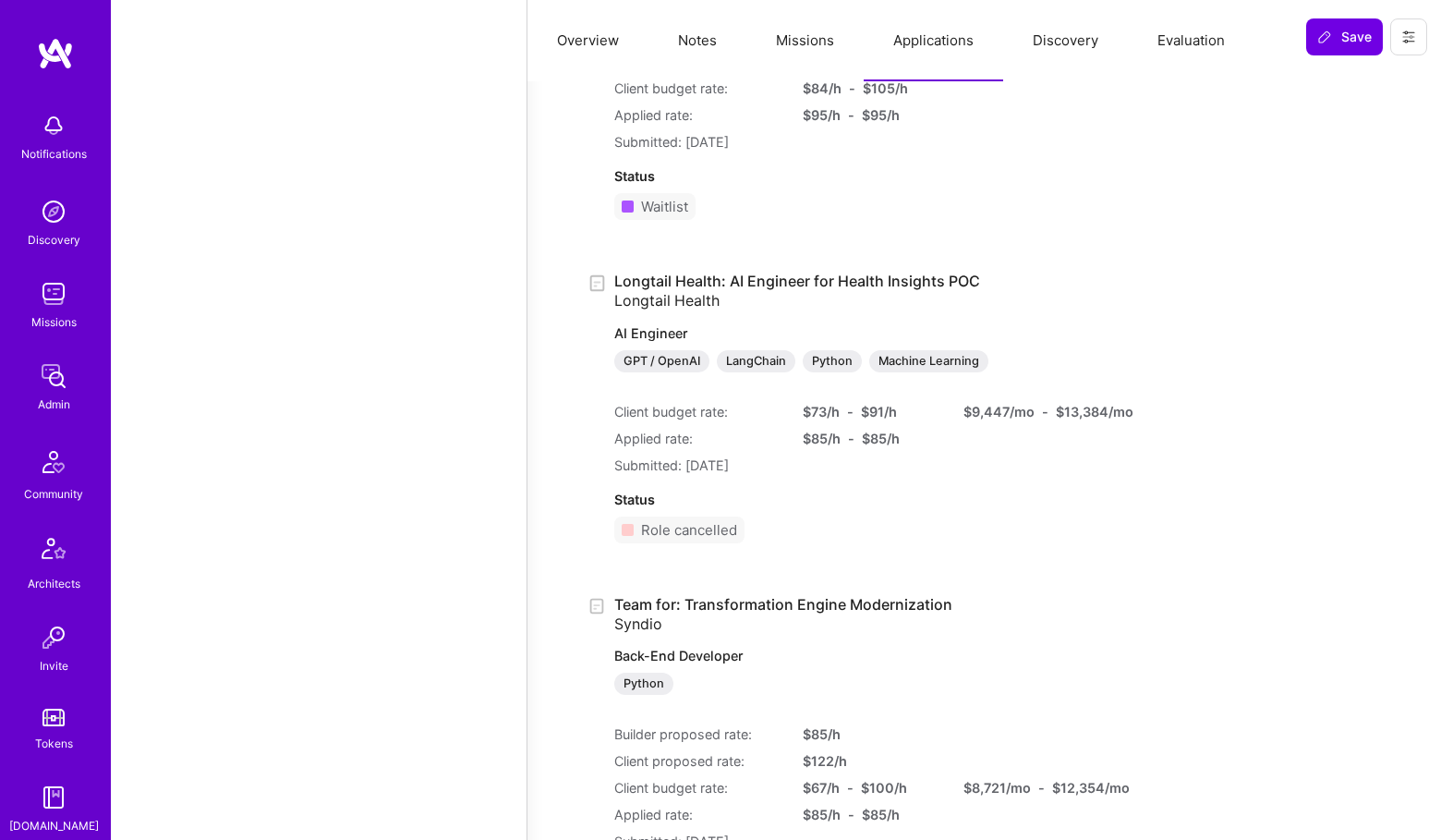
scroll to position [2606, 0]
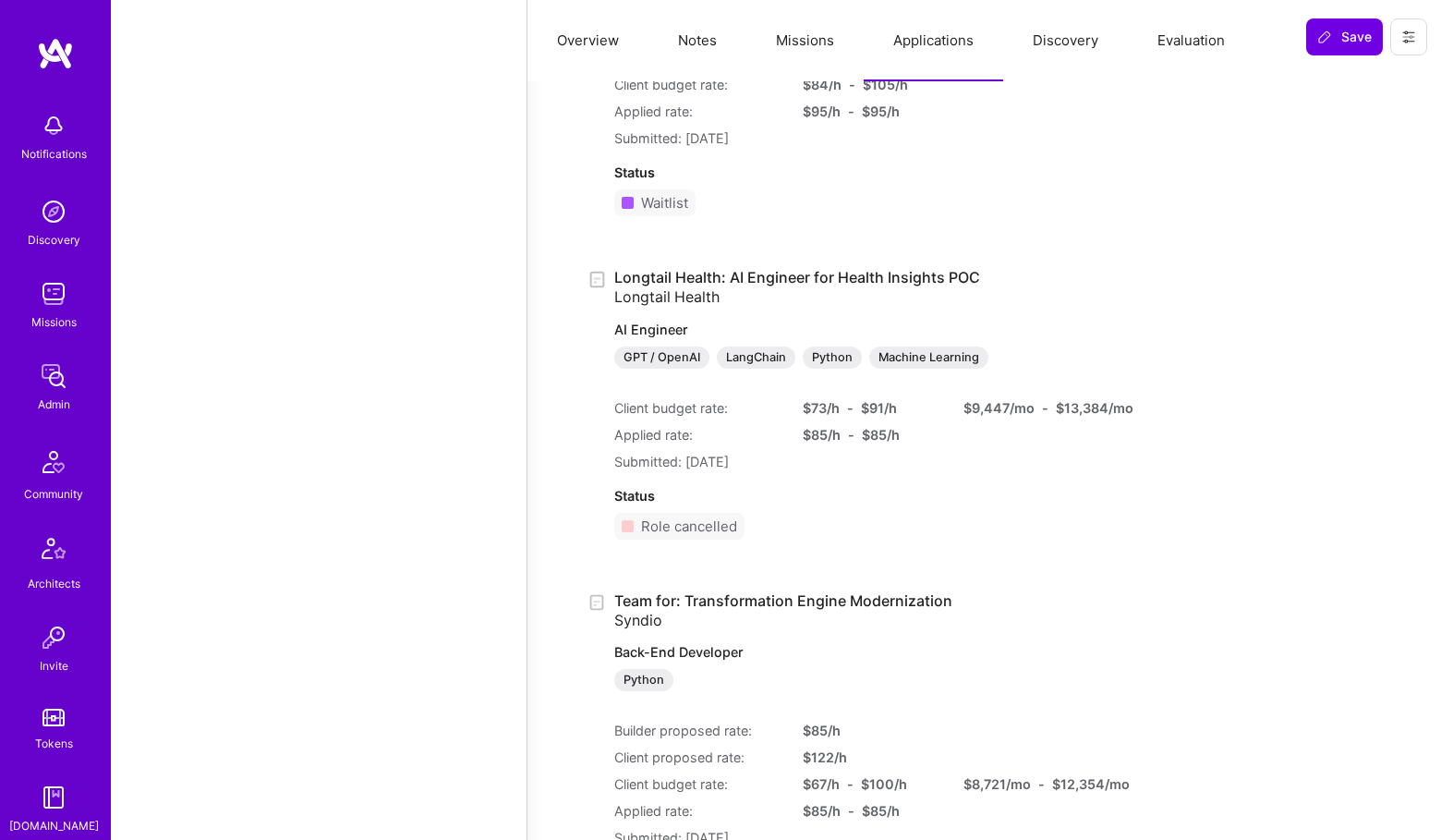
click at [683, 608] on link "Team for: Transformation Engine Modernization Syndio Back-End Developer Python" at bounding box center [858, 642] width 488 height 101
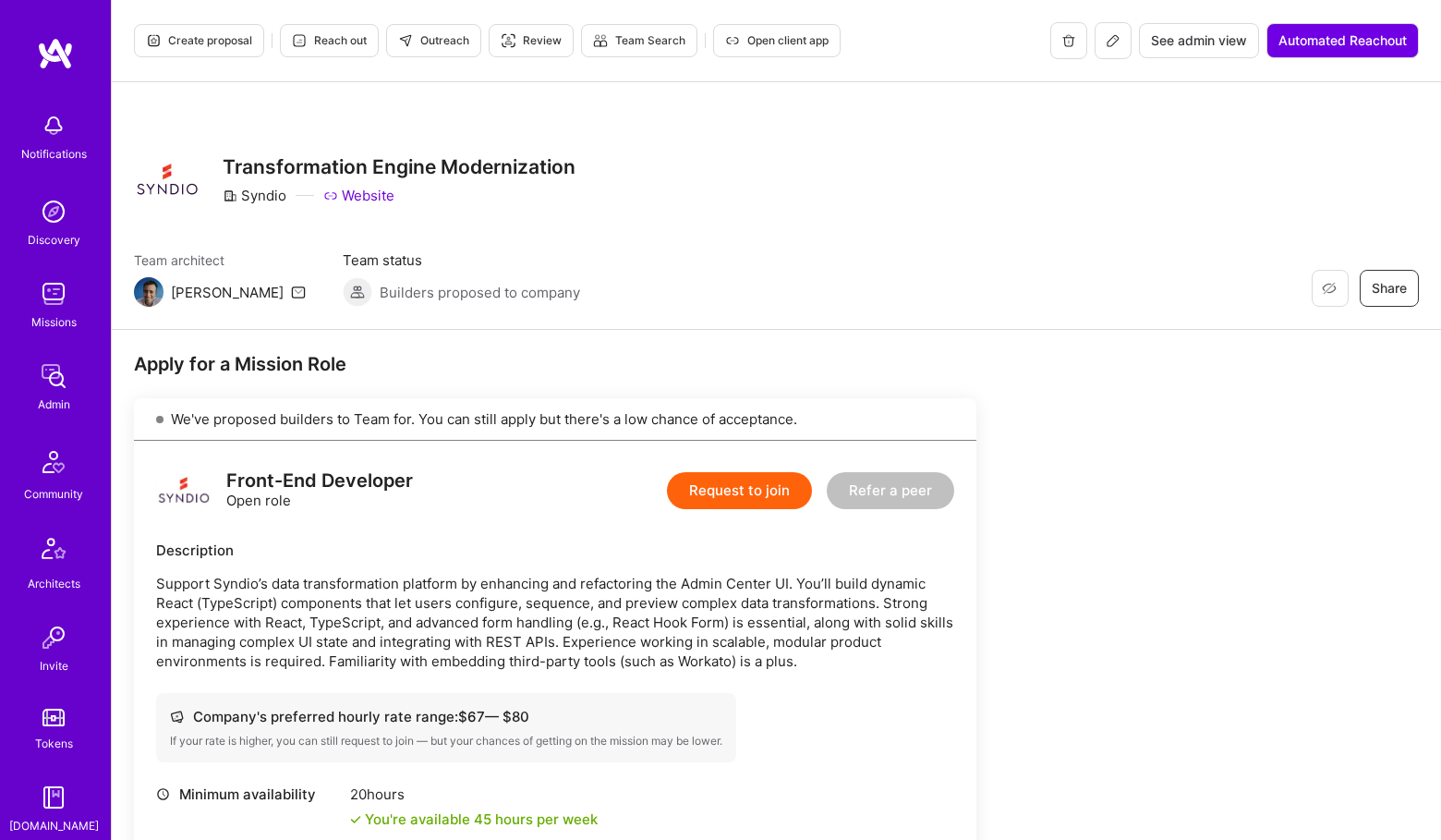
click at [1125, 47] on button at bounding box center [1113, 40] width 37 height 37
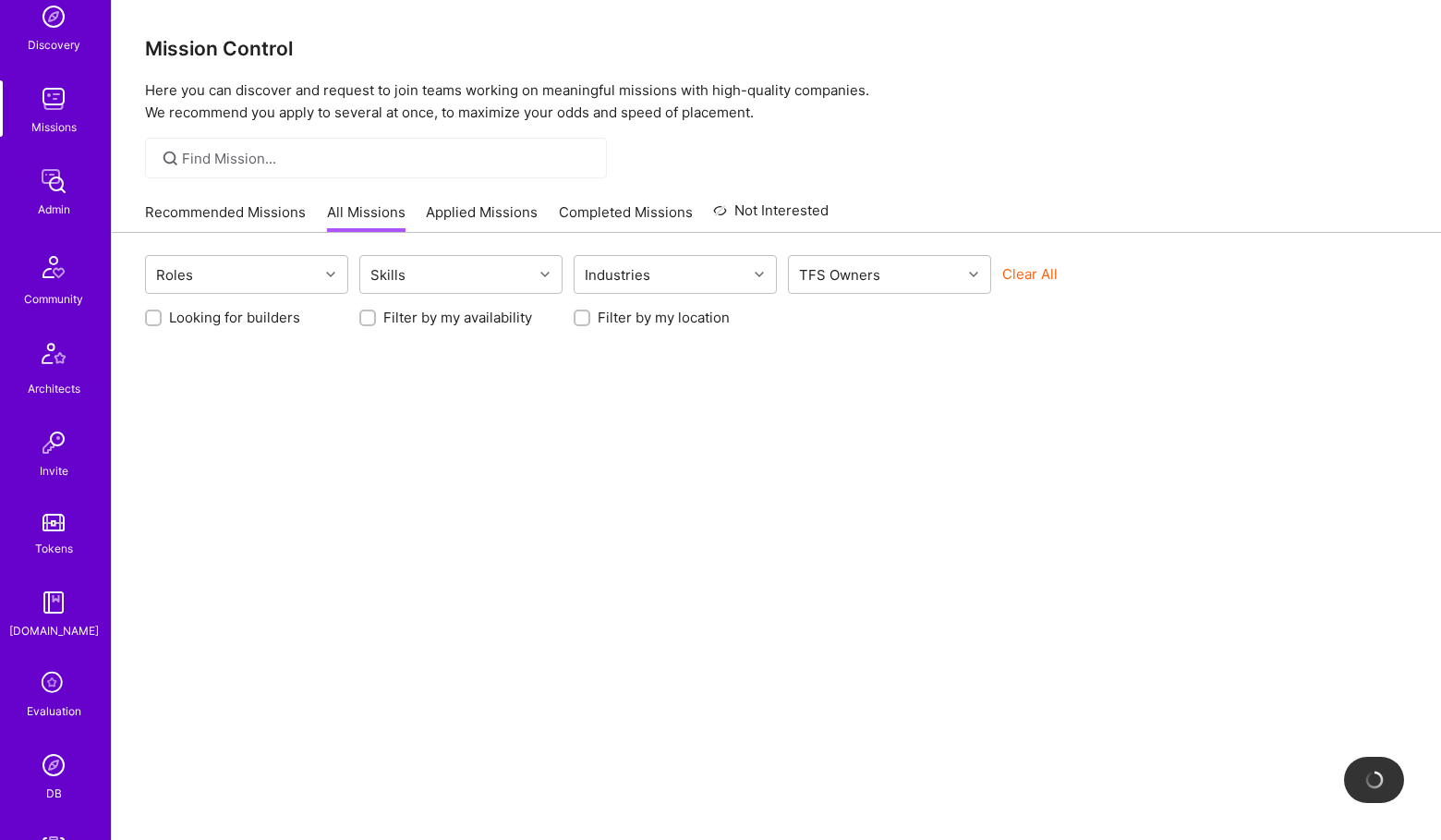
scroll to position [272, 0]
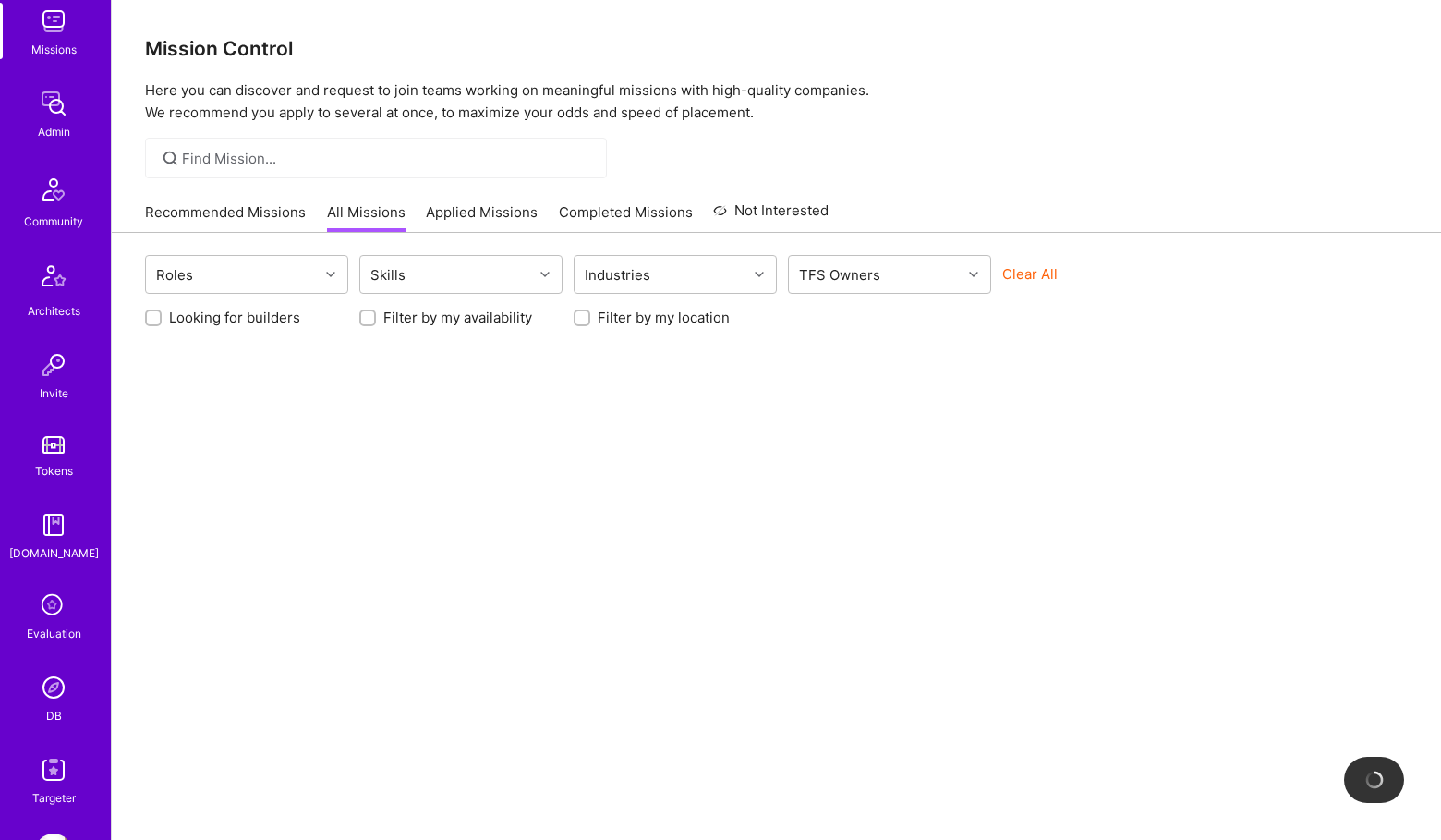
click at [52, 689] on img at bounding box center [53, 687] width 37 height 37
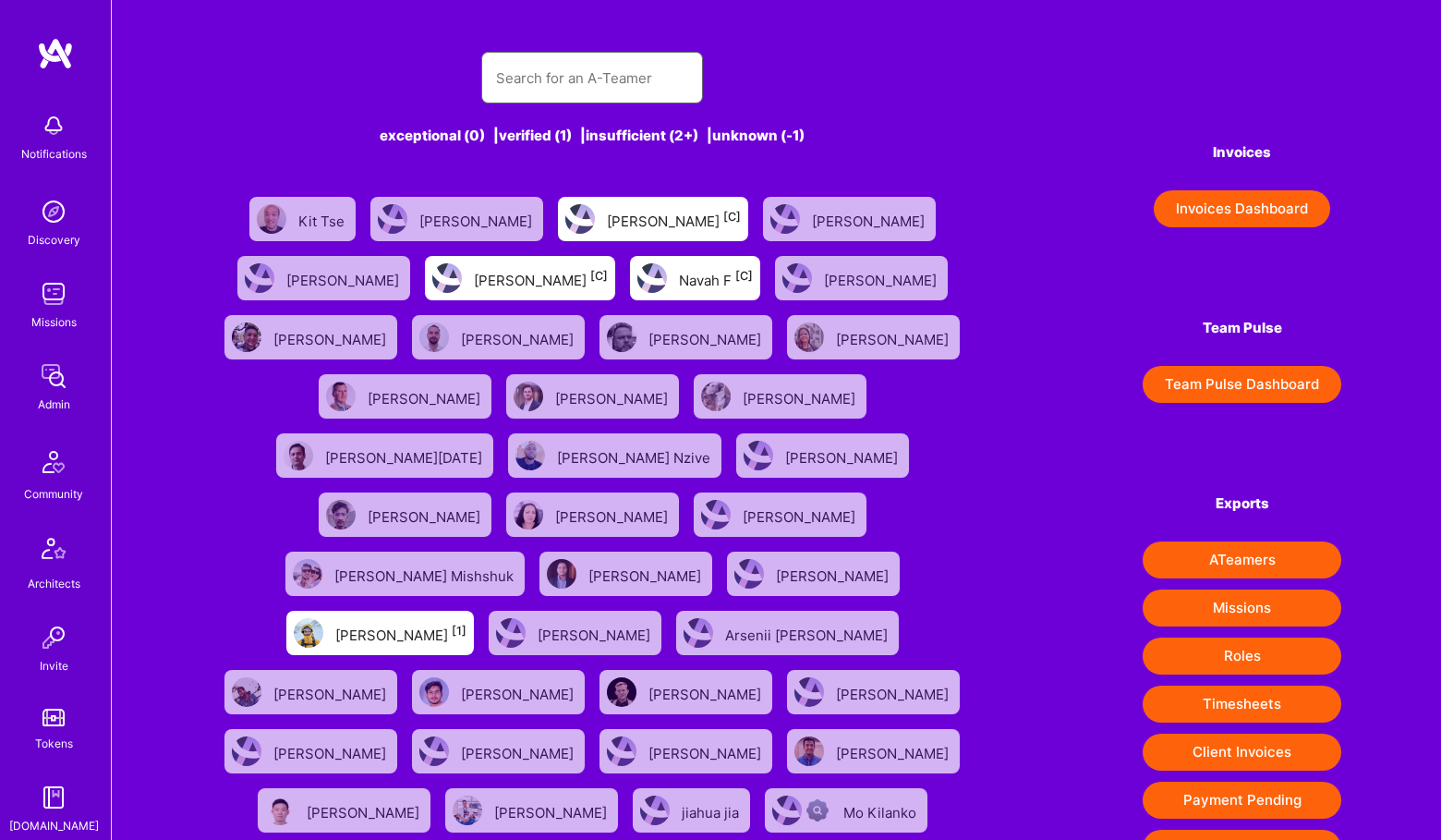
click at [603, 80] on input "text" at bounding box center [592, 77] width 192 height 47
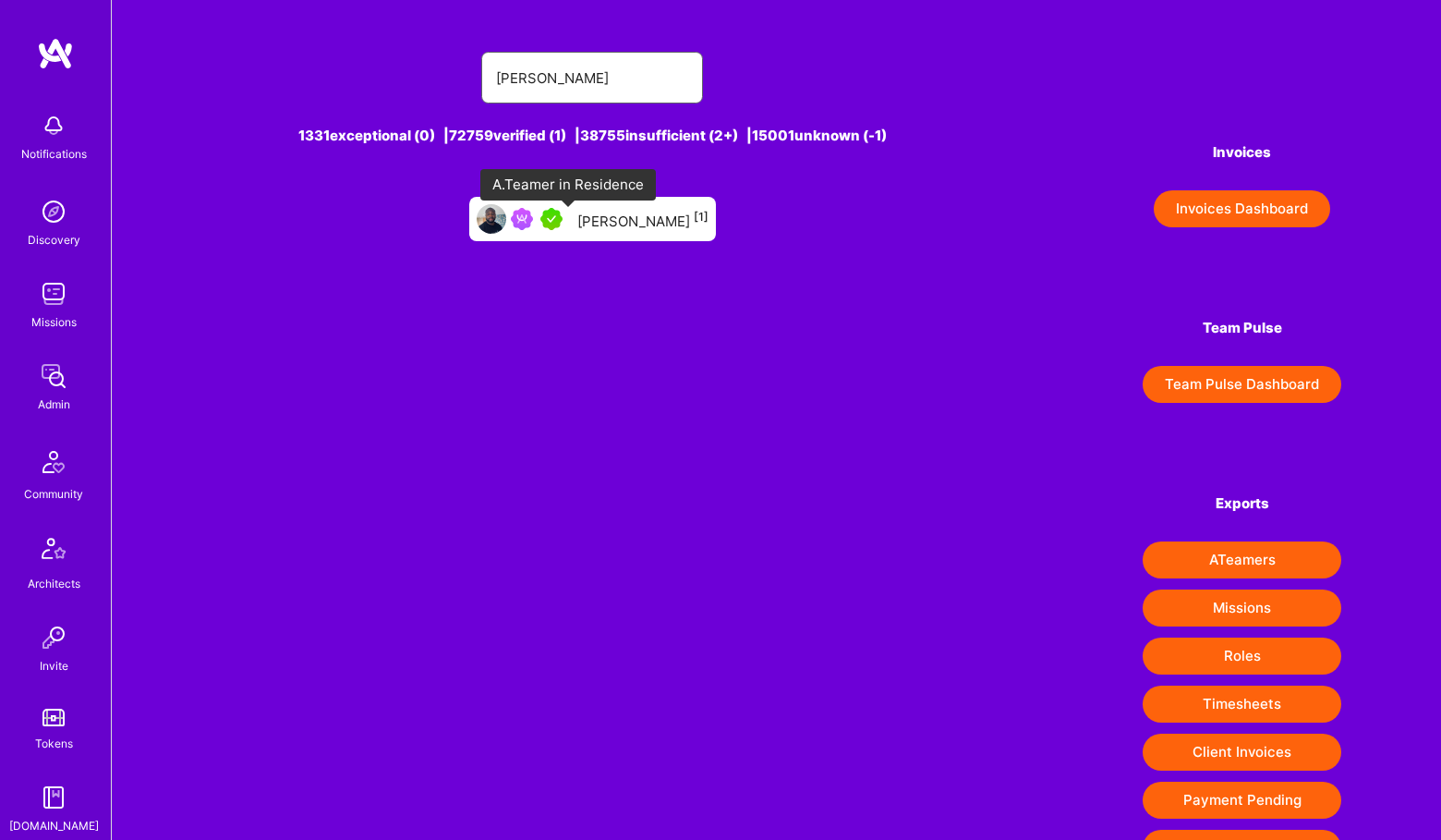
type input "patrick igwe"
click at [563, 209] on img at bounding box center [550, 218] width 22 height 22
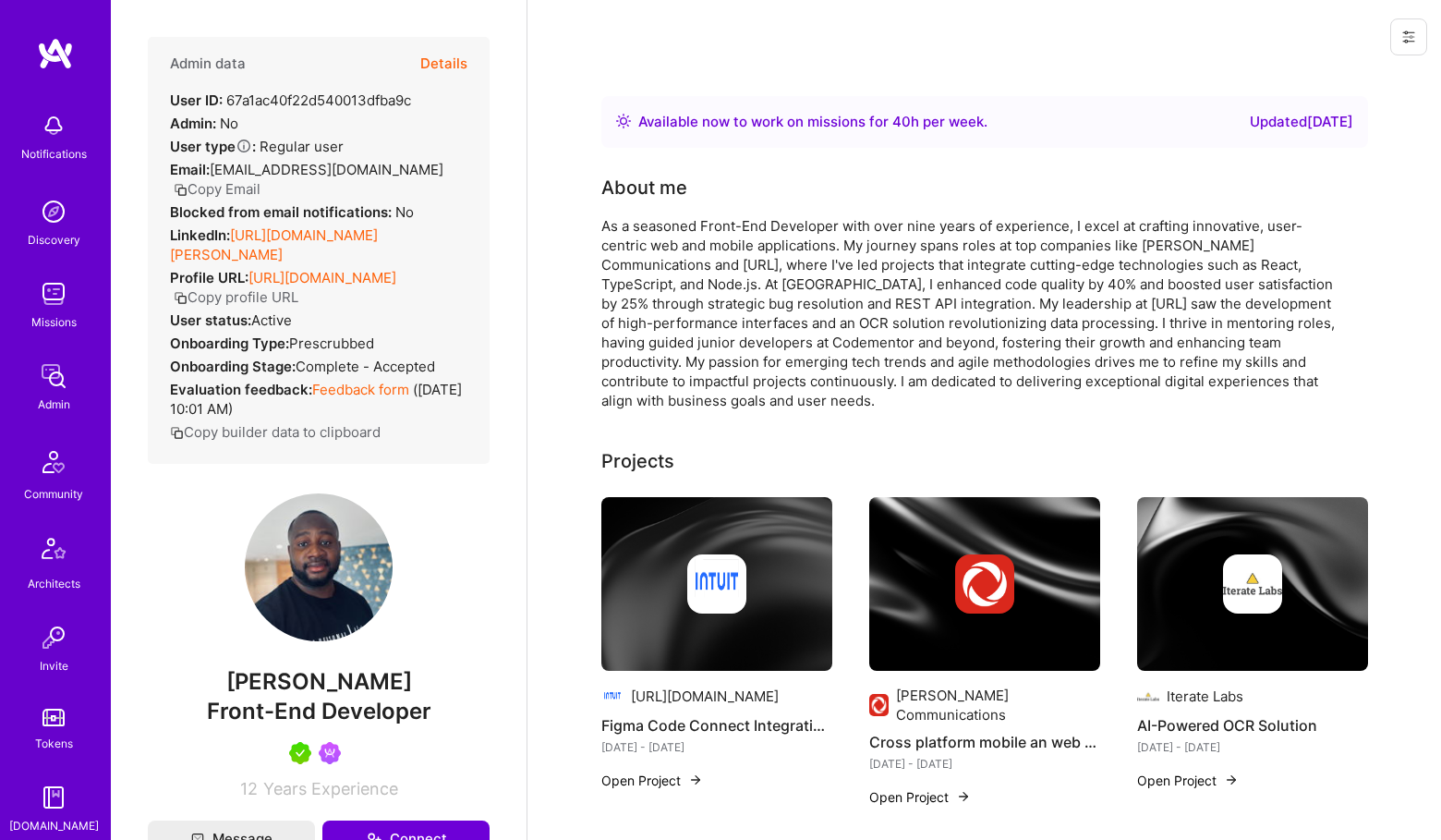
click at [448, 58] on button "Details" at bounding box center [443, 64] width 47 height 53
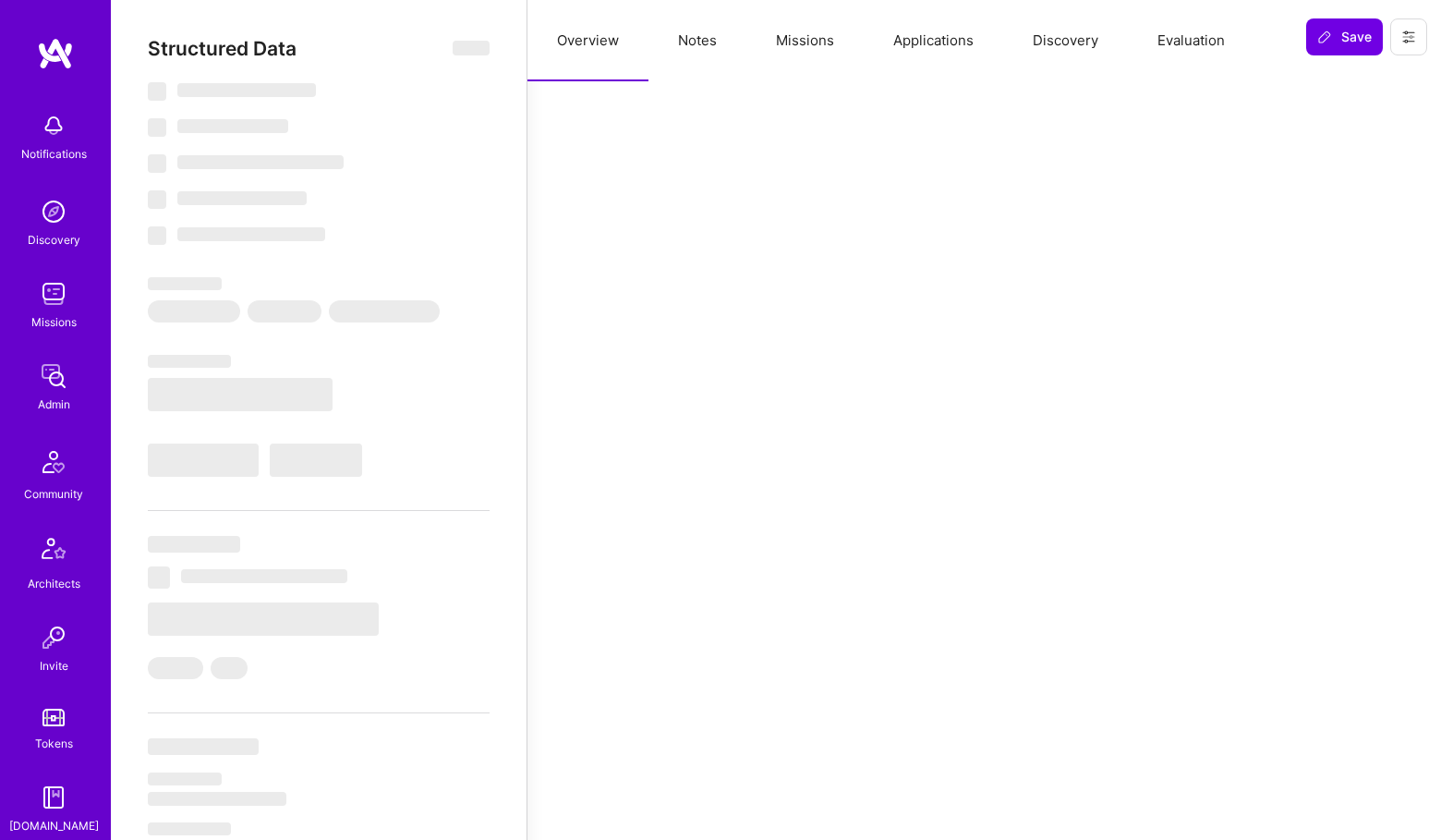
select select "Right Now"
select select "5"
select select "4"
select select "7"
select select "6"
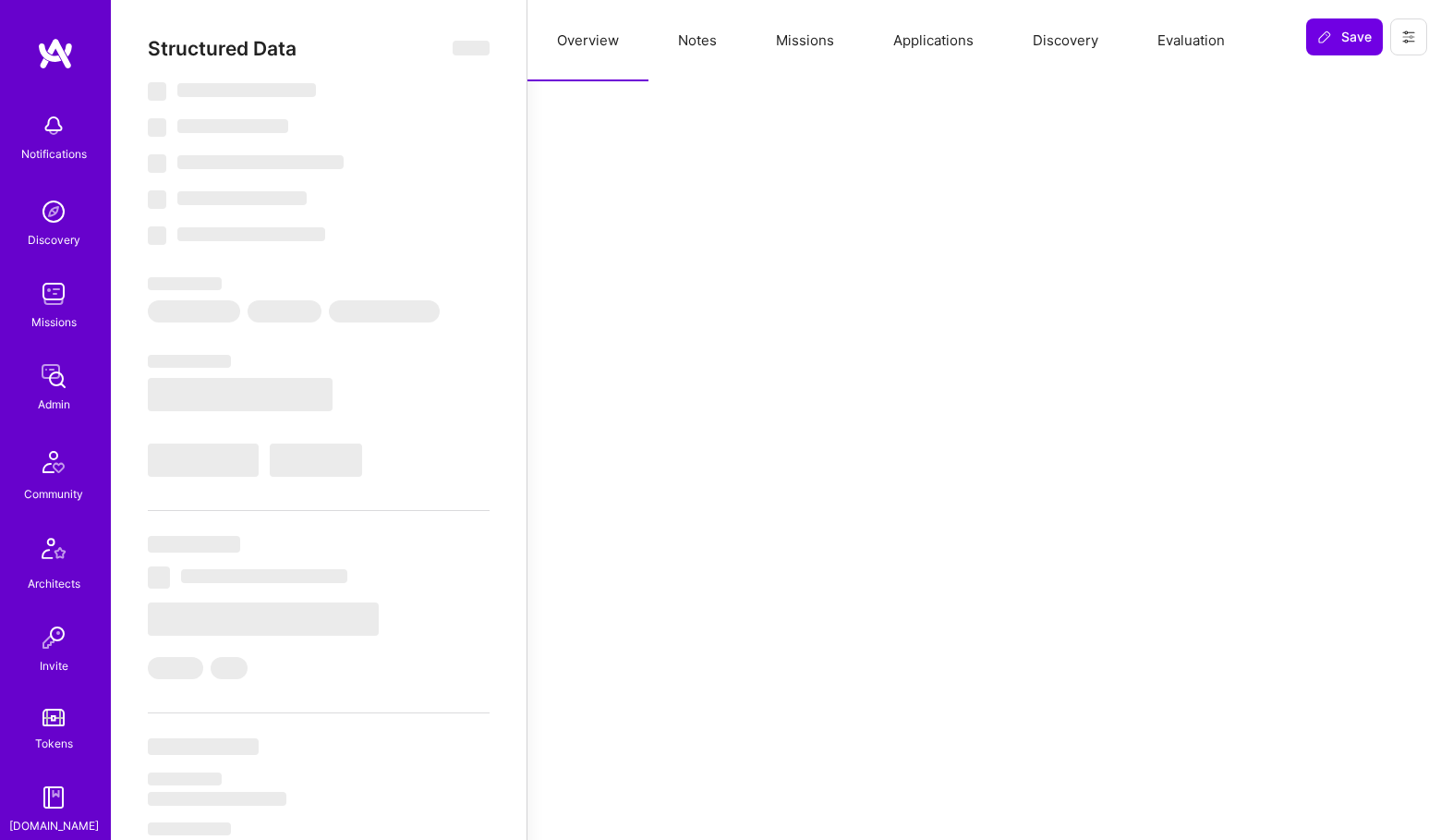
select select "CA"
